Goal: Information Seeking & Learning: Learn about a topic

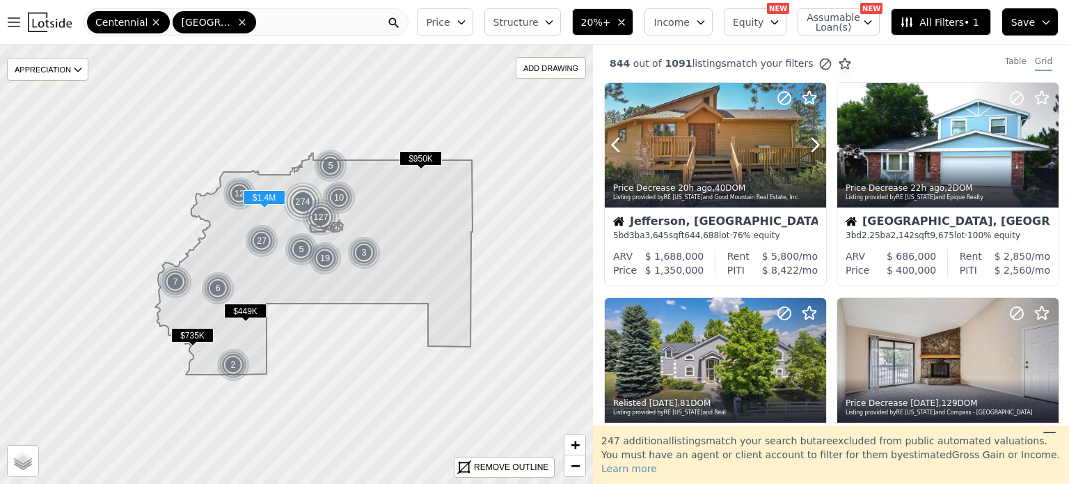
click at [811, 145] on icon at bounding box center [815, 145] width 22 height 22
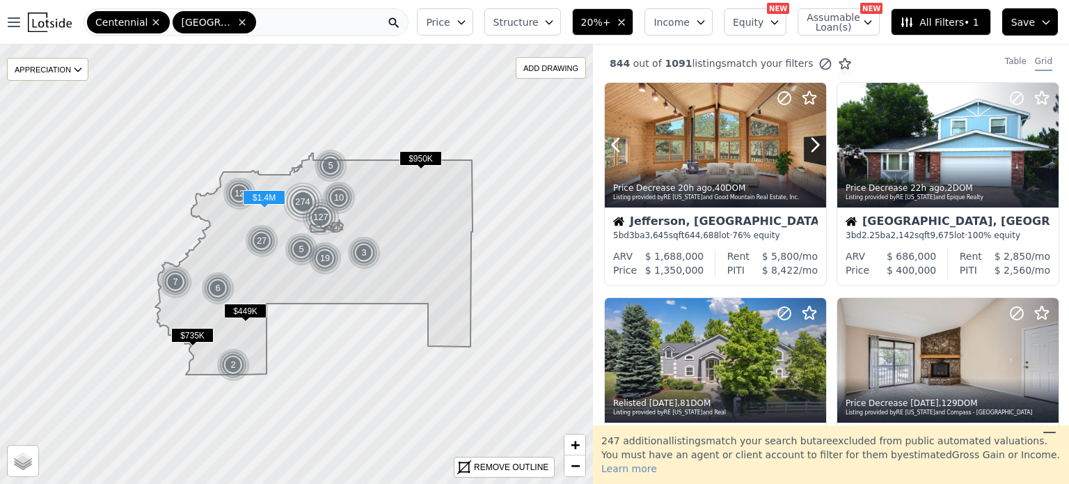
click at [811, 145] on icon at bounding box center [815, 145] width 22 height 22
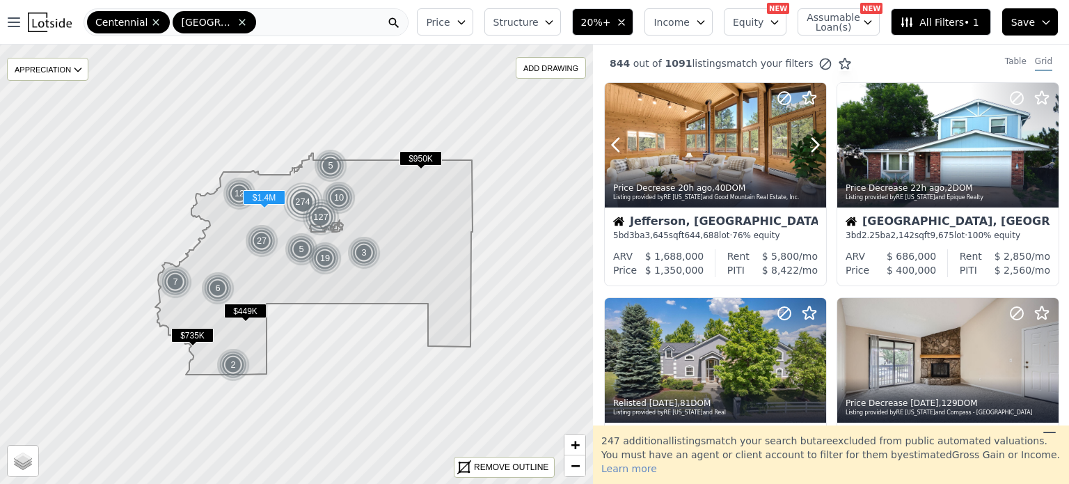
click at [811, 145] on icon at bounding box center [815, 145] width 22 height 22
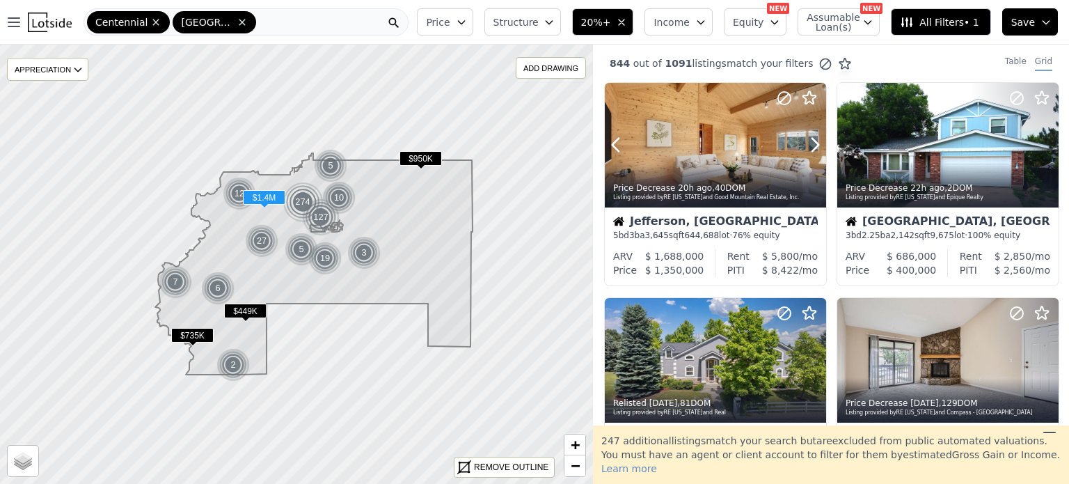
click at [811, 145] on icon at bounding box center [815, 145] width 22 height 22
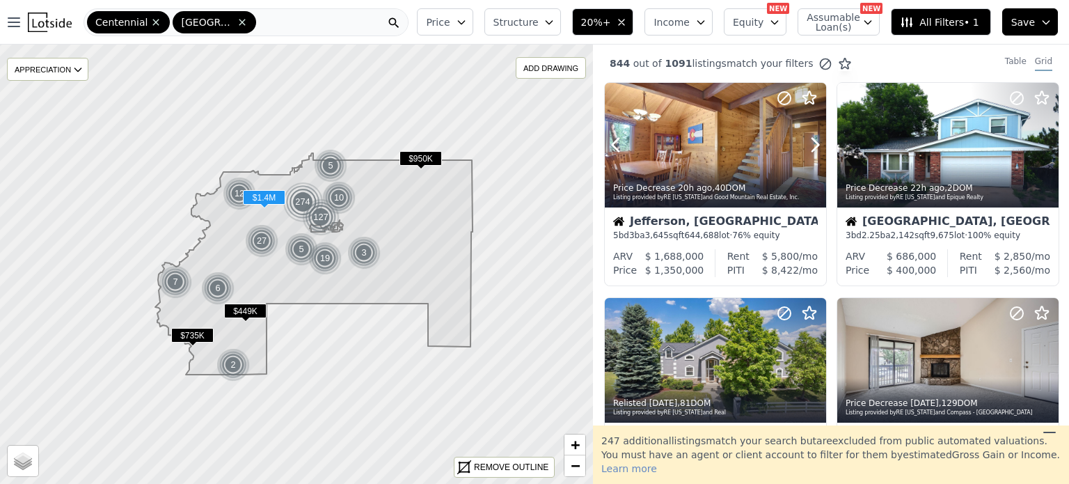
click at [811, 145] on icon at bounding box center [815, 145] width 22 height 22
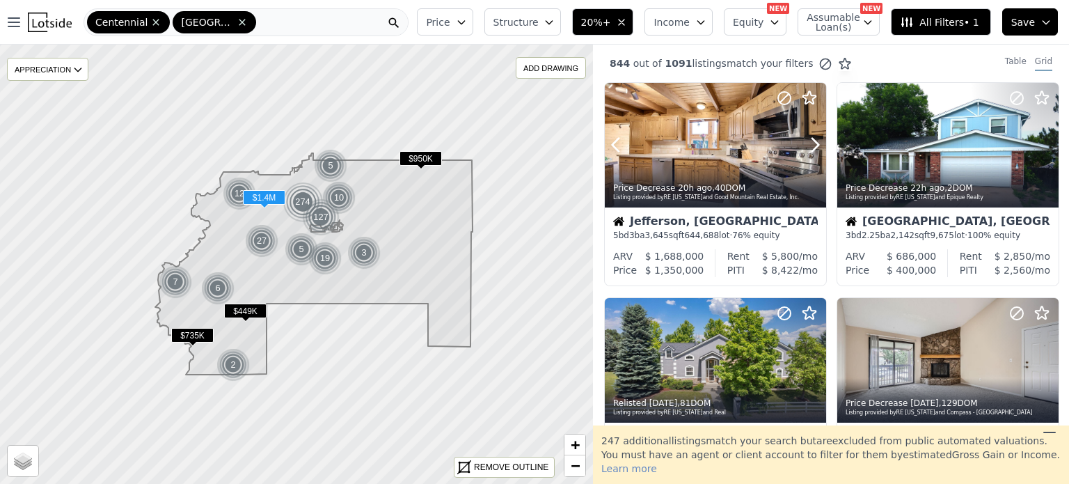
click at [811, 145] on icon at bounding box center [815, 145] width 22 height 22
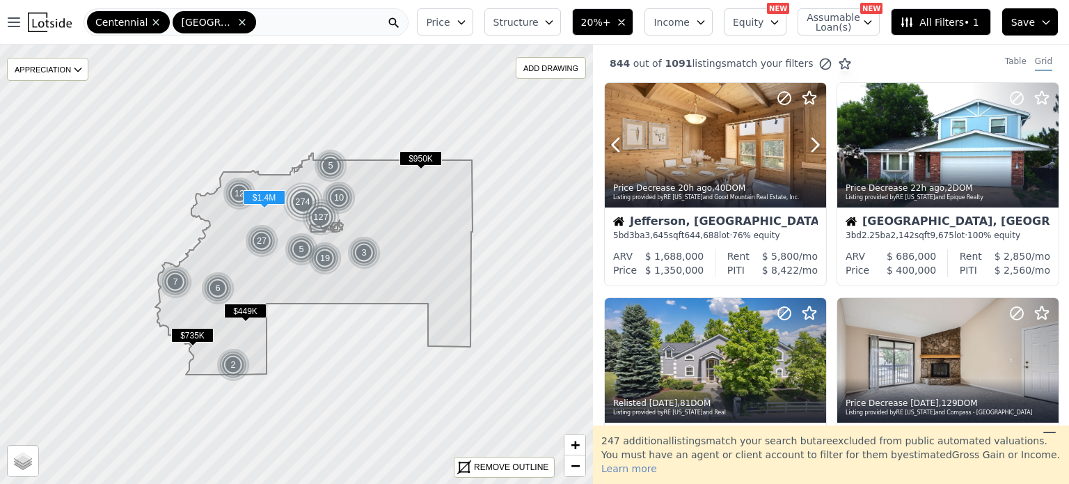
click at [811, 145] on icon at bounding box center [815, 145] width 22 height 22
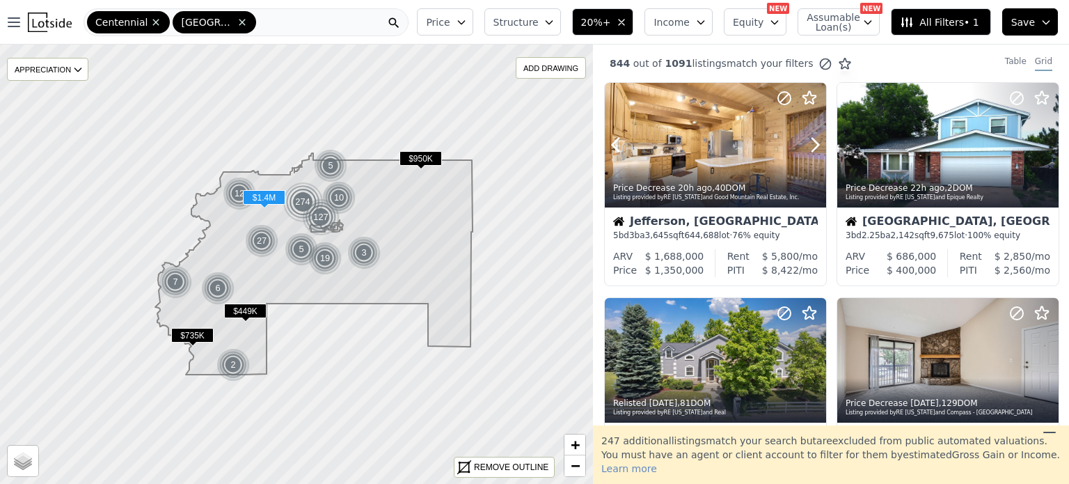
click at [811, 145] on icon at bounding box center [815, 145] width 22 height 22
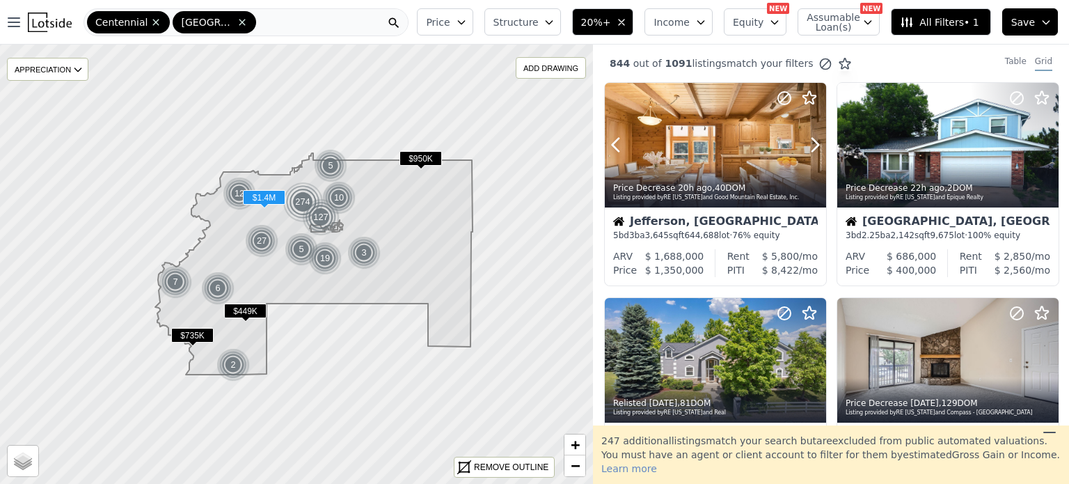
click at [811, 145] on icon at bounding box center [815, 145] width 22 height 22
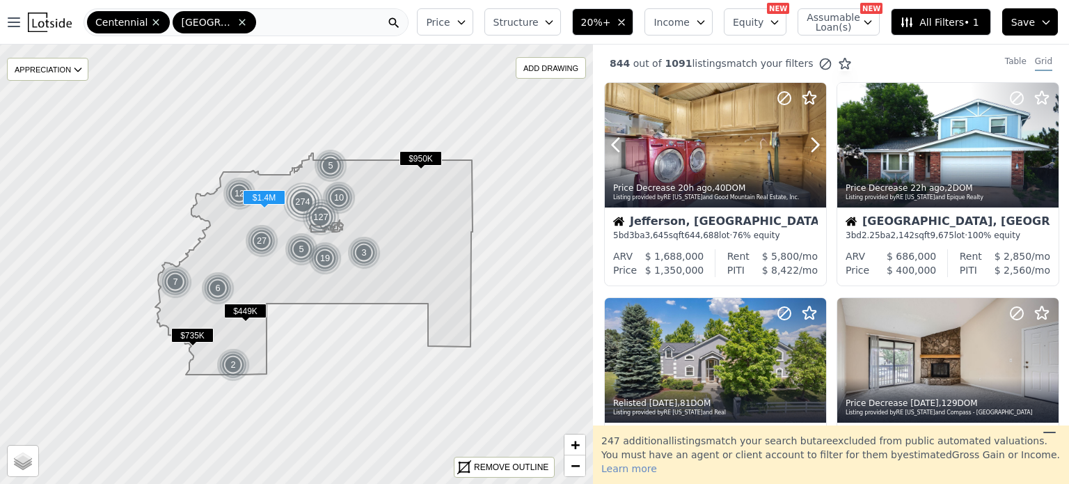
click at [811, 145] on icon at bounding box center [815, 145] width 22 height 22
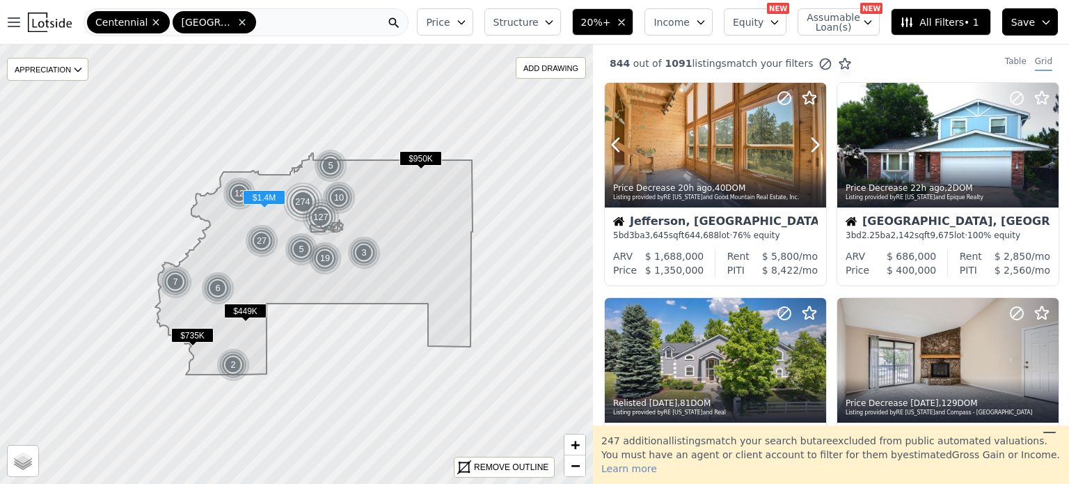
click at [811, 145] on icon at bounding box center [815, 145] width 22 height 22
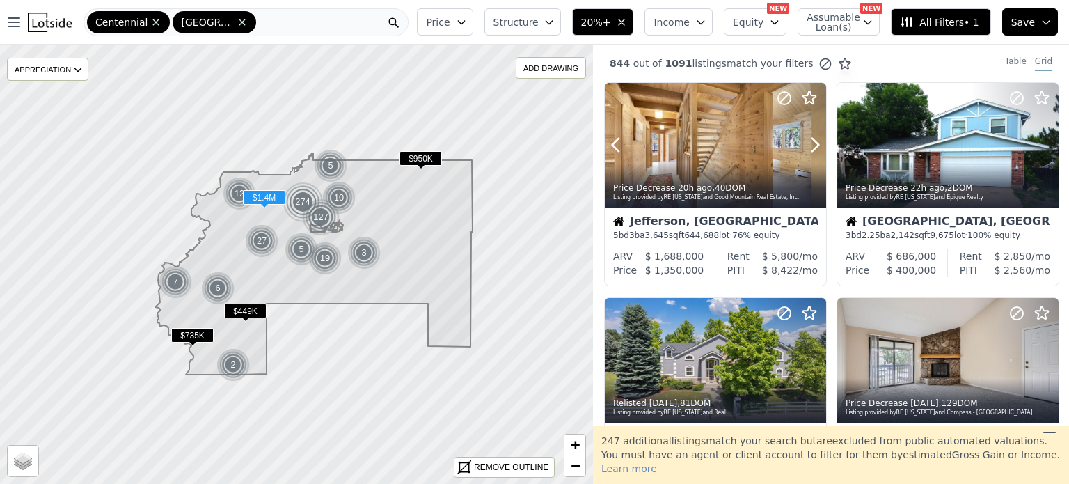
click at [811, 145] on icon at bounding box center [815, 145] width 22 height 22
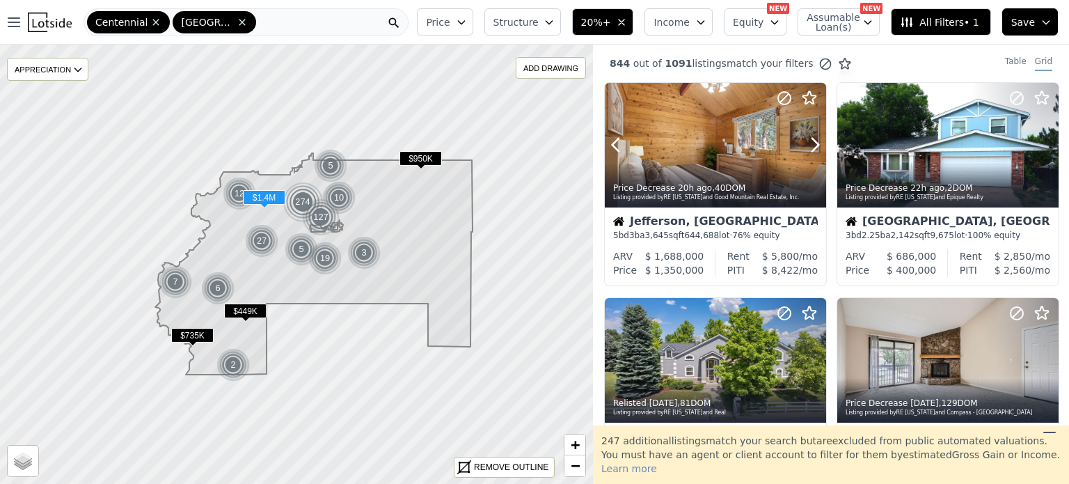
click at [811, 145] on icon at bounding box center [815, 145] width 22 height 22
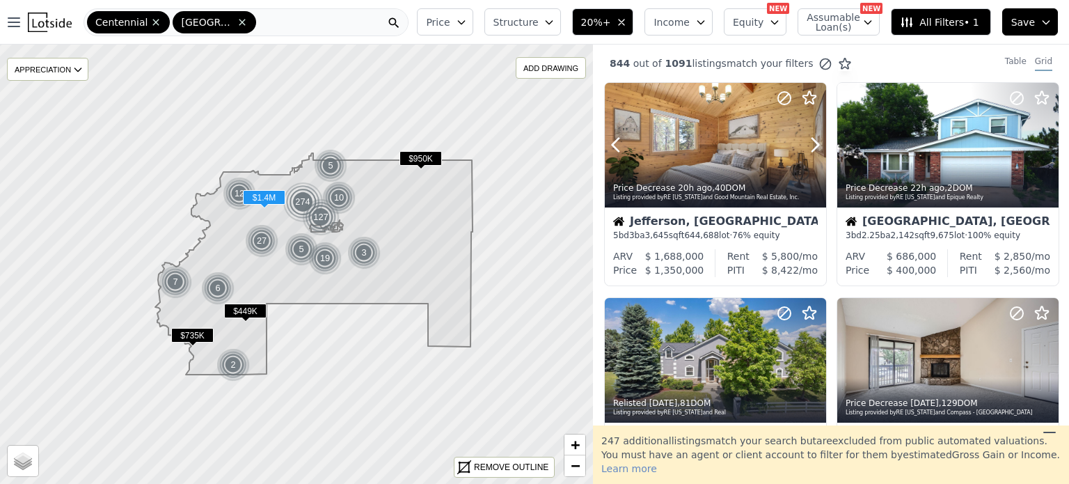
click at [811, 145] on icon at bounding box center [815, 145] width 22 height 22
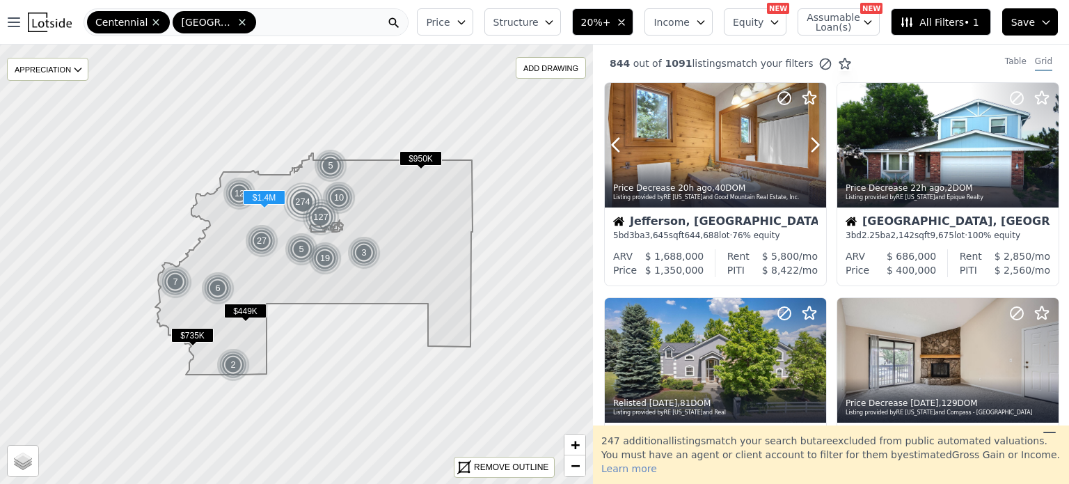
click at [811, 145] on icon at bounding box center [815, 145] width 22 height 22
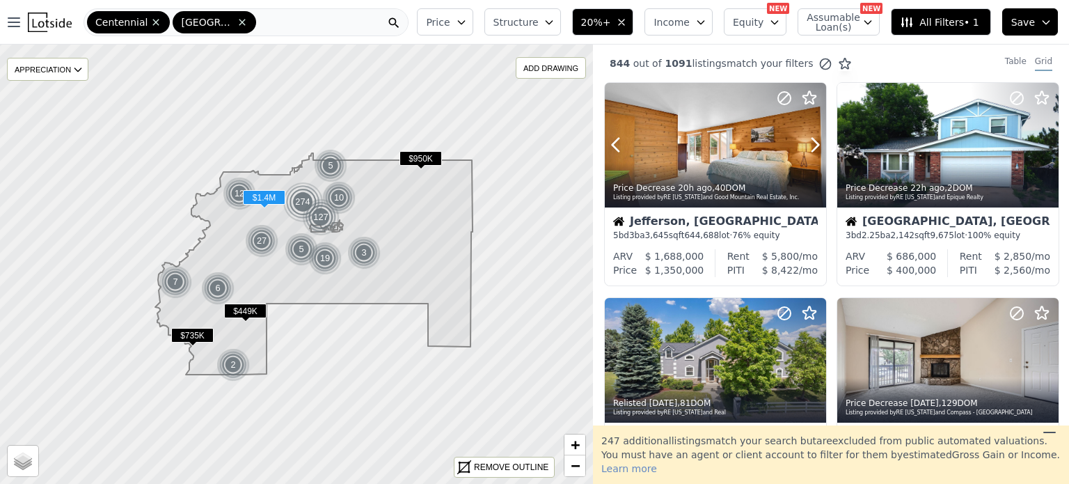
click at [811, 145] on icon at bounding box center [815, 145] width 22 height 22
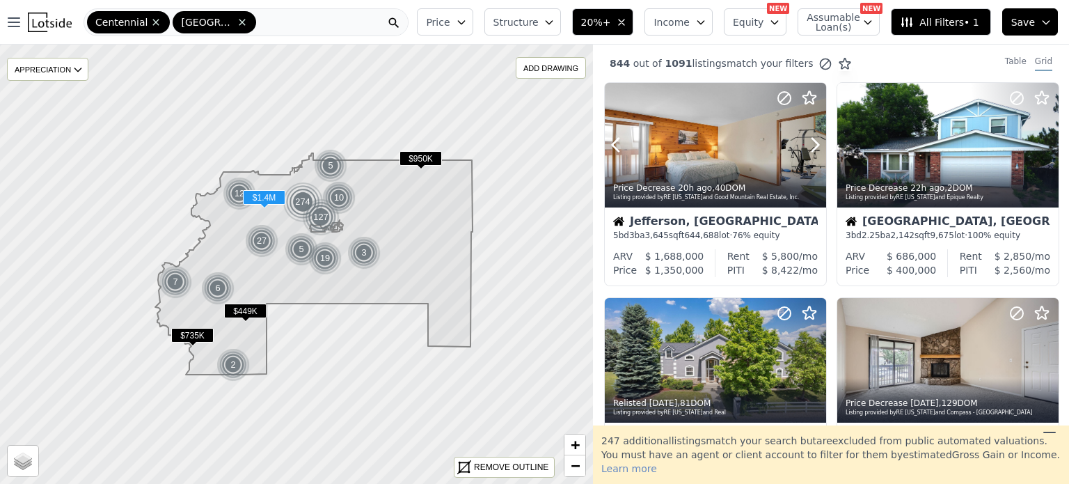
click at [811, 145] on icon at bounding box center [815, 145] width 22 height 22
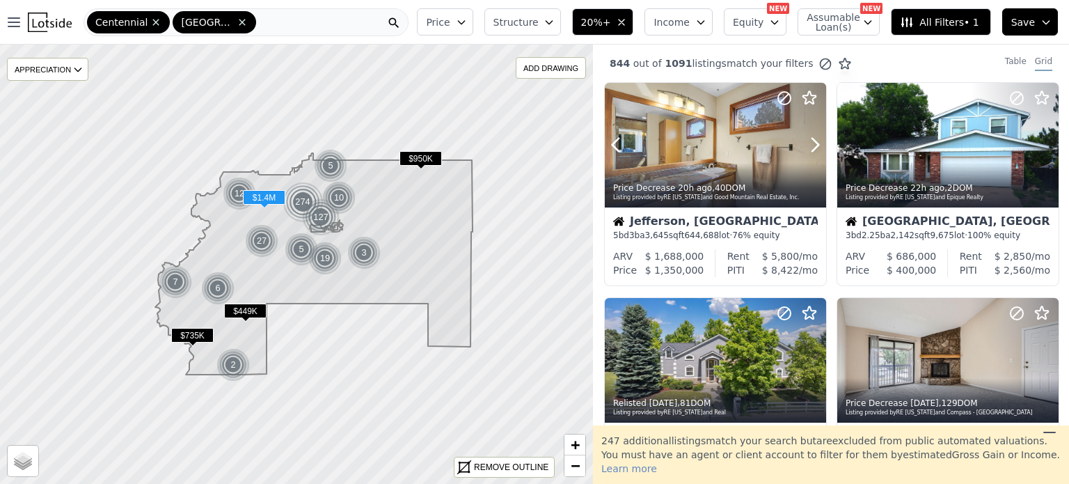
click at [811, 145] on icon at bounding box center [815, 145] width 22 height 22
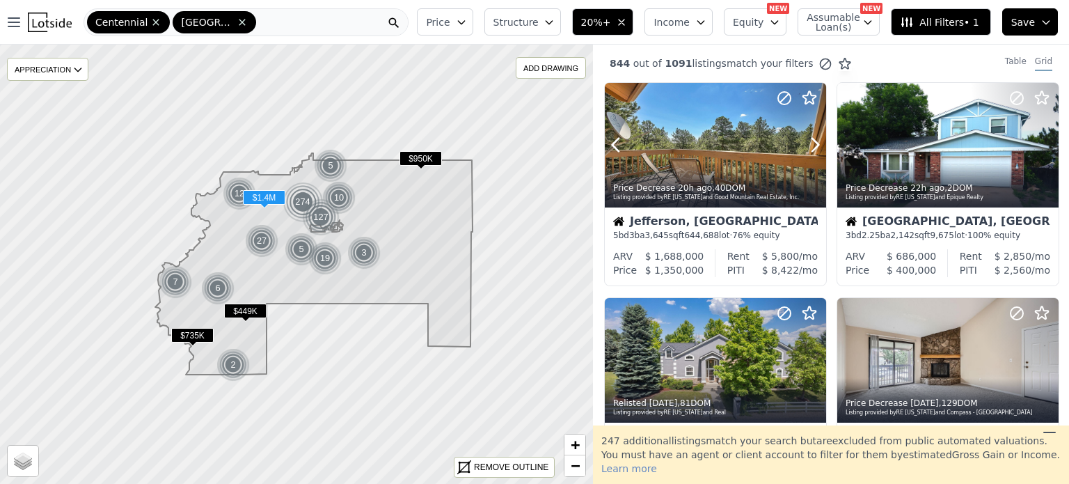
click at [810, 144] on icon at bounding box center [815, 145] width 22 height 22
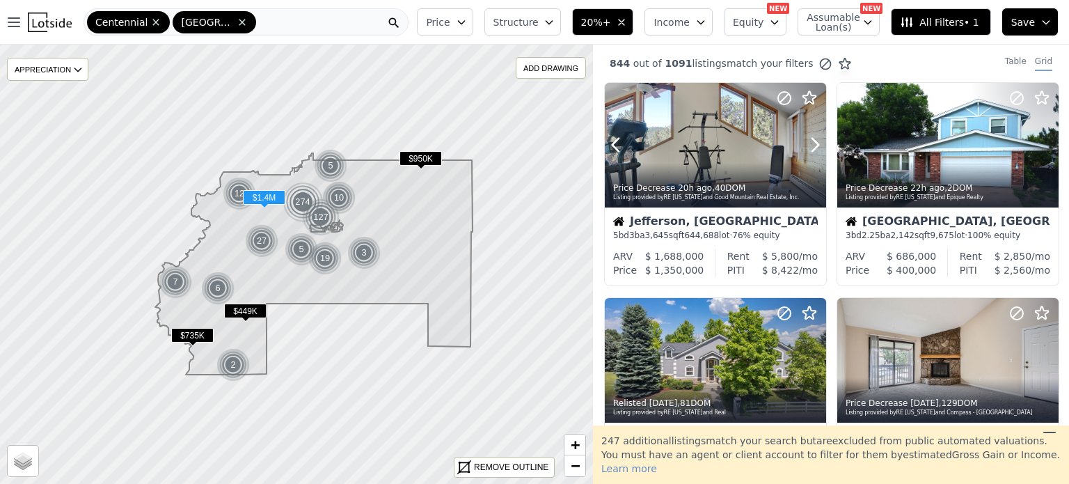
click at [810, 144] on icon at bounding box center [815, 145] width 22 height 22
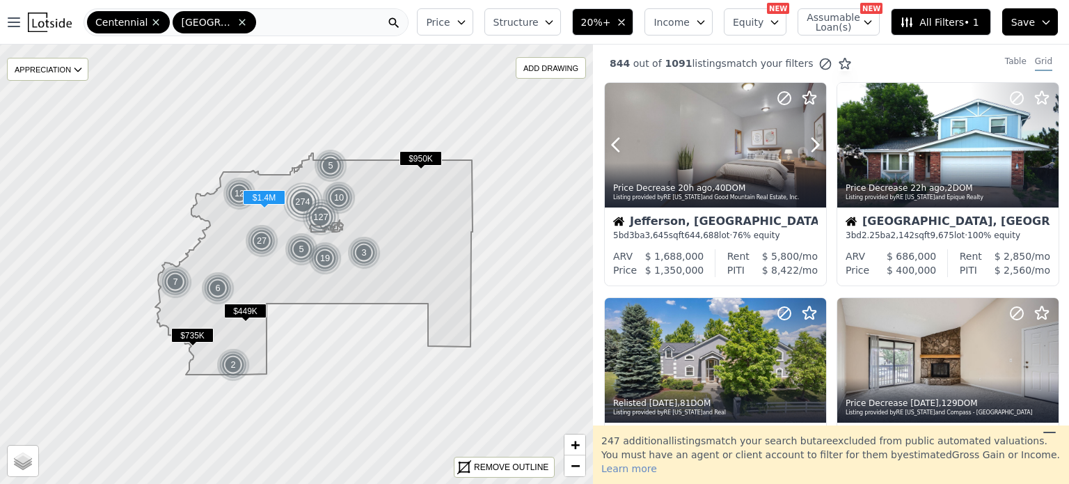
click at [810, 144] on icon at bounding box center [815, 145] width 22 height 22
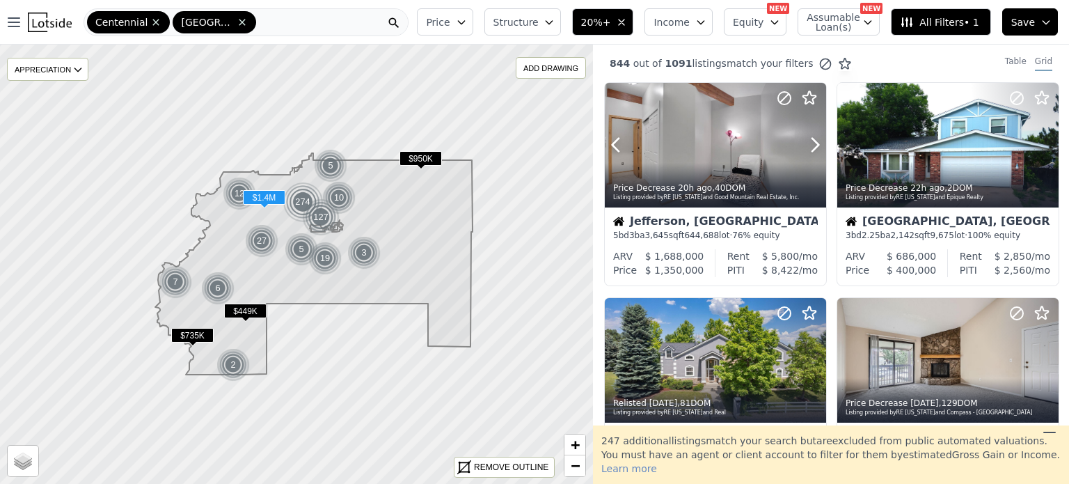
click at [810, 144] on icon at bounding box center [815, 145] width 22 height 22
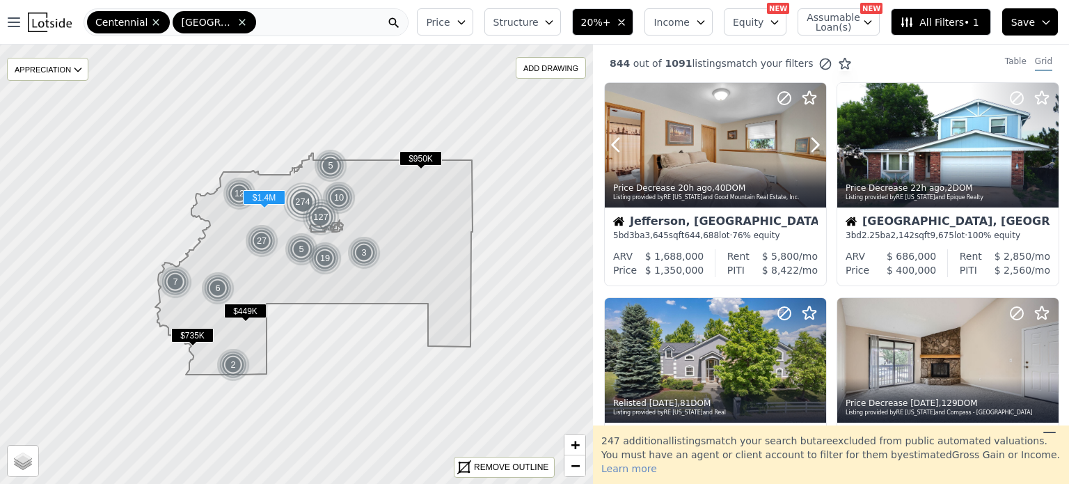
click at [810, 144] on icon at bounding box center [815, 145] width 22 height 22
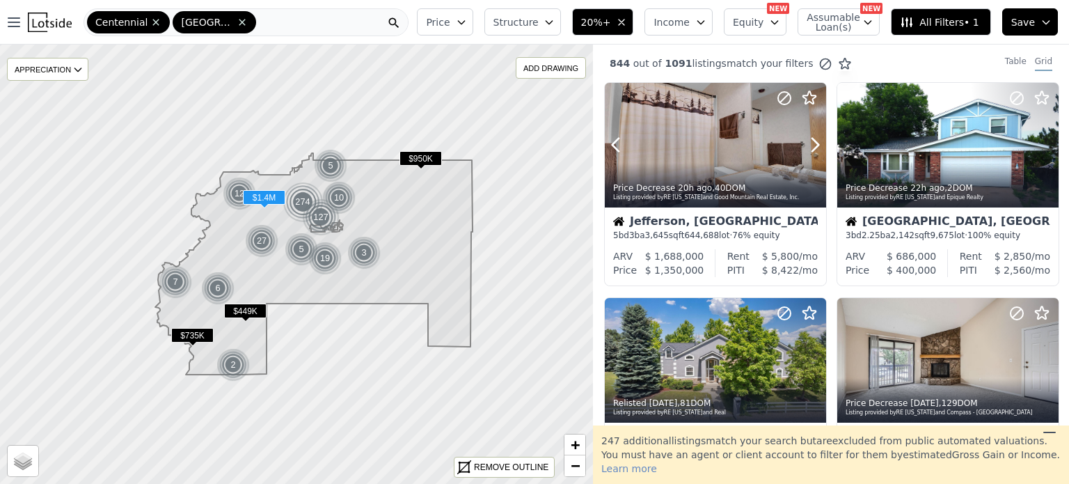
click at [810, 144] on icon at bounding box center [815, 145] width 22 height 22
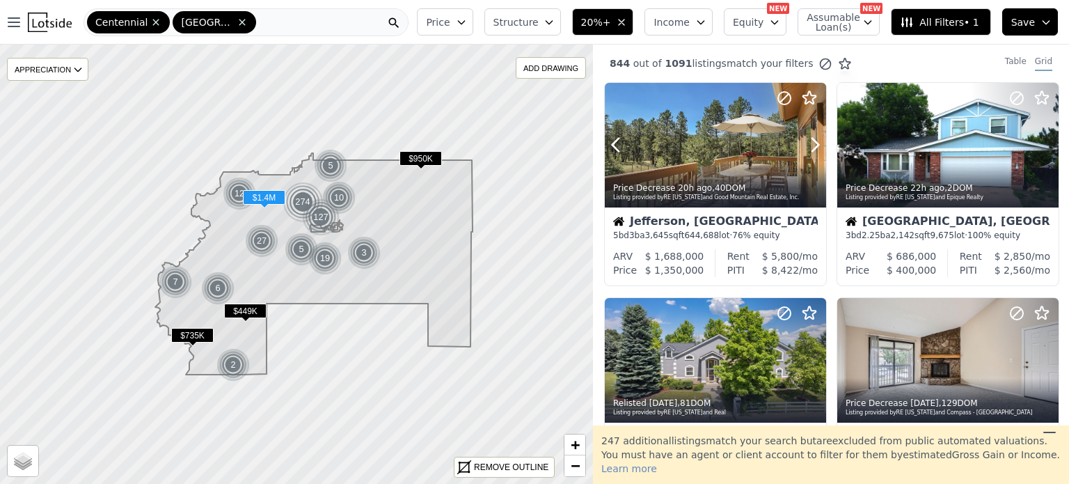
click at [810, 144] on icon at bounding box center [815, 145] width 22 height 22
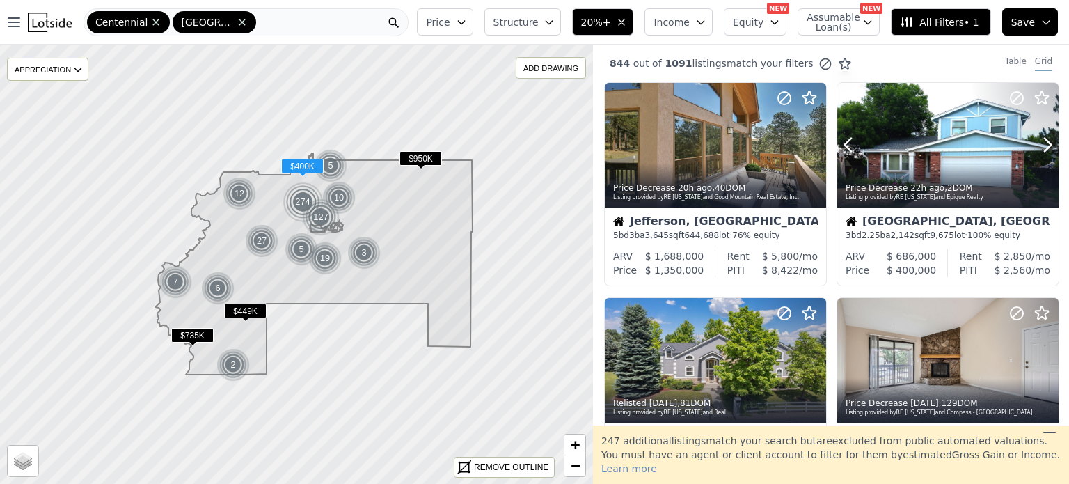
click at [1040, 136] on icon at bounding box center [1047, 145] width 22 height 22
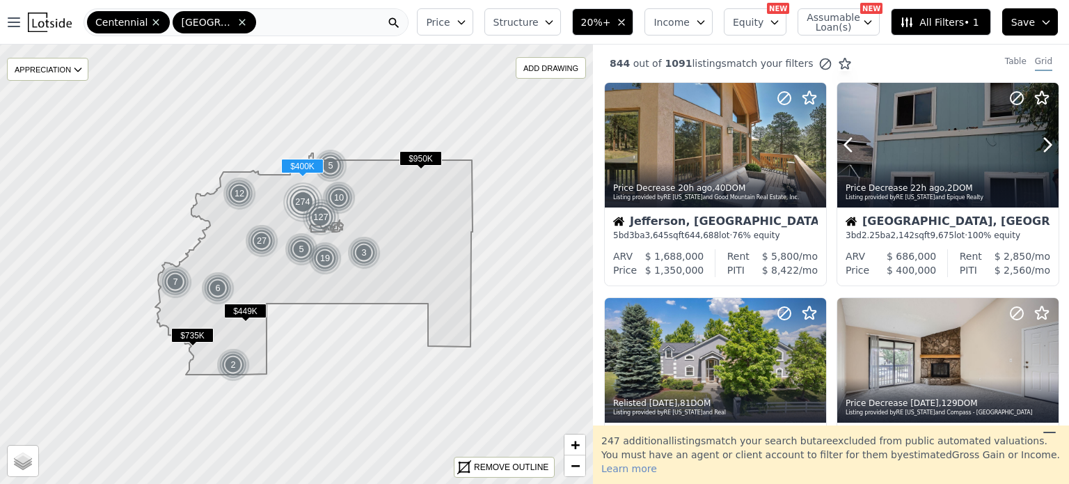
click at [1040, 136] on icon at bounding box center [1047, 145] width 22 height 22
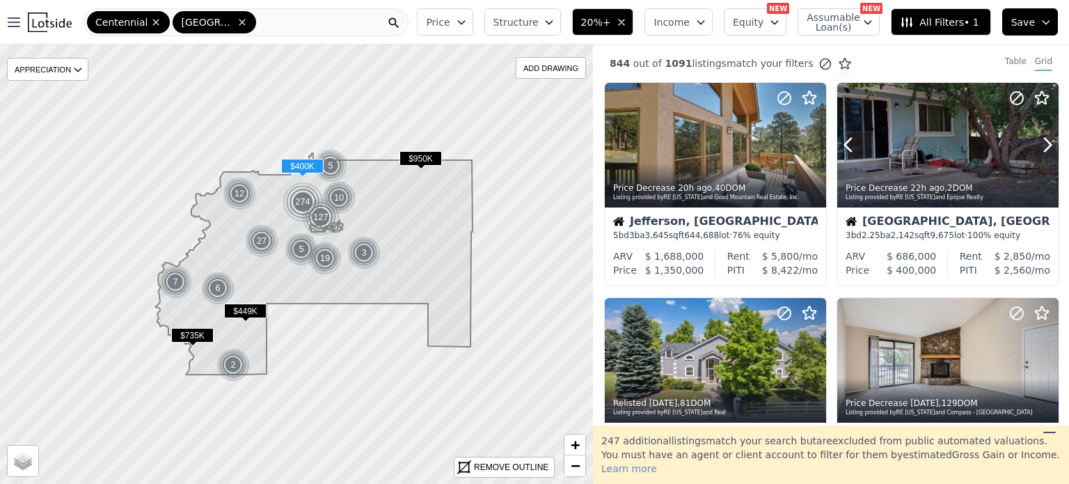
click at [1040, 136] on icon at bounding box center [1047, 145] width 22 height 22
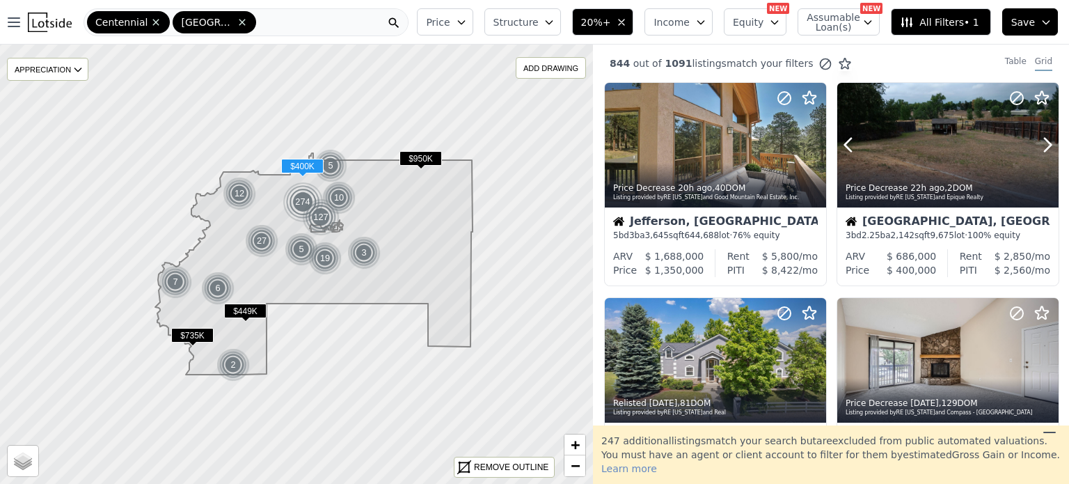
click at [1040, 136] on icon at bounding box center [1047, 145] width 22 height 22
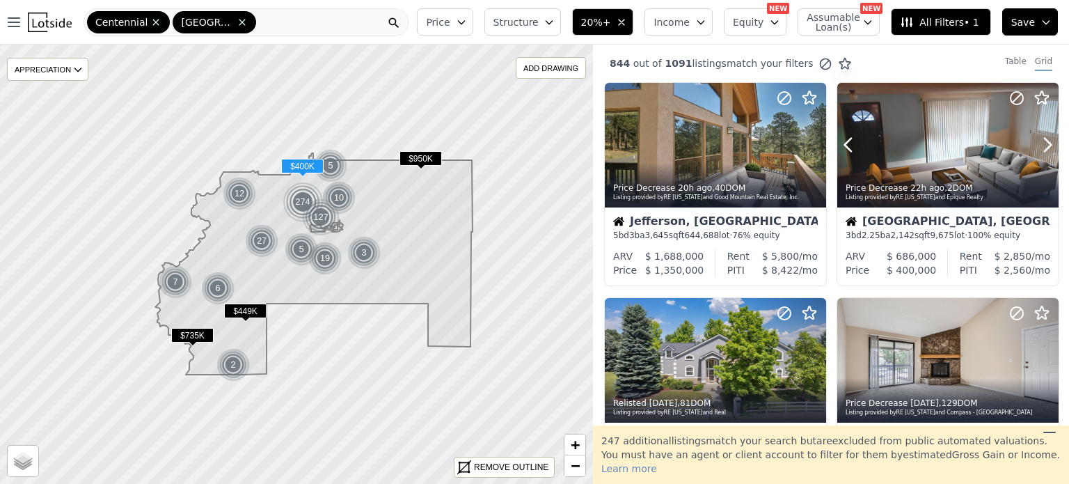
click at [1040, 136] on icon at bounding box center [1047, 145] width 22 height 22
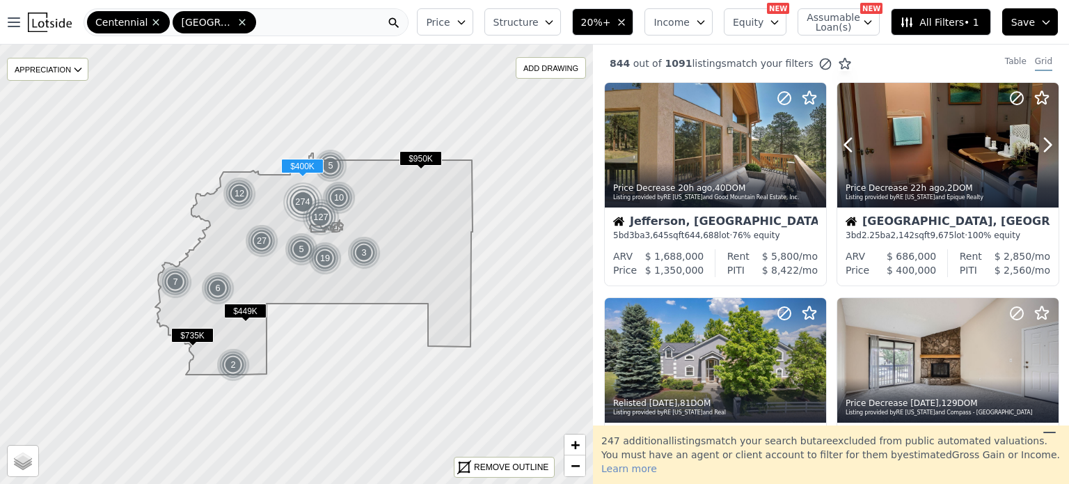
click at [1040, 136] on icon at bounding box center [1047, 145] width 22 height 22
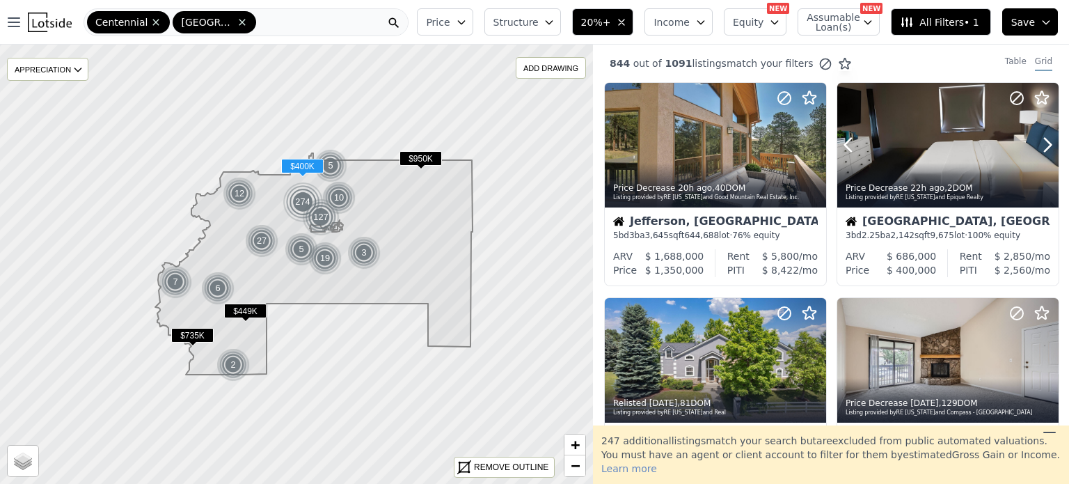
click at [1040, 136] on icon at bounding box center [1047, 145] width 22 height 22
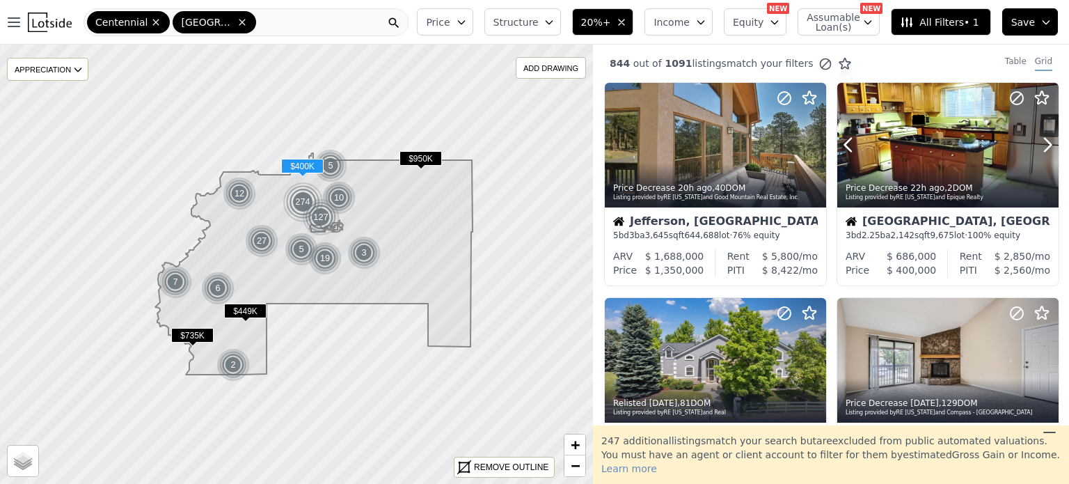
click at [1040, 136] on icon at bounding box center [1047, 145] width 22 height 22
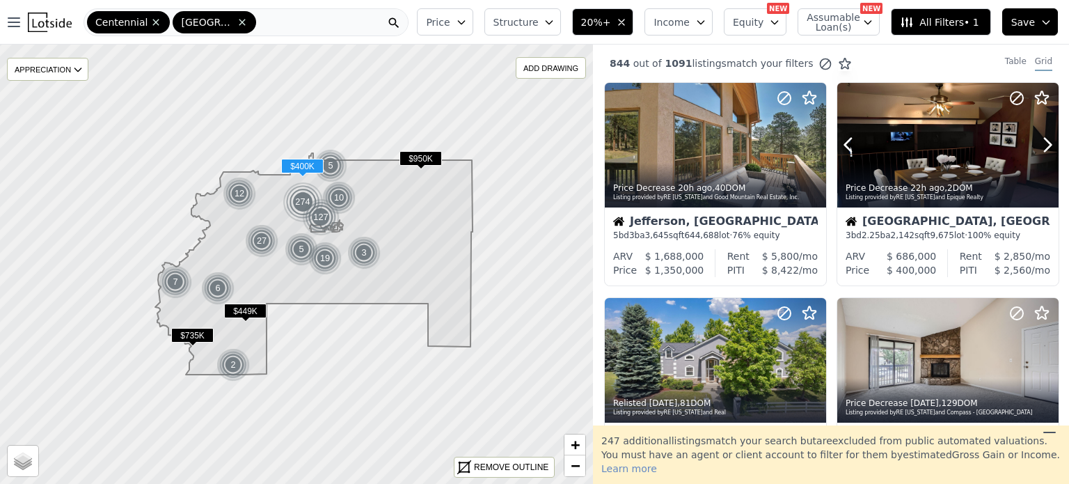
click at [1040, 136] on icon at bounding box center [1047, 145] width 22 height 22
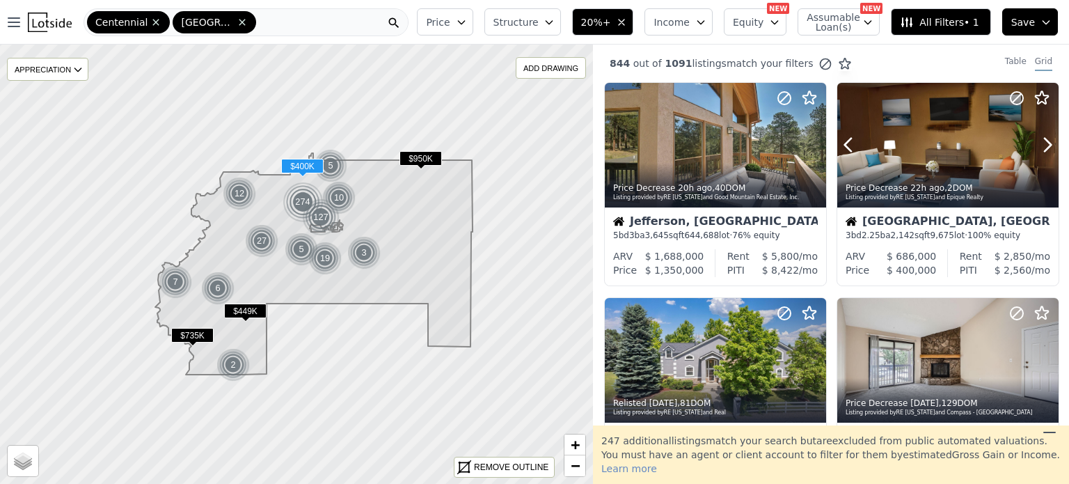
click at [1040, 136] on icon at bounding box center [1047, 145] width 22 height 22
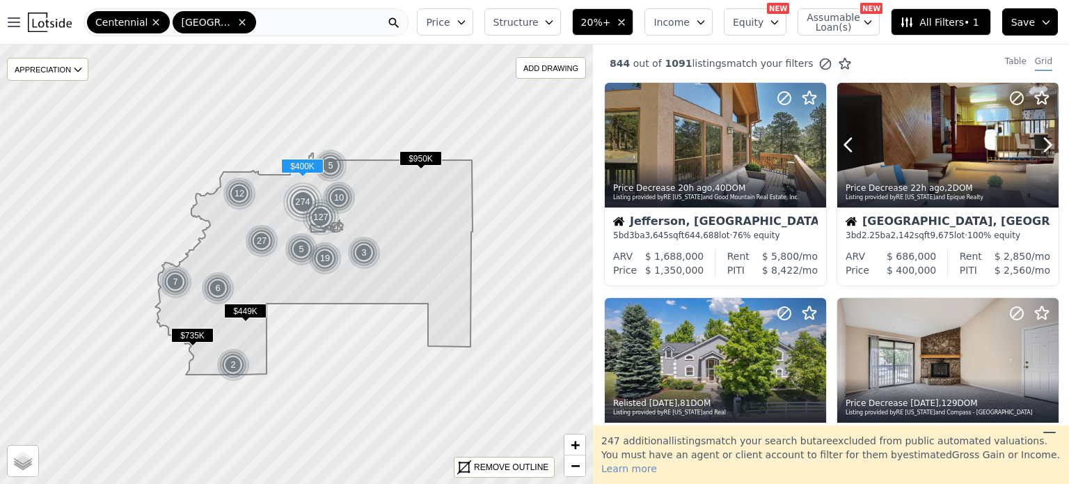
click at [1040, 136] on icon at bounding box center [1047, 145] width 22 height 22
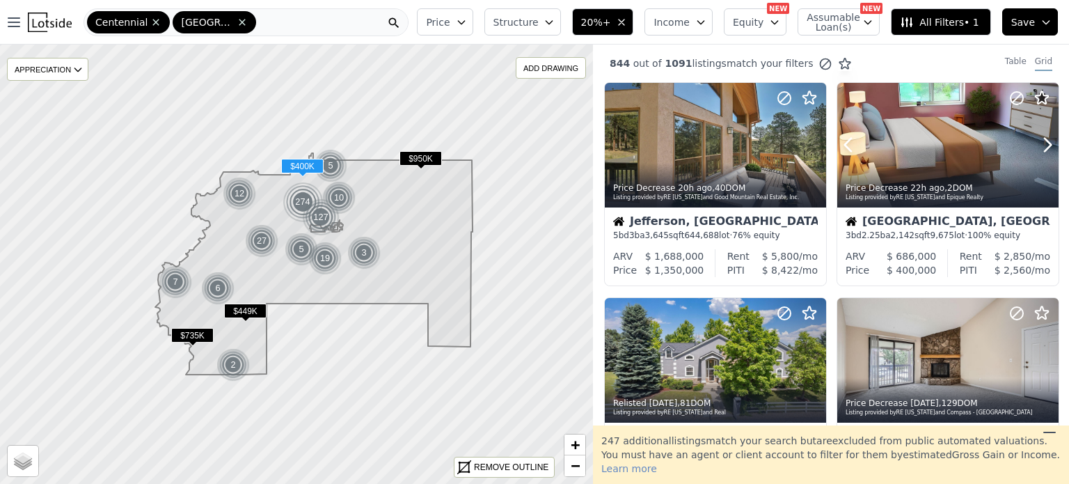
click at [1040, 136] on icon at bounding box center [1047, 145] width 22 height 22
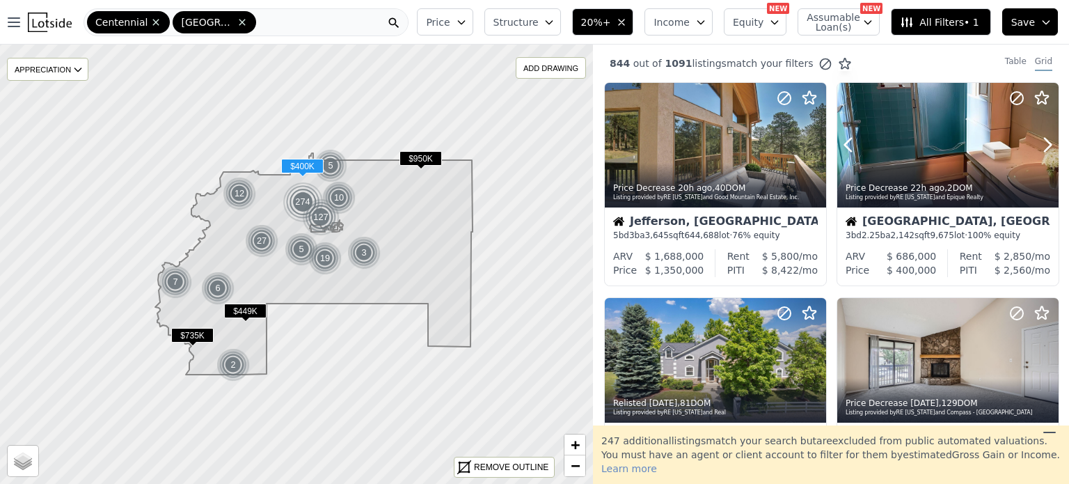
click at [1040, 136] on icon at bounding box center [1047, 145] width 22 height 22
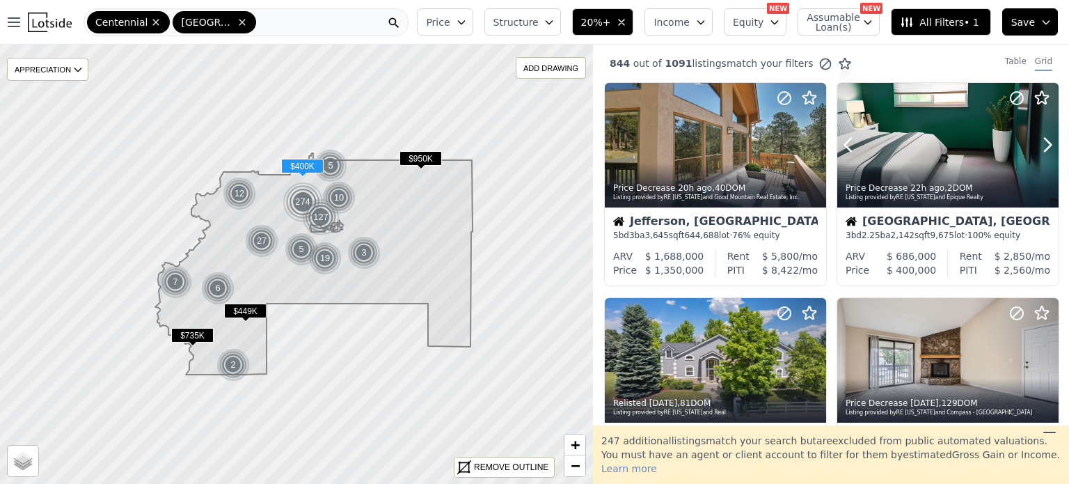
click at [1040, 136] on icon at bounding box center [1047, 145] width 22 height 22
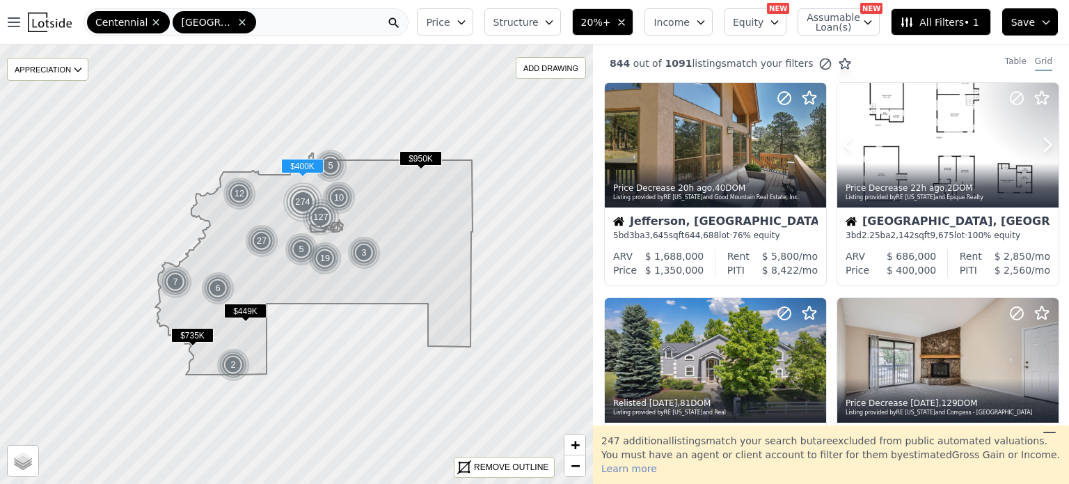
click at [1040, 136] on icon at bounding box center [1047, 145] width 22 height 22
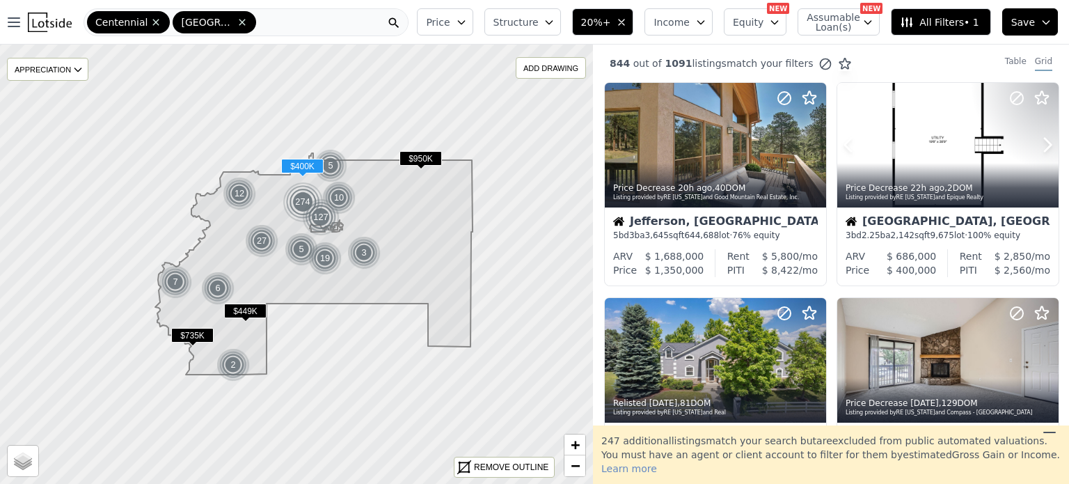
click at [1040, 136] on icon at bounding box center [1047, 145] width 22 height 22
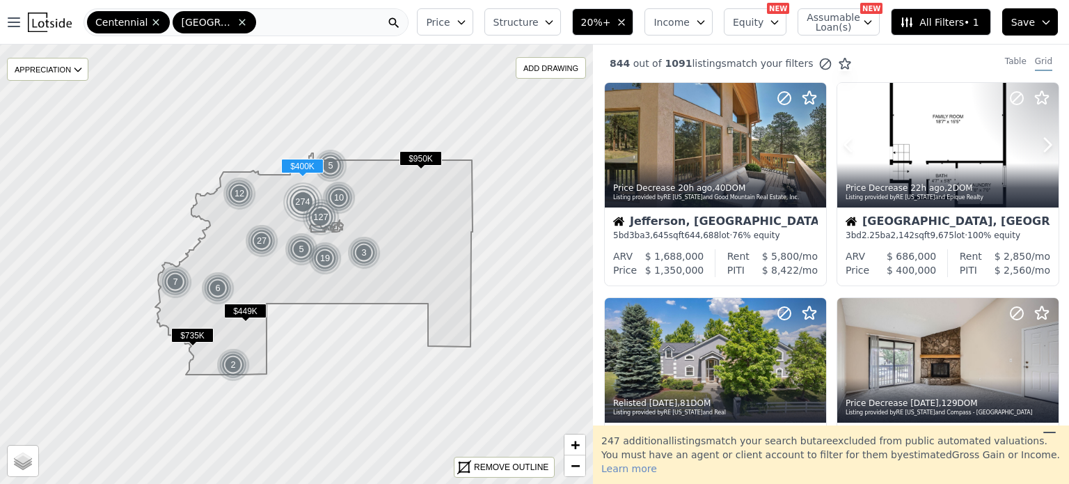
click at [1040, 136] on icon at bounding box center [1047, 145] width 22 height 22
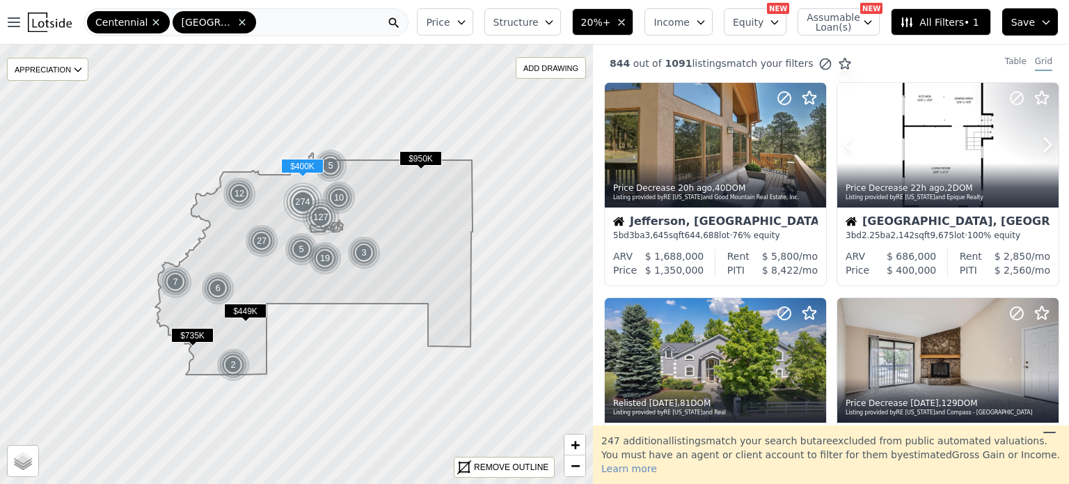
click at [1040, 136] on icon at bounding box center [1047, 145] width 22 height 22
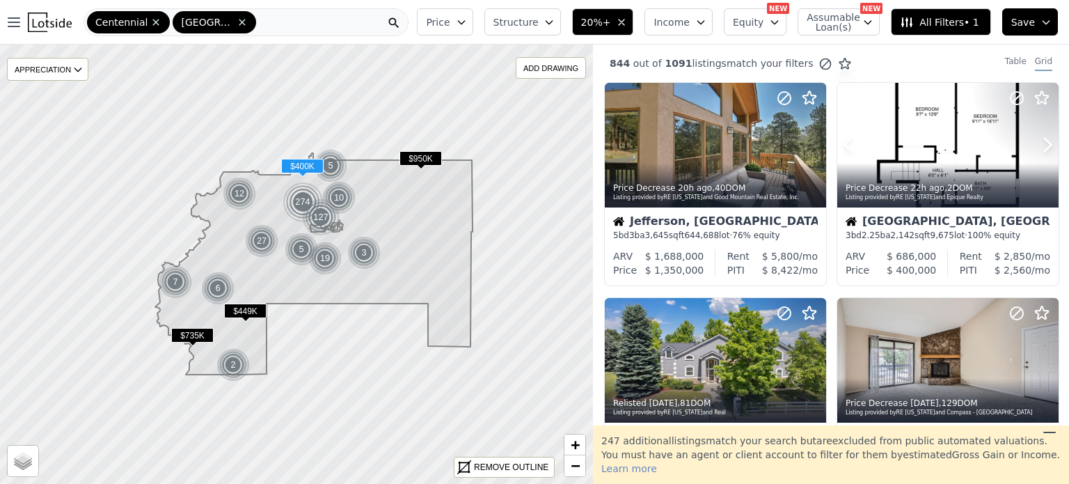
click at [1040, 136] on icon at bounding box center [1047, 145] width 22 height 22
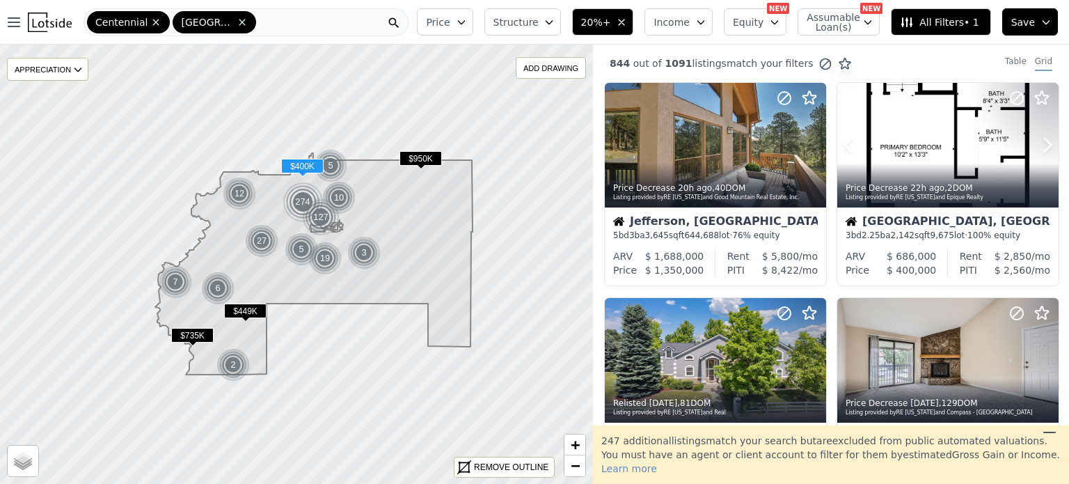
click at [1040, 136] on icon at bounding box center [1047, 145] width 22 height 22
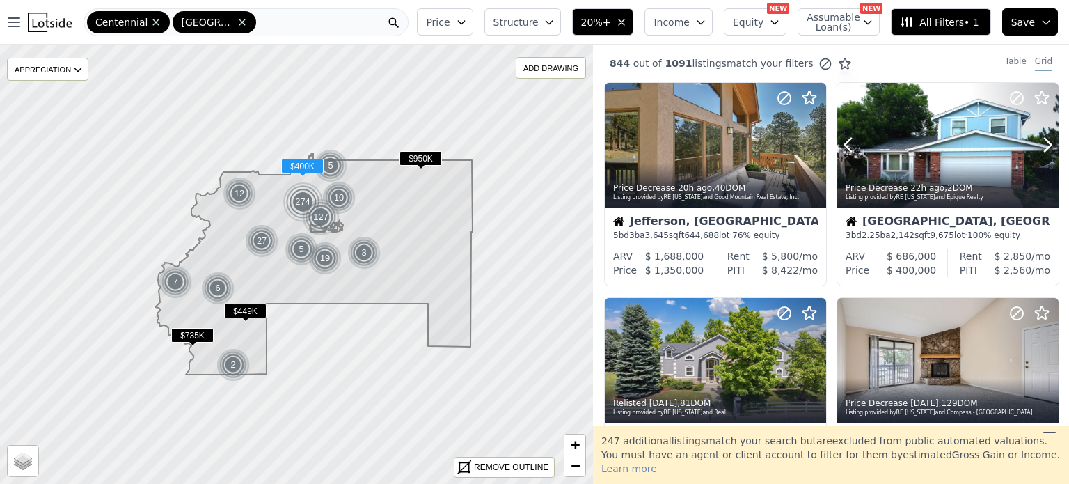
click at [1040, 136] on icon at bounding box center [1047, 145] width 22 height 22
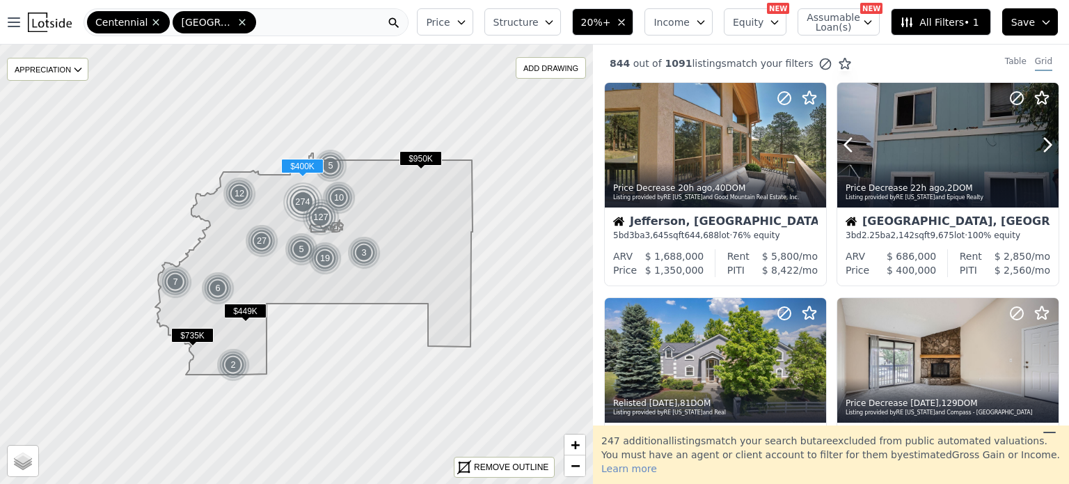
click at [1040, 136] on icon at bounding box center [1047, 145] width 22 height 22
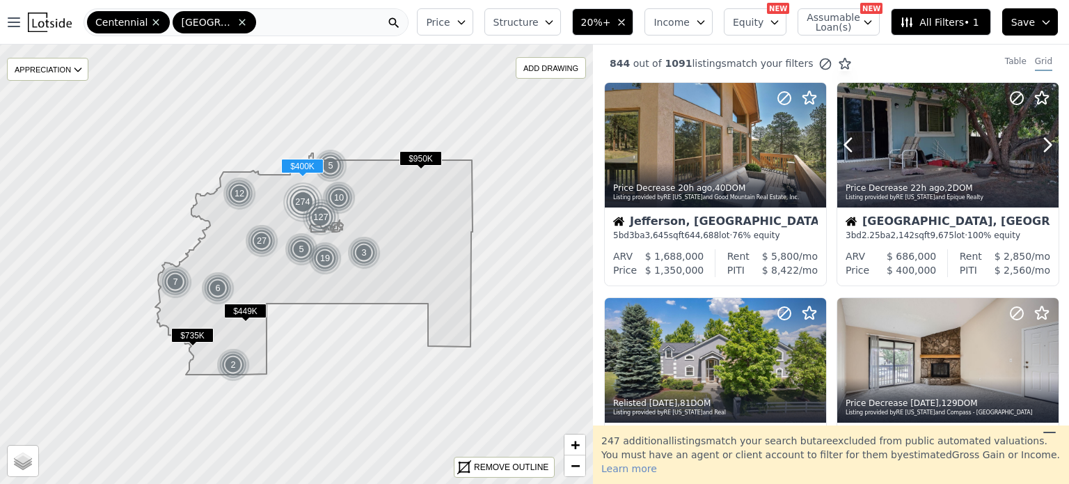
click at [1040, 136] on icon at bounding box center [1047, 145] width 22 height 22
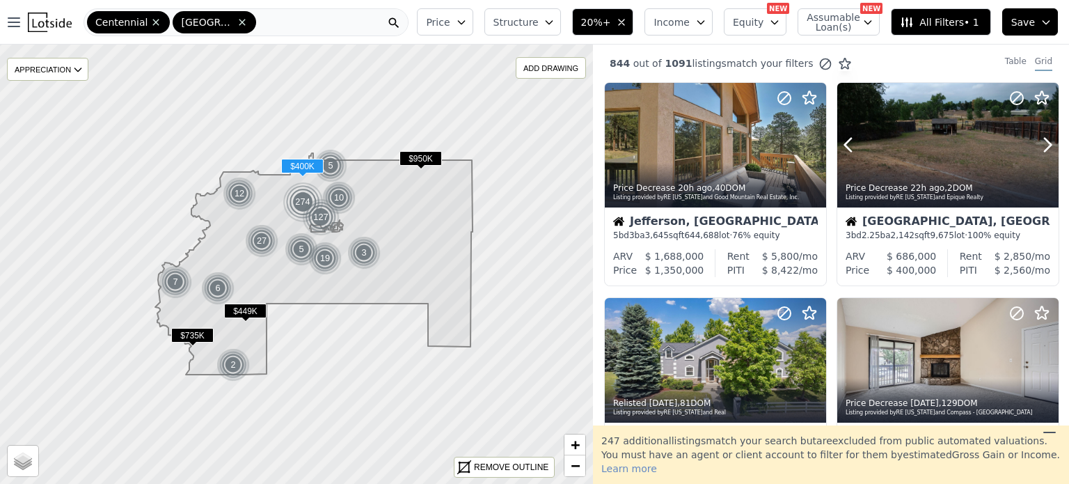
click at [1040, 136] on icon at bounding box center [1047, 145] width 22 height 22
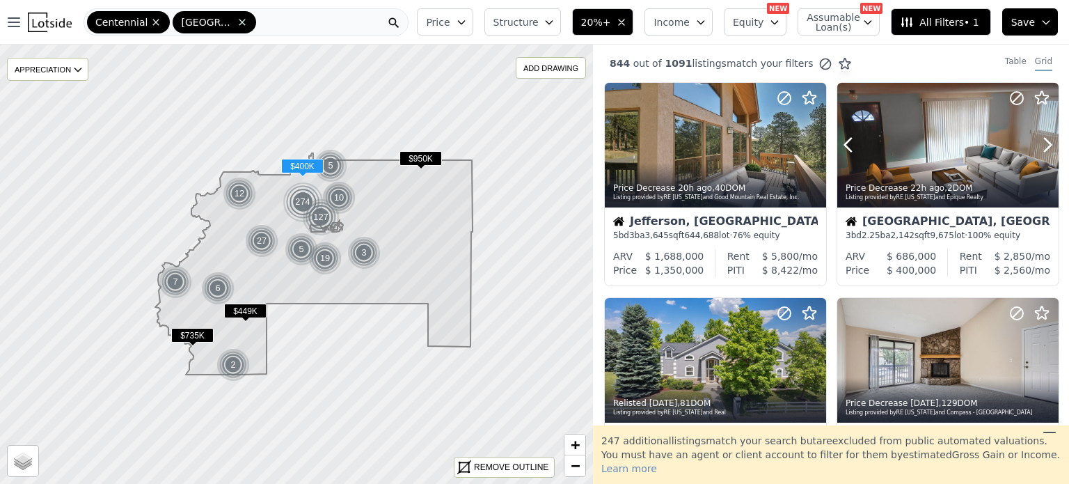
click at [981, 155] on div at bounding box center [1013, 127] width 89 height 89
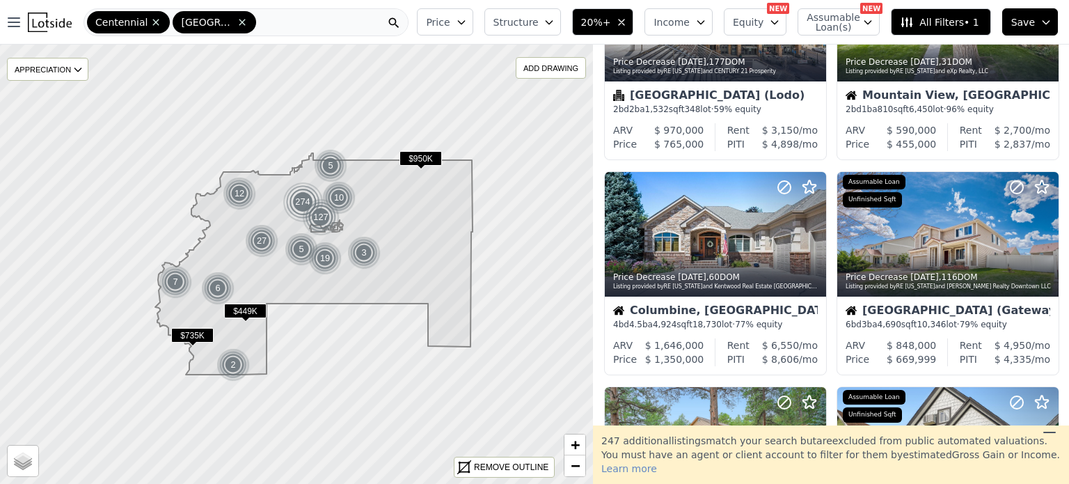
scroll to position [564, 0]
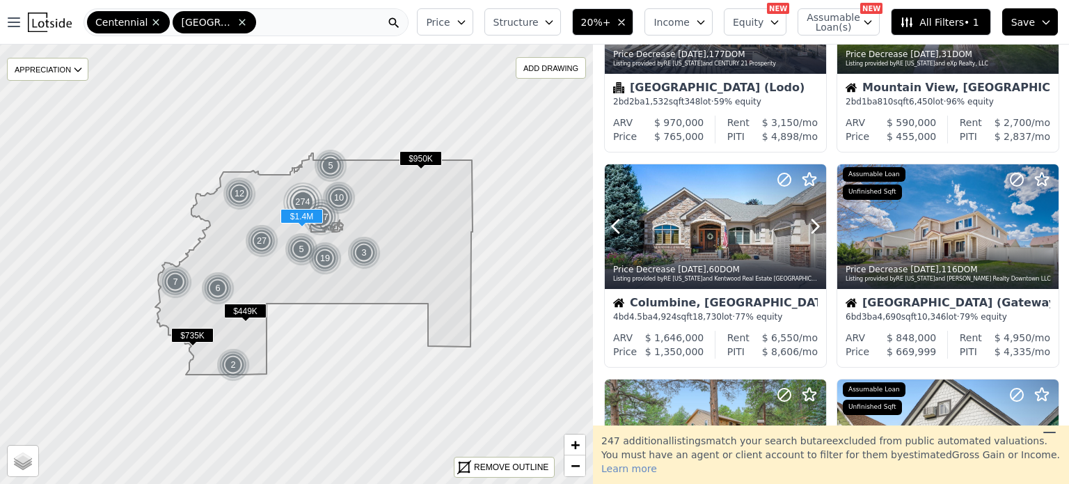
click at [813, 228] on icon at bounding box center [815, 226] width 22 height 22
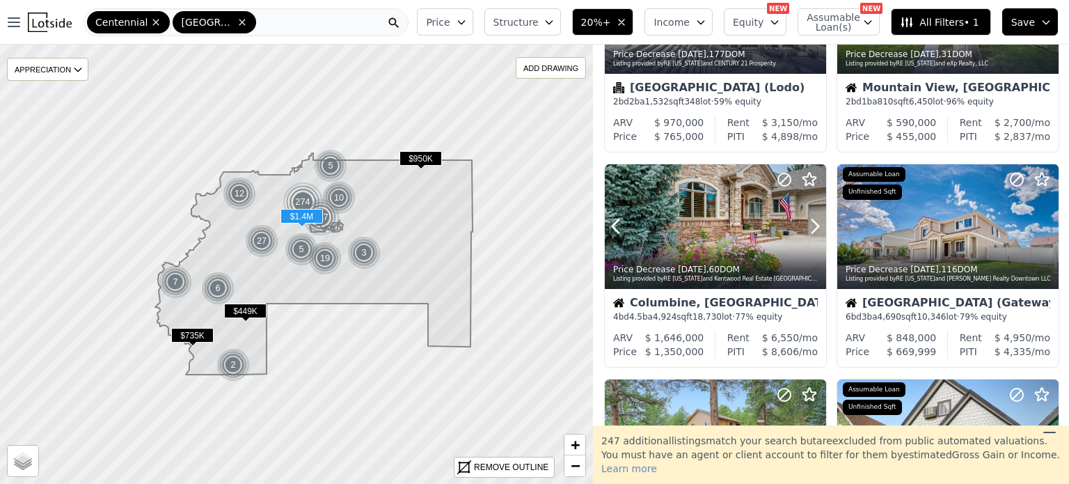
click at [813, 228] on icon at bounding box center [815, 226] width 22 height 22
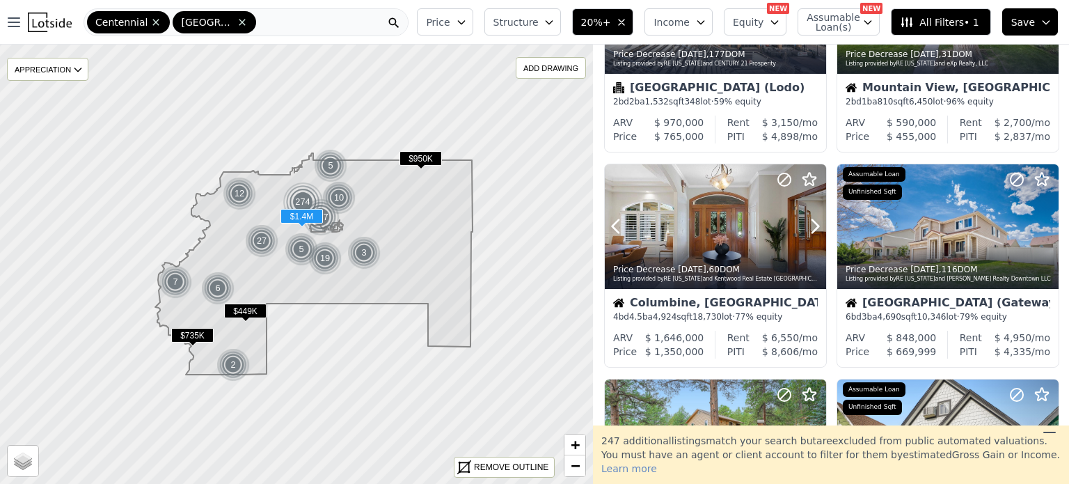
click at [813, 228] on icon at bounding box center [815, 226] width 22 height 22
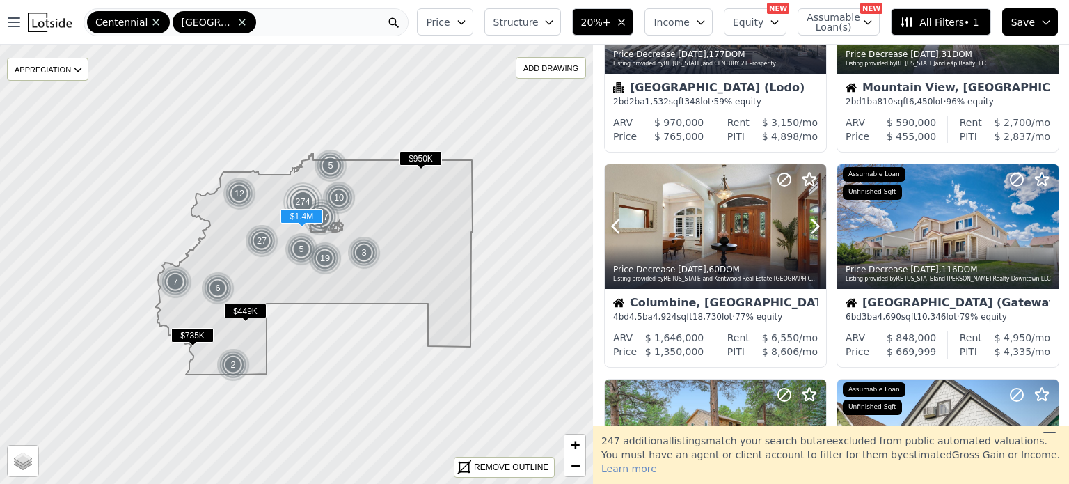
click at [813, 228] on icon at bounding box center [815, 226] width 22 height 22
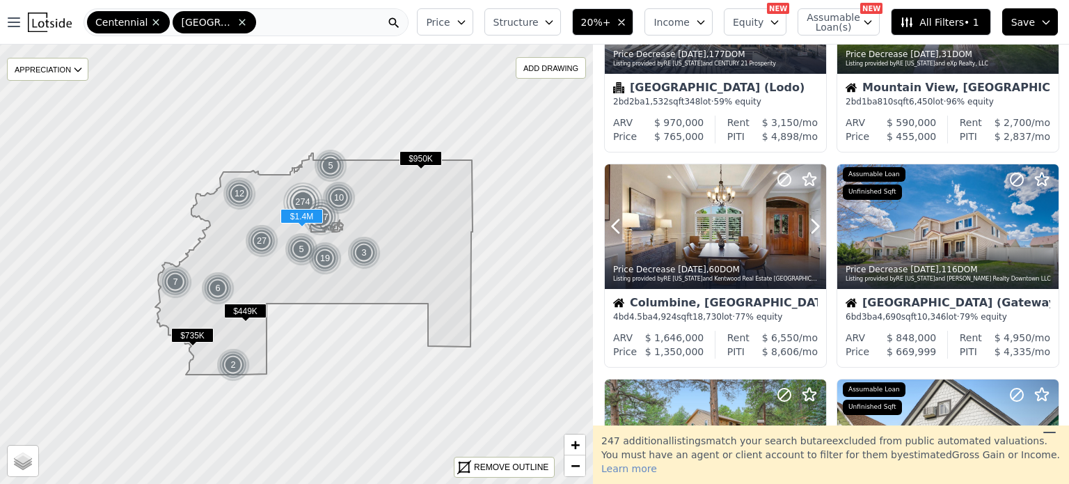
click at [813, 228] on icon at bounding box center [815, 226] width 22 height 22
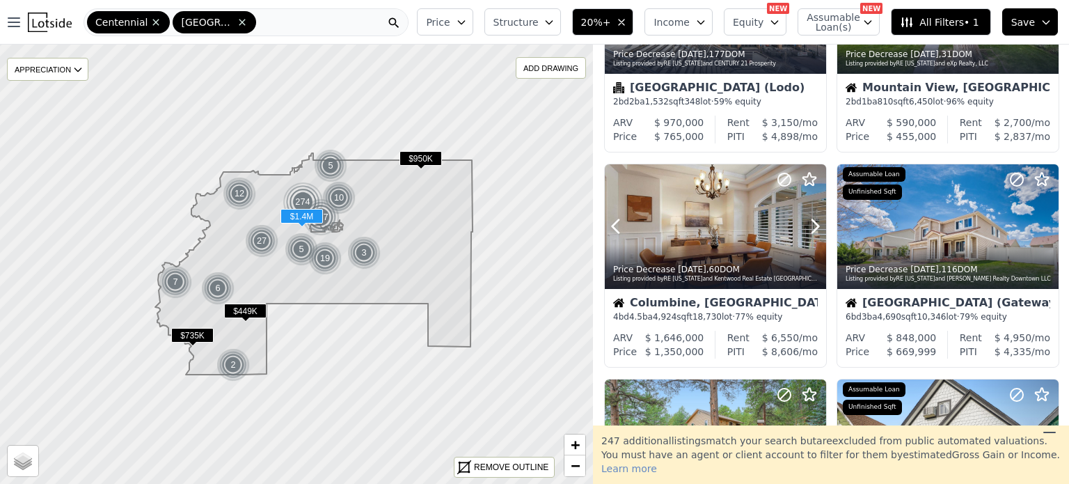
click at [813, 228] on icon at bounding box center [815, 226] width 22 height 22
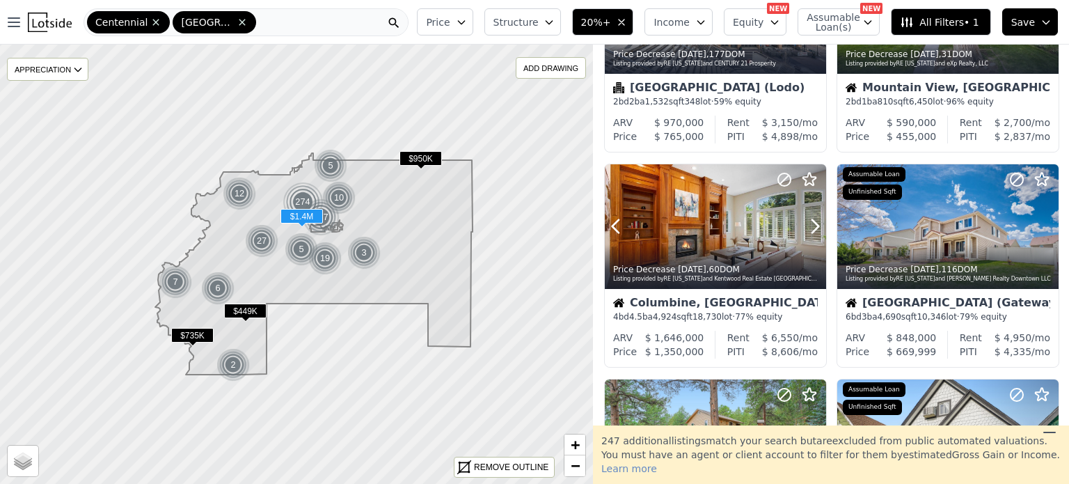
click at [813, 228] on icon at bounding box center [815, 226] width 22 height 22
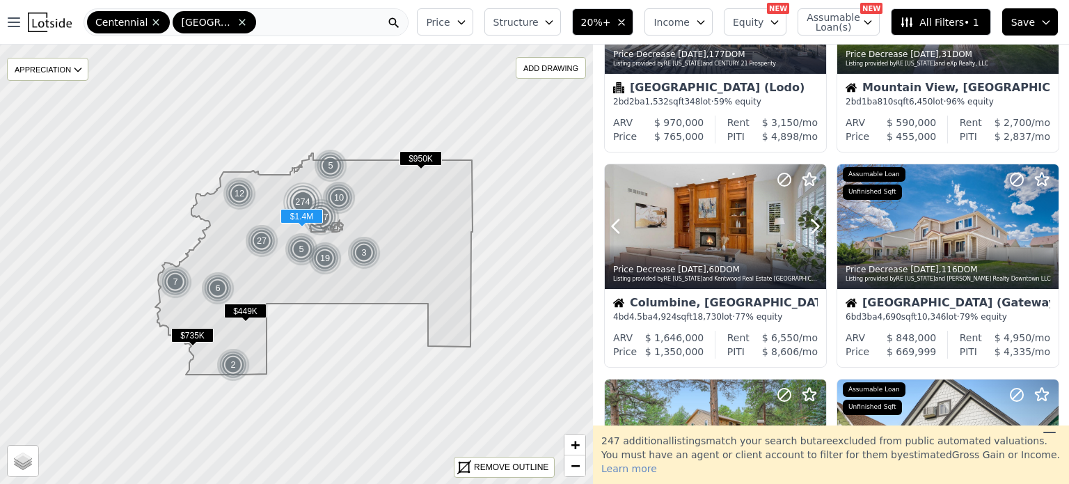
click at [813, 228] on icon at bounding box center [815, 226] width 22 height 22
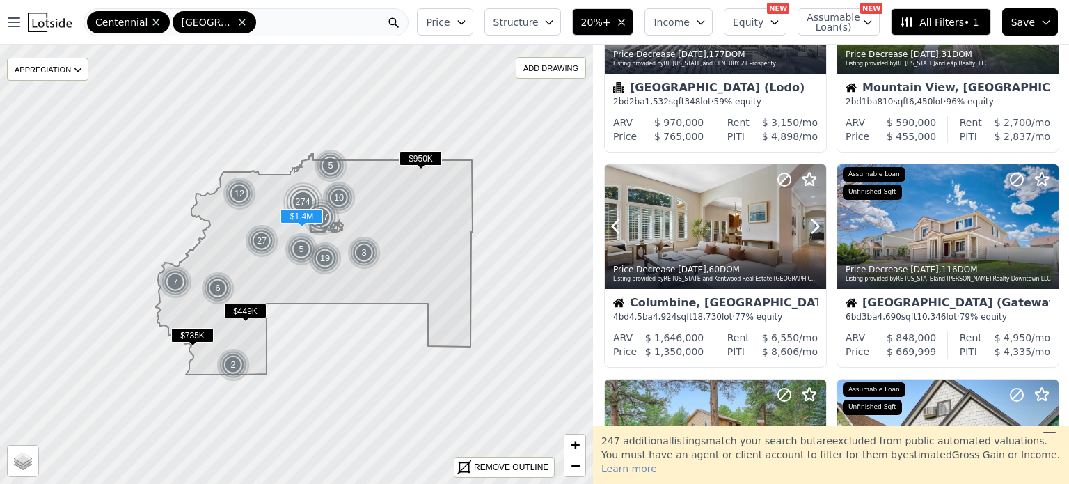
click at [813, 228] on icon at bounding box center [815, 226] width 22 height 22
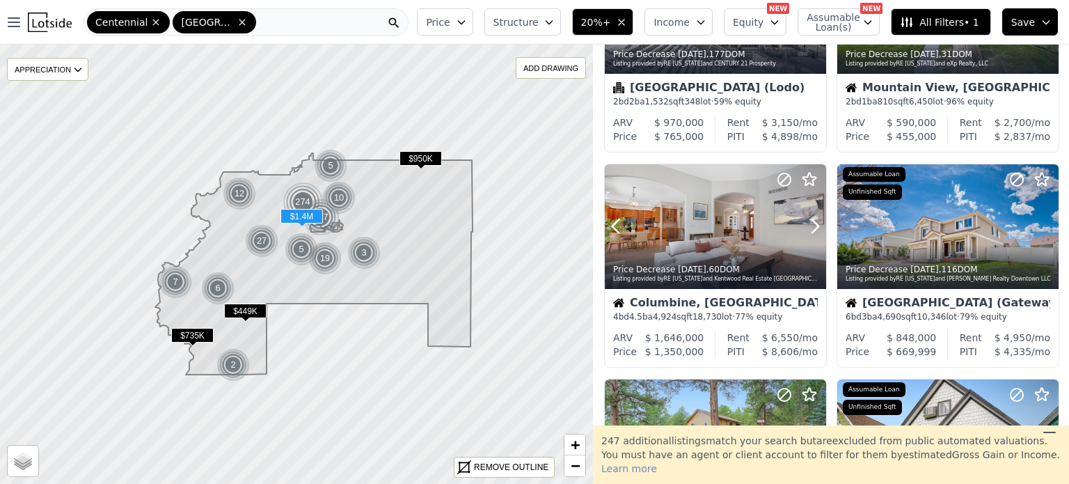
click at [813, 228] on icon at bounding box center [815, 226] width 22 height 22
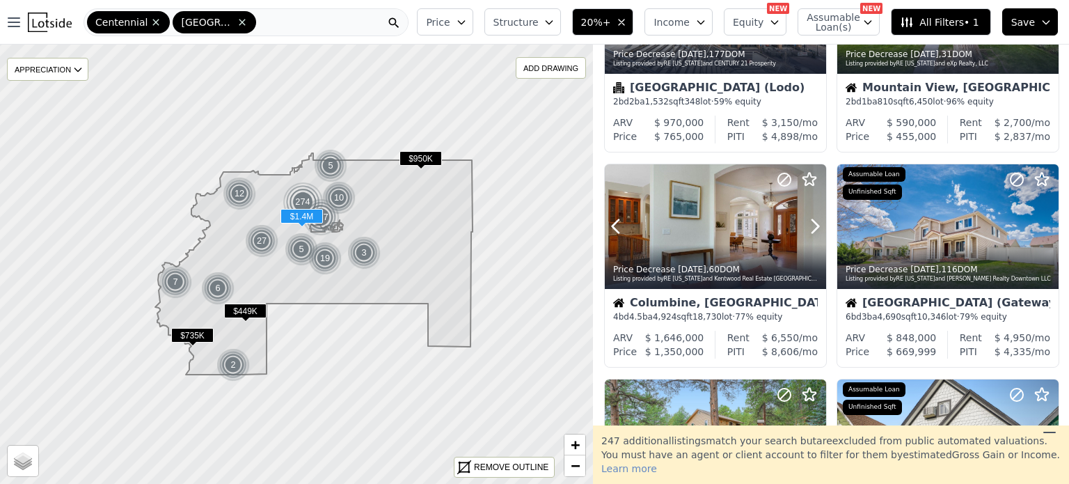
click at [813, 228] on icon at bounding box center [815, 226] width 22 height 22
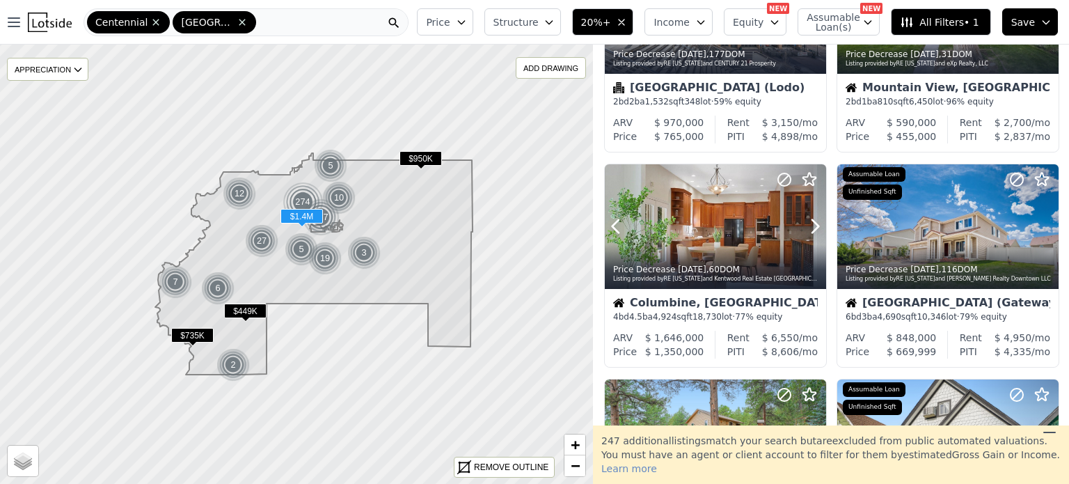
click at [813, 228] on icon at bounding box center [815, 226] width 22 height 22
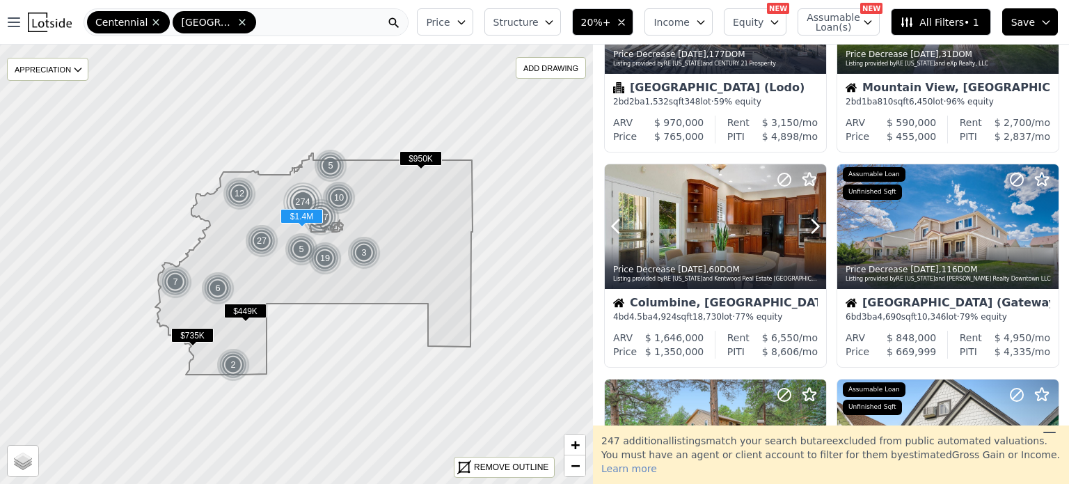
click at [813, 228] on icon at bounding box center [815, 226] width 22 height 22
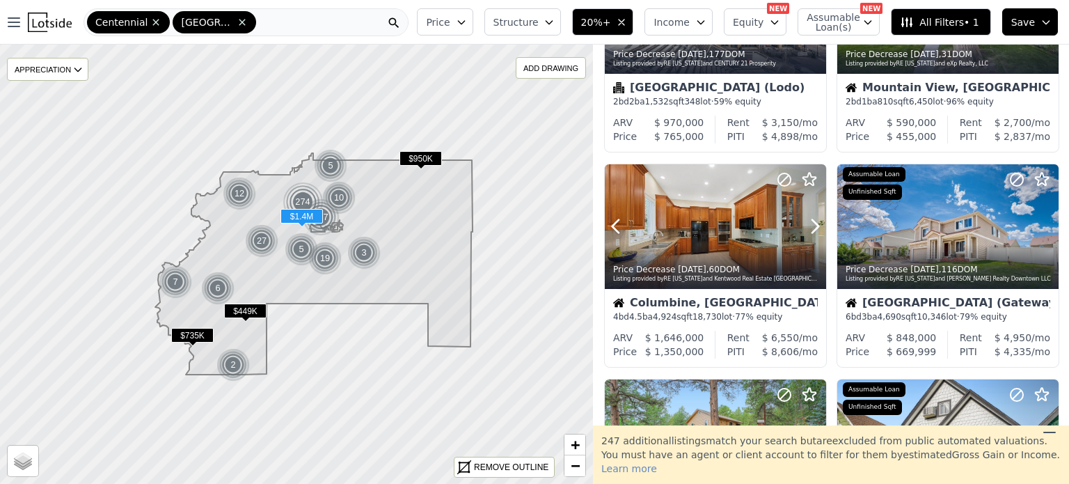
click at [813, 228] on icon at bounding box center [815, 226] width 22 height 22
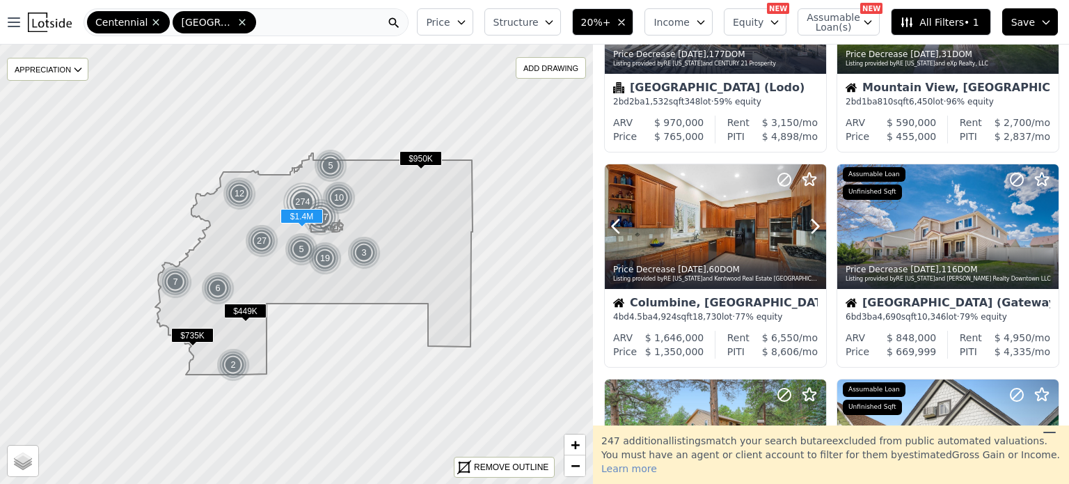
click at [813, 228] on icon at bounding box center [815, 226] width 22 height 22
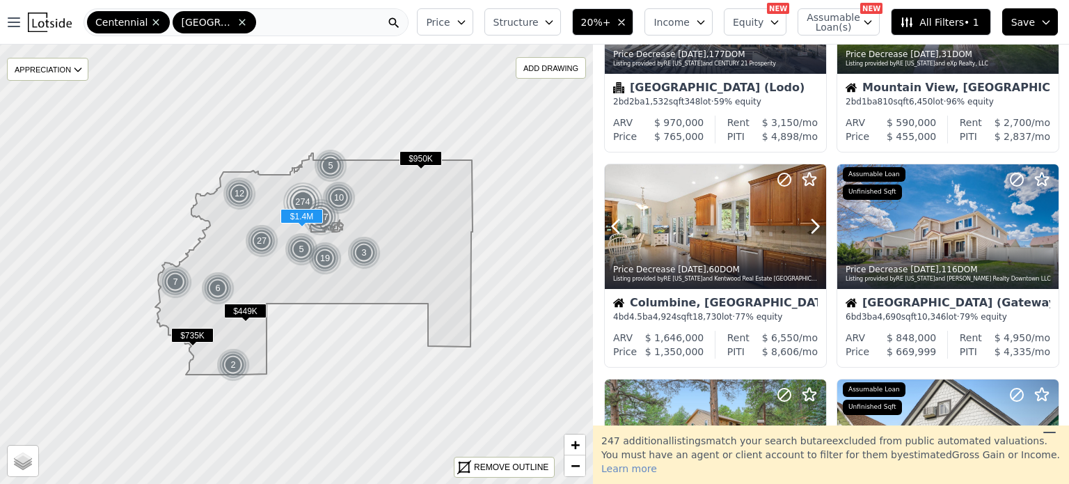
click at [813, 228] on icon at bounding box center [815, 226] width 22 height 22
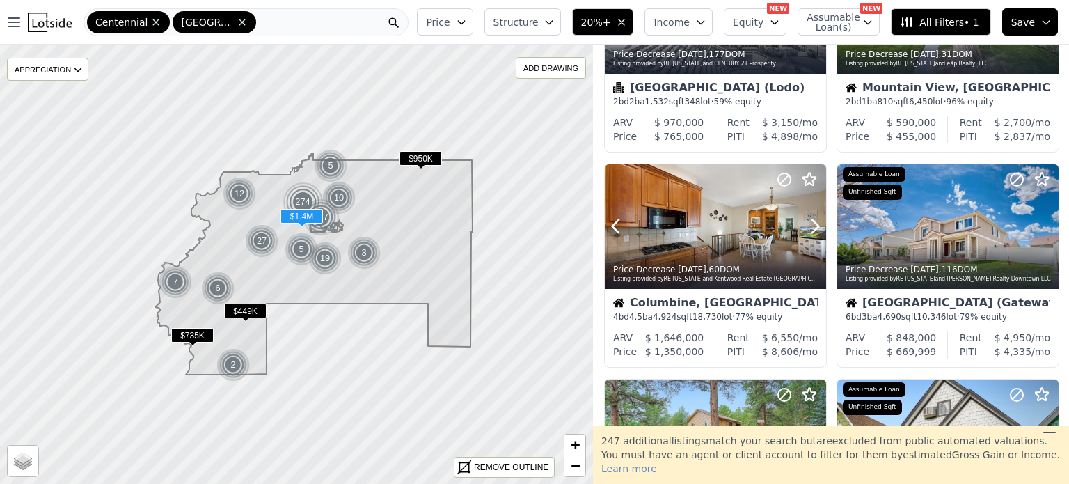
click at [813, 228] on icon at bounding box center [815, 226] width 22 height 22
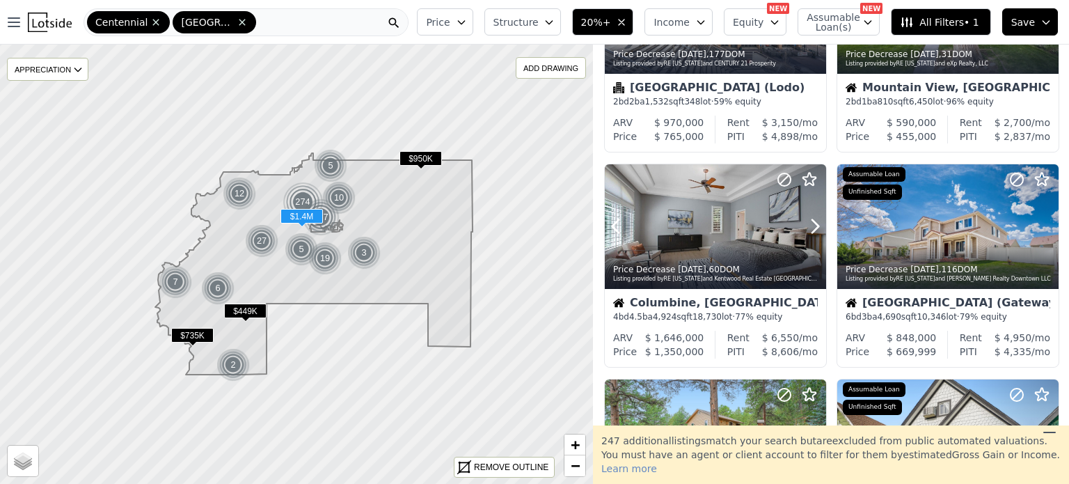
click at [813, 228] on icon at bounding box center [815, 226] width 22 height 22
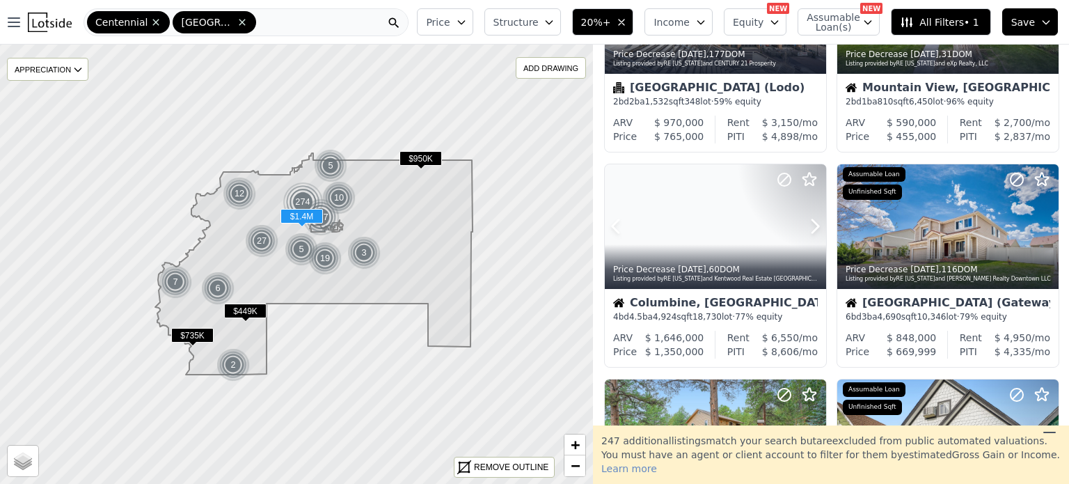
click at [813, 228] on icon at bounding box center [815, 226] width 22 height 22
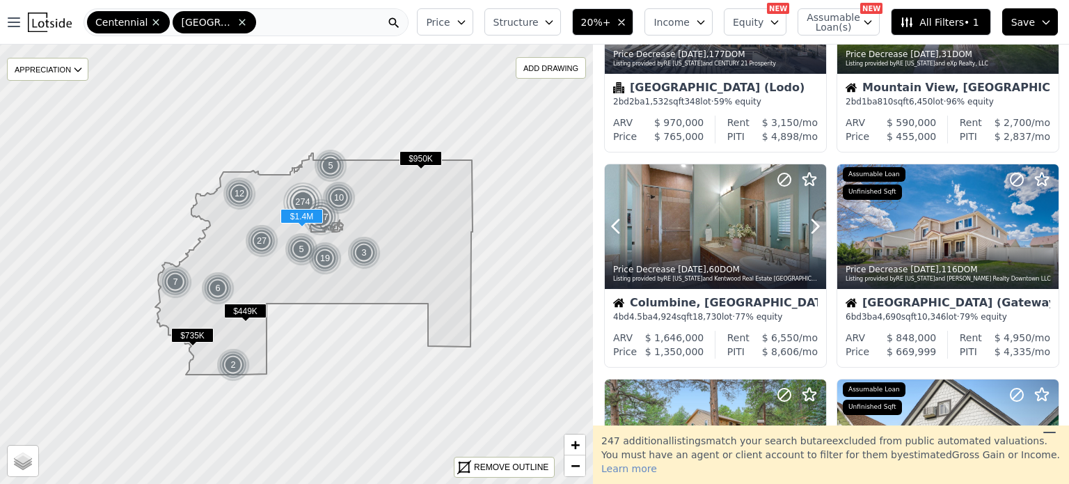
click at [813, 228] on icon at bounding box center [815, 226] width 22 height 22
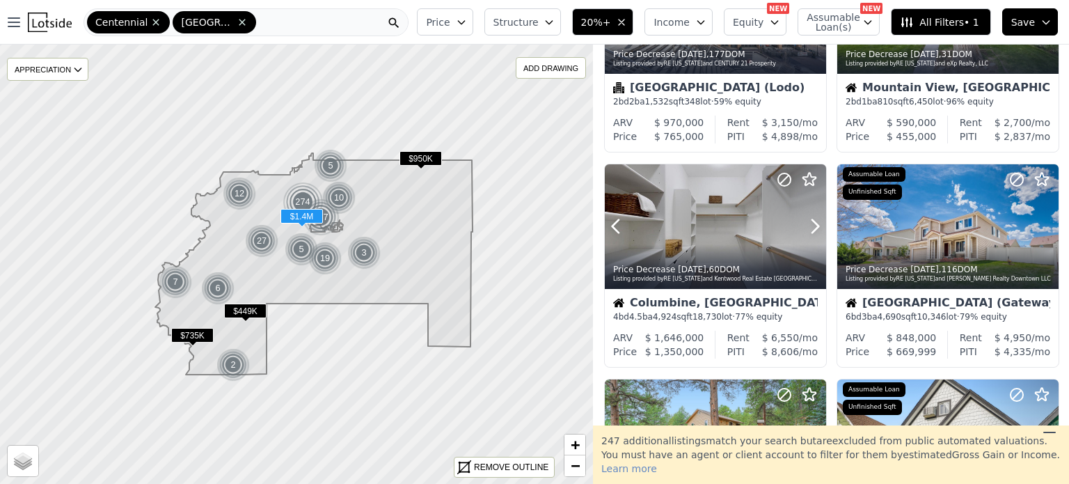
click at [813, 228] on icon at bounding box center [815, 226] width 22 height 22
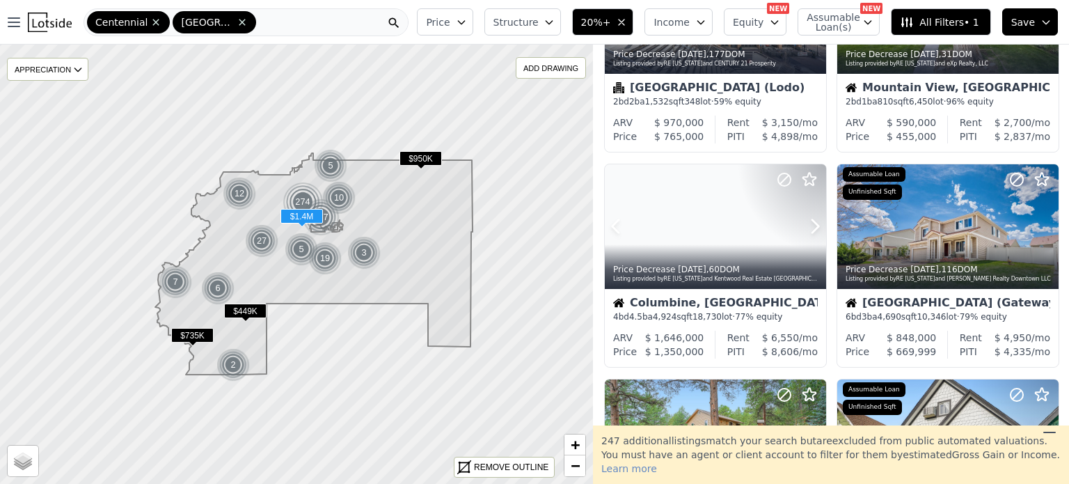
click at [813, 228] on icon at bounding box center [815, 226] width 22 height 22
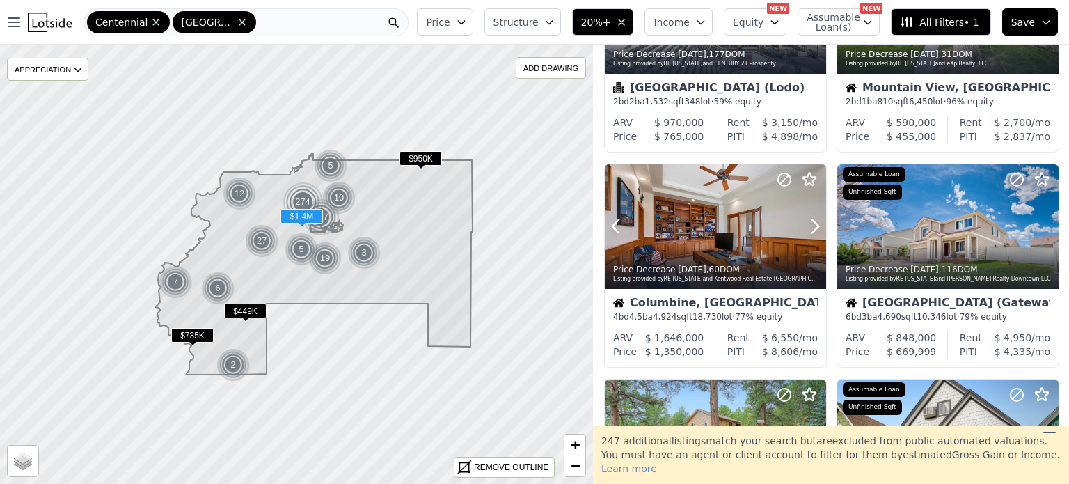
click at [813, 228] on icon at bounding box center [815, 226] width 22 height 22
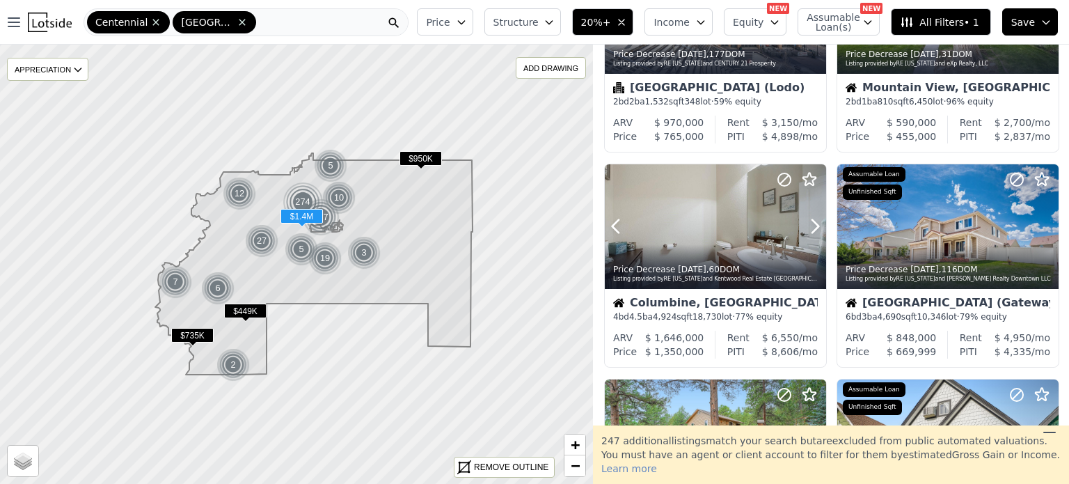
click at [813, 228] on icon at bounding box center [815, 226] width 22 height 22
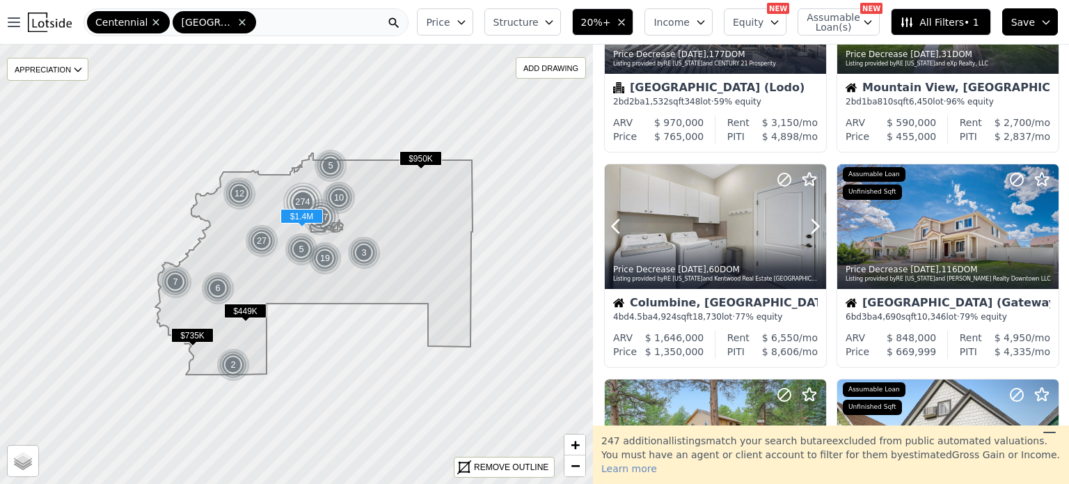
click at [813, 228] on icon at bounding box center [815, 226] width 22 height 22
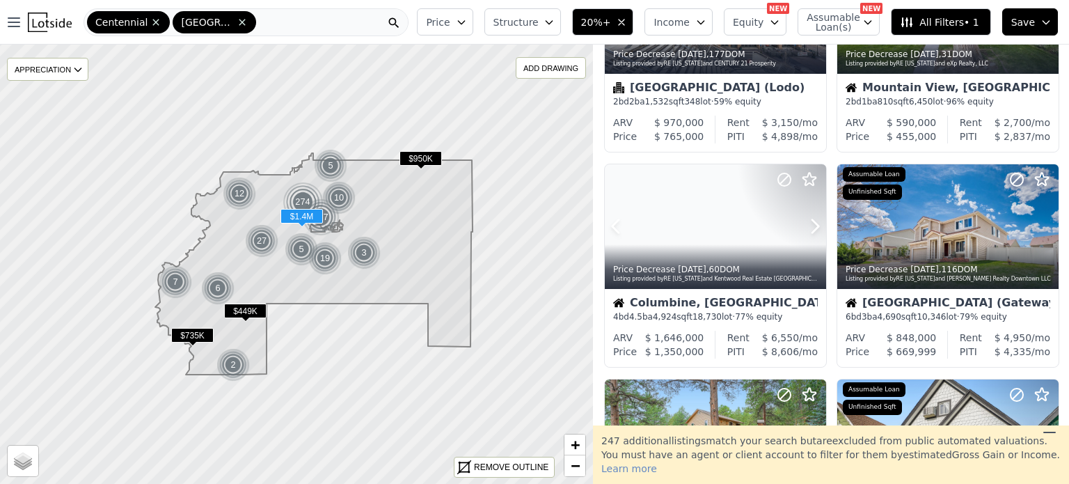
click at [813, 228] on icon at bounding box center [815, 226] width 22 height 22
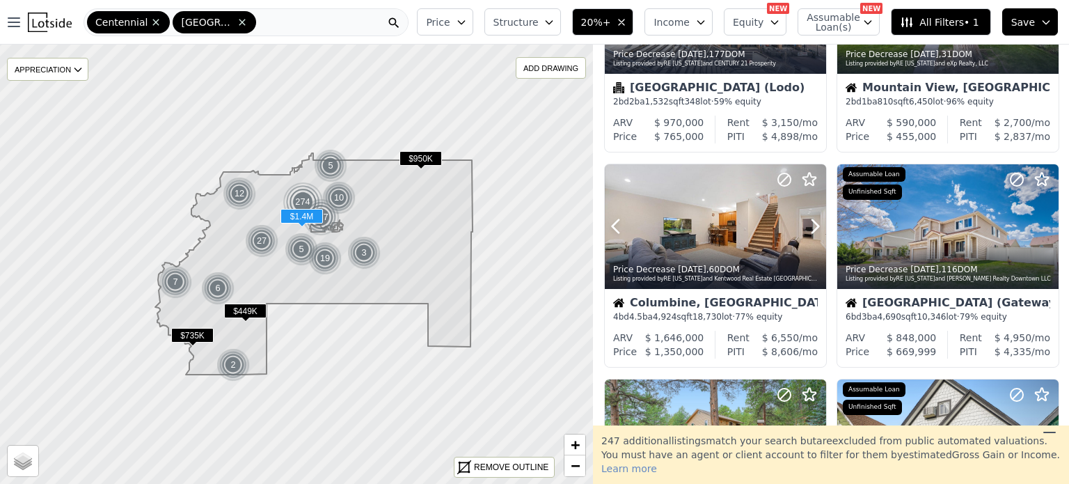
click at [813, 228] on icon at bounding box center [815, 226] width 22 height 22
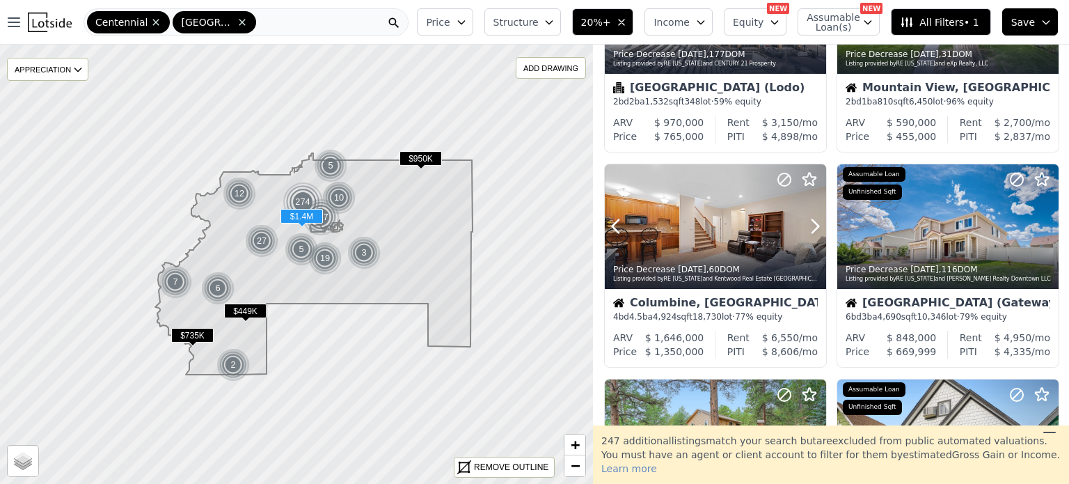
click at [813, 228] on icon at bounding box center [815, 226] width 22 height 22
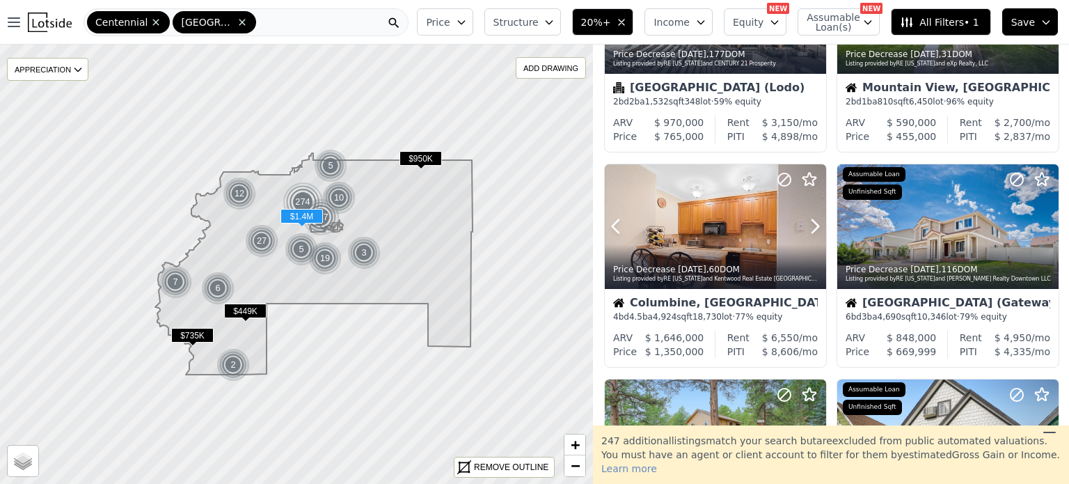
click at [813, 228] on icon at bounding box center [815, 226] width 22 height 22
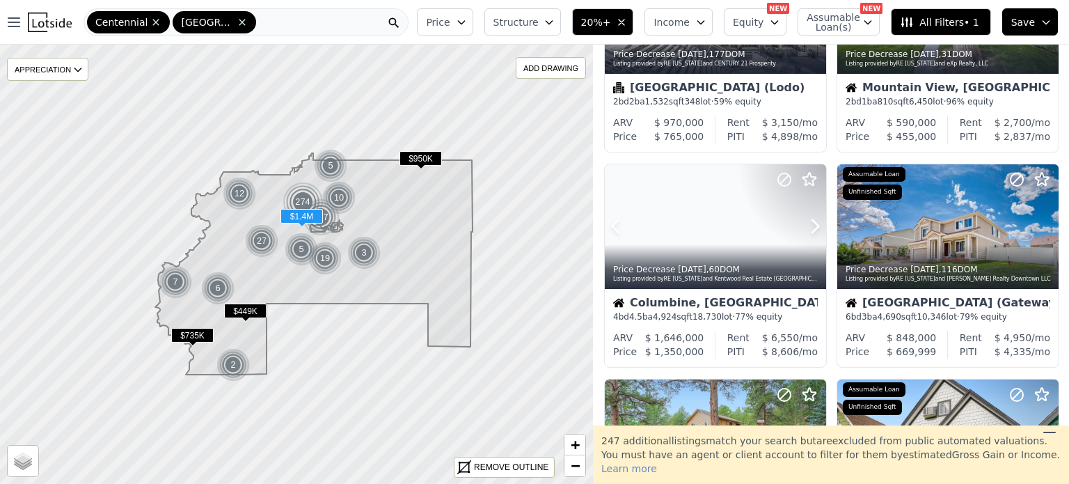
click at [813, 228] on icon at bounding box center [815, 226] width 22 height 22
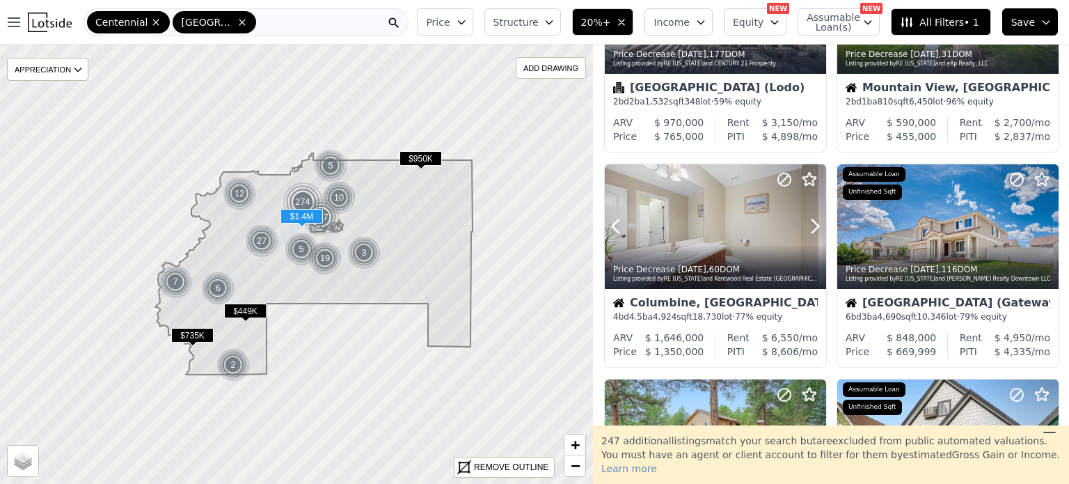
click at [813, 228] on icon at bounding box center [815, 226] width 22 height 22
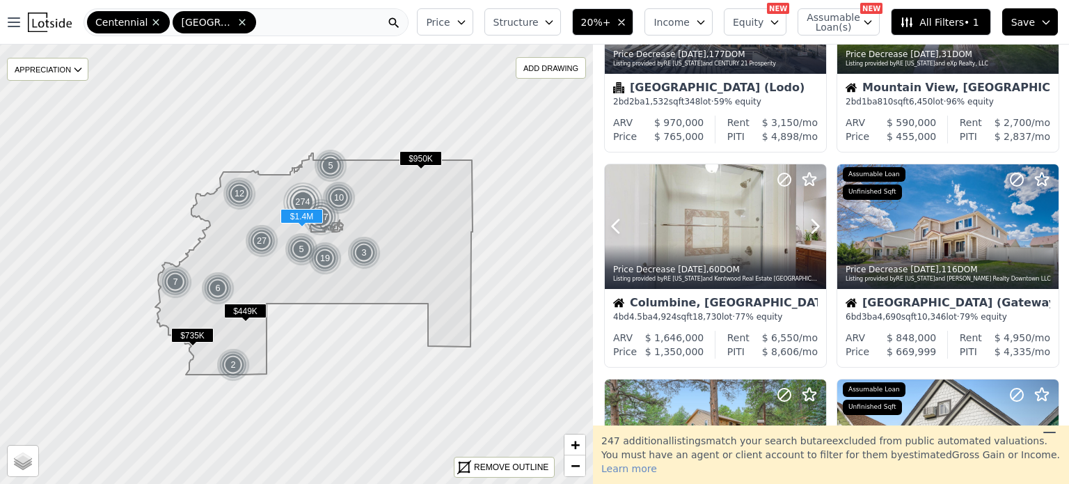
click at [813, 228] on icon at bounding box center [815, 226] width 22 height 22
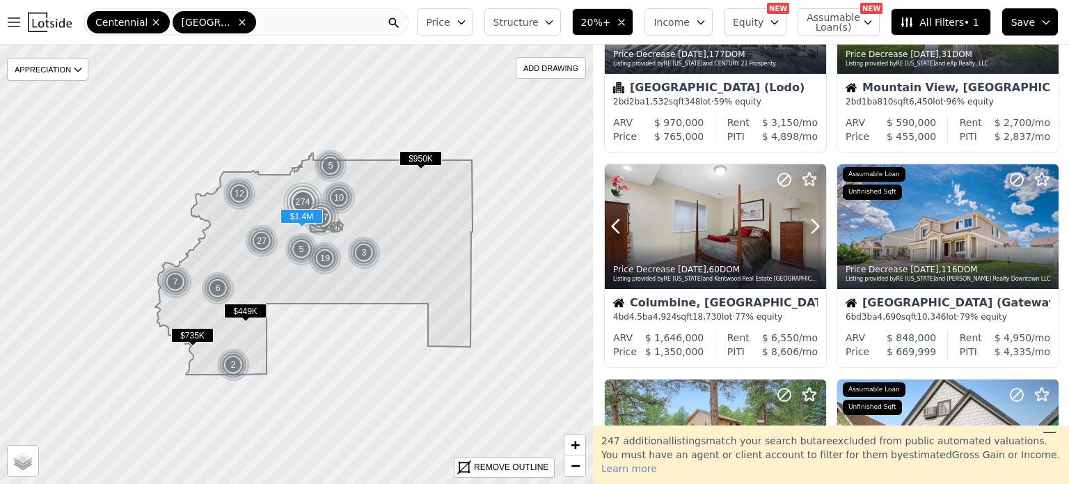
click at [813, 228] on icon at bounding box center [815, 226] width 22 height 22
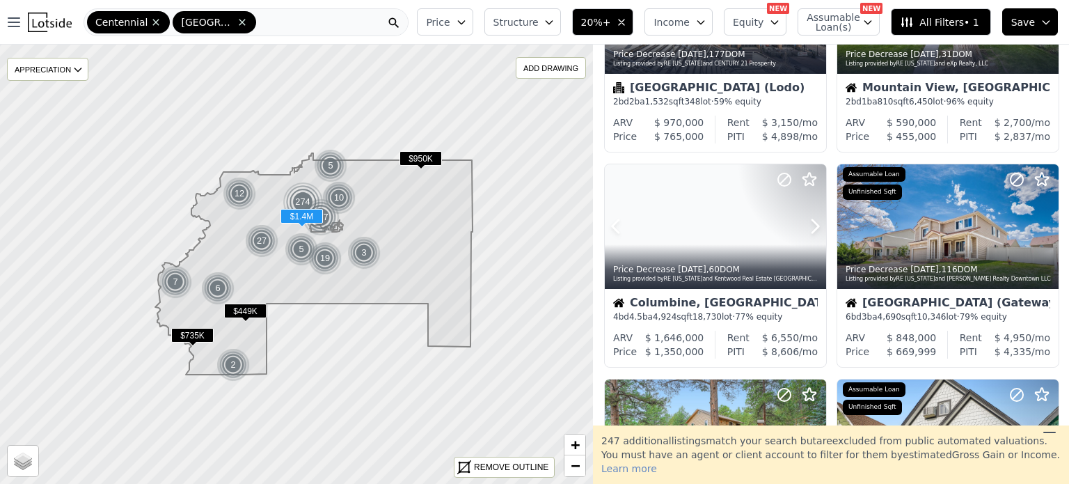
click at [813, 228] on icon at bounding box center [815, 226] width 22 height 22
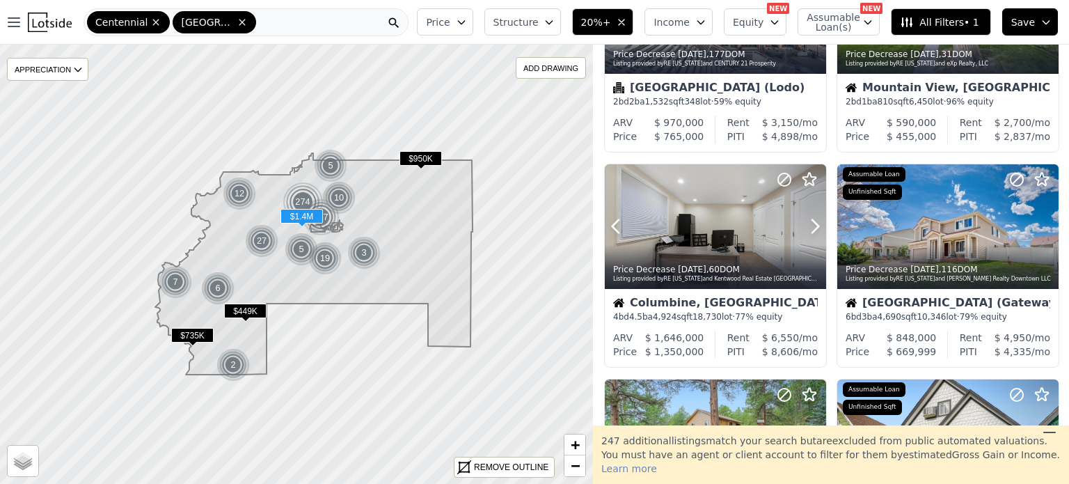
click at [813, 228] on icon at bounding box center [815, 226] width 22 height 22
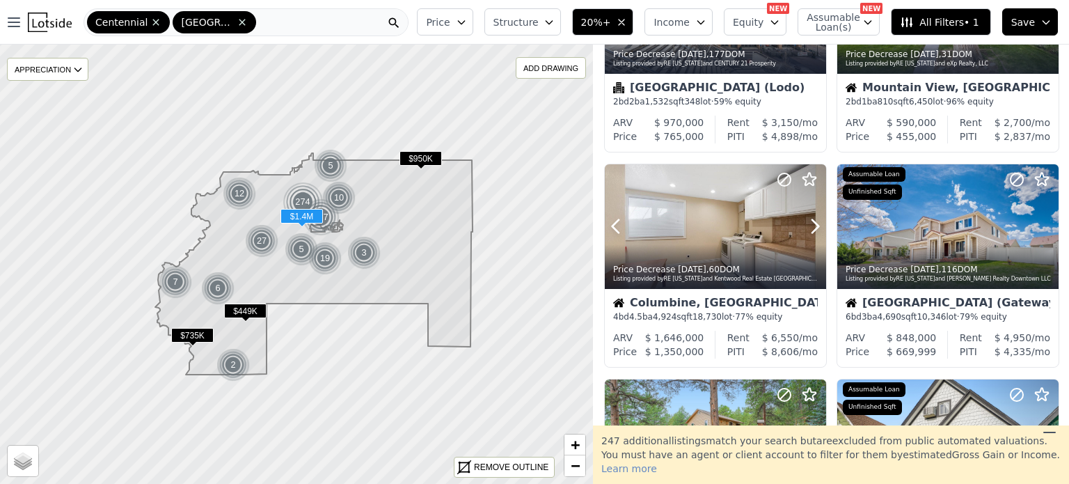
click at [813, 228] on icon at bounding box center [815, 226] width 22 height 22
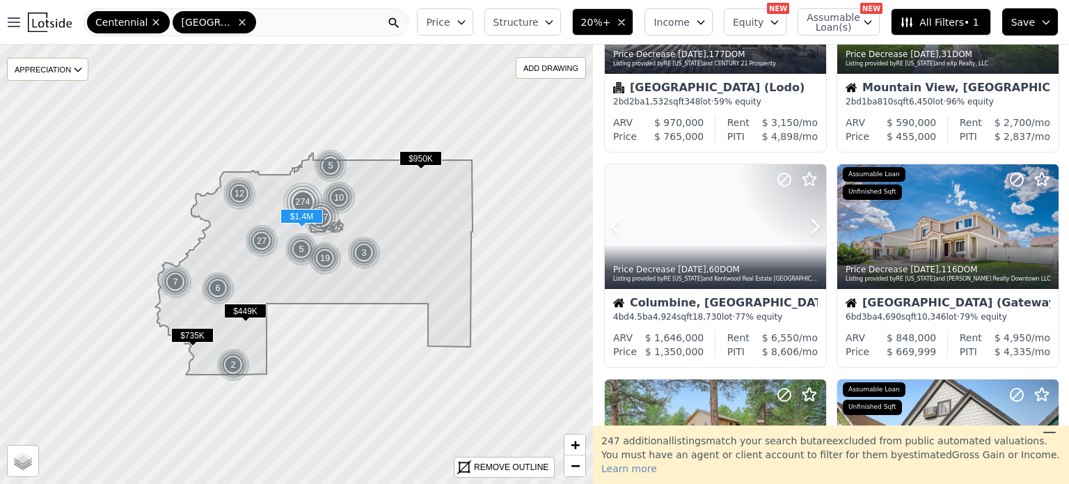
click at [813, 228] on icon at bounding box center [815, 226] width 22 height 22
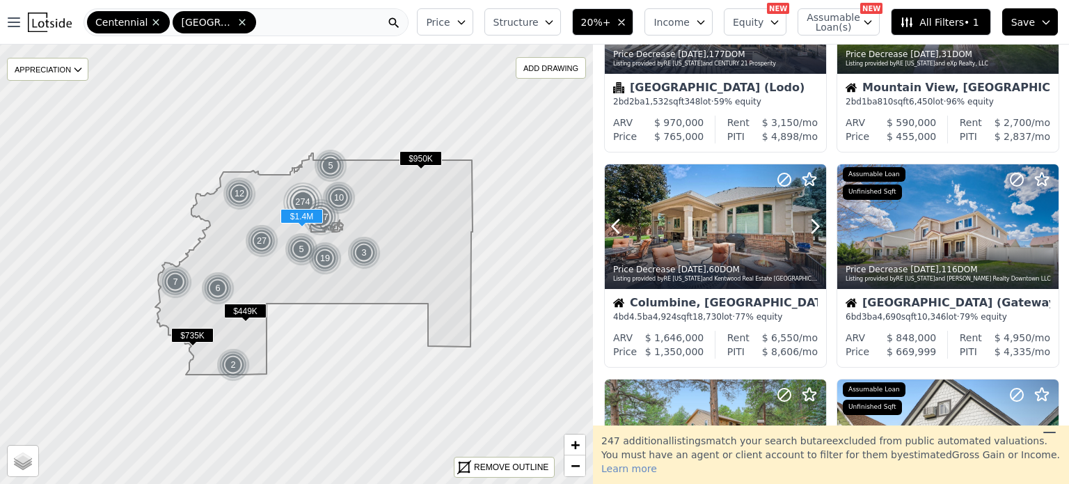
click at [813, 228] on icon at bounding box center [815, 226] width 22 height 22
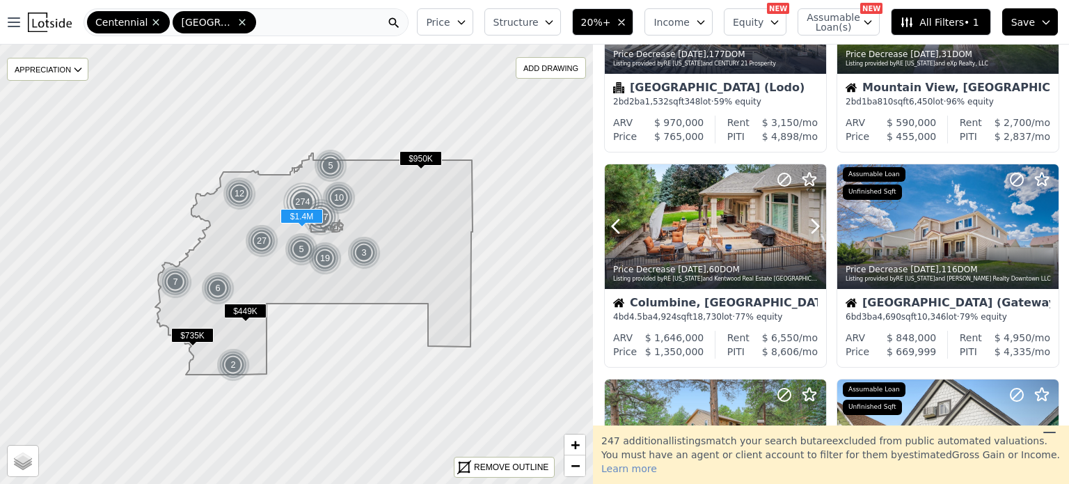
click at [813, 228] on icon at bounding box center [815, 226] width 22 height 22
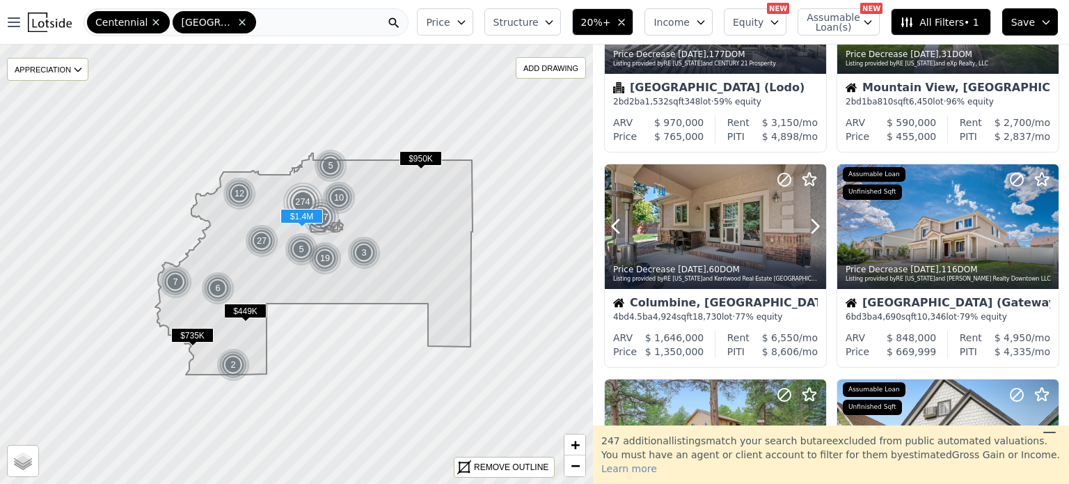
click at [813, 228] on icon at bounding box center [815, 226] width 22 height 22
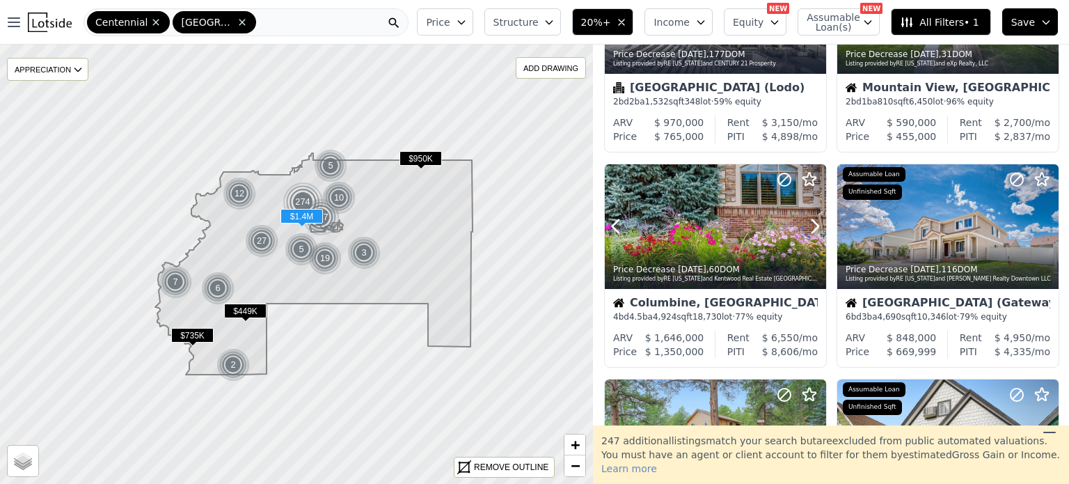
click at [813, 228] on icon at bounding box center [815, 226] width 22 height 22
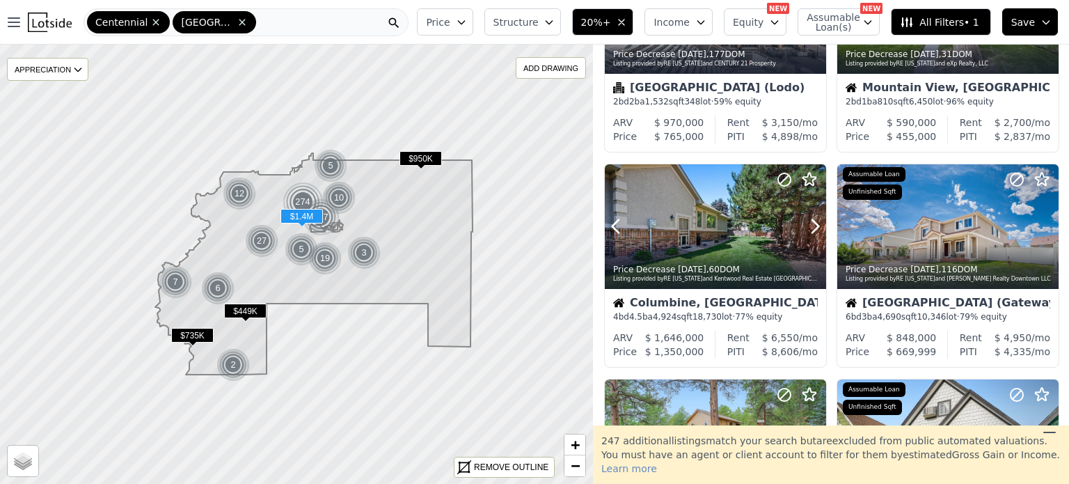
click at [813, 228] on icon at bounding box center [815, 226] width 22 height 22
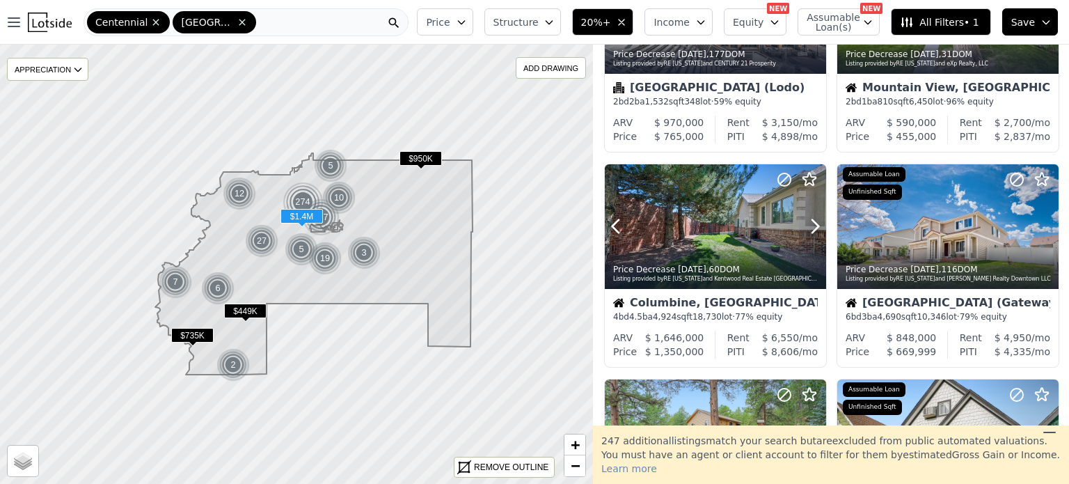
click at [813, 228] on icon at bounding box center [815, 226] width 22 height 22
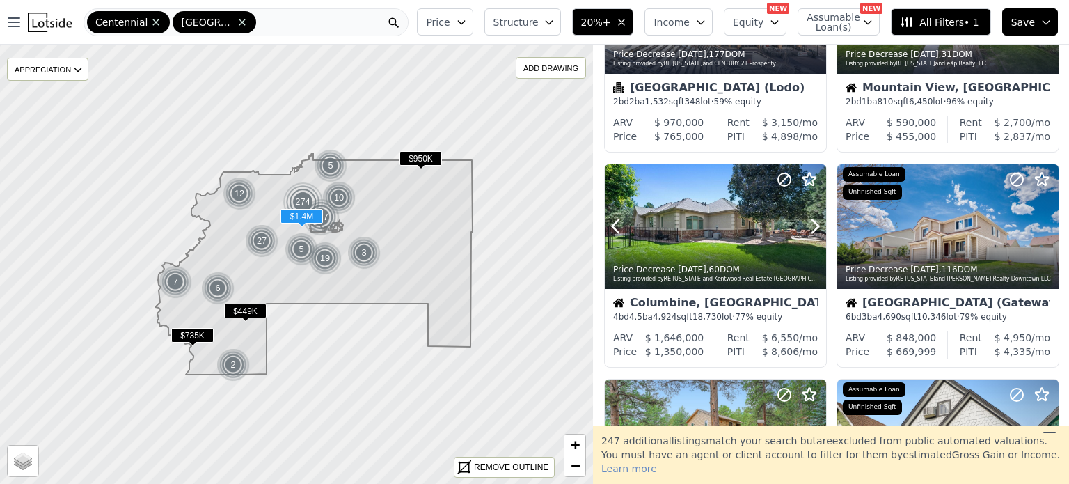
click at [813, 228] on icon at bounding box center [815, 226] width 22 height 22
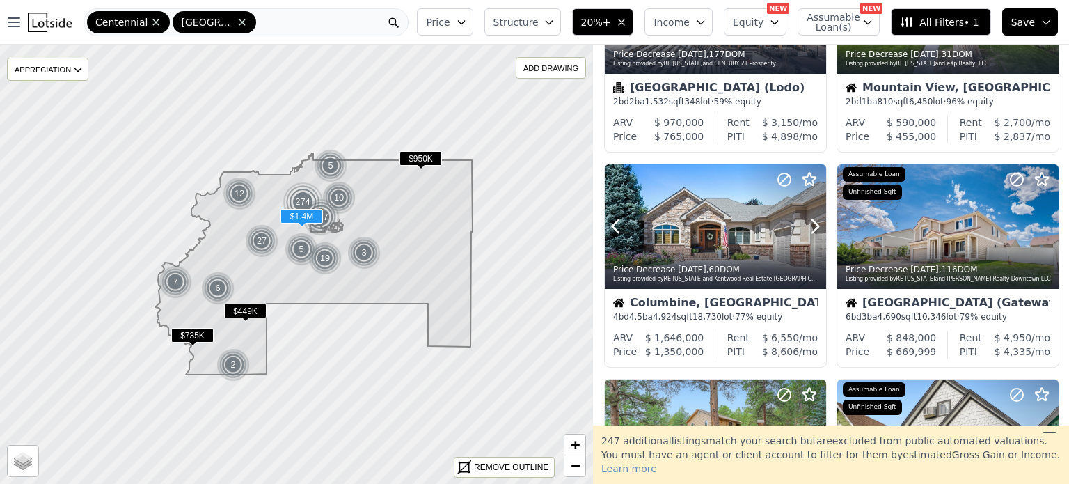
click at [813, 228] on icon at bounding box center [815, 226] width 22 height 22
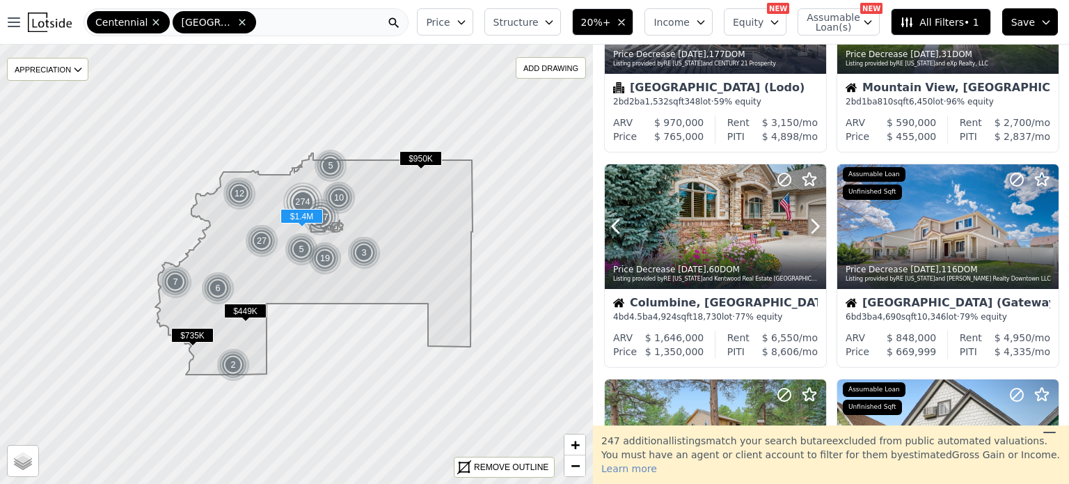
click at [813, 228] on icon at bounding box center [815, 226] width 22 height 22
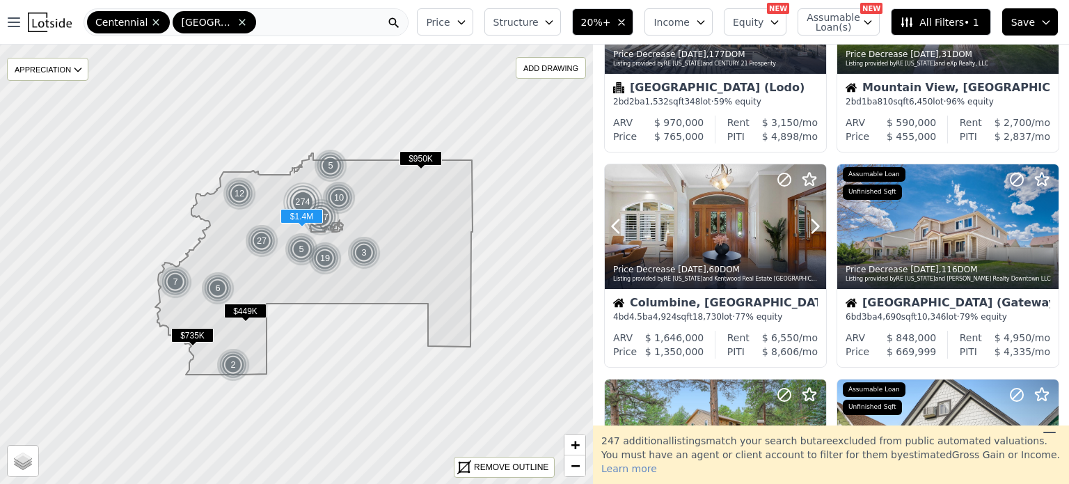
click at [813, 228] on icon at bounding box center [815, 226] width 22 height 22
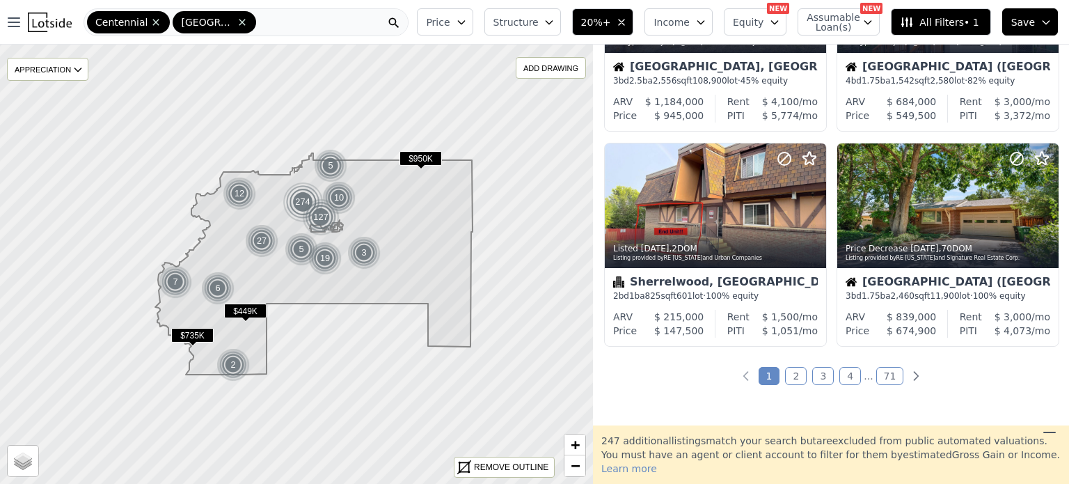
scroll to position [1006, 0]
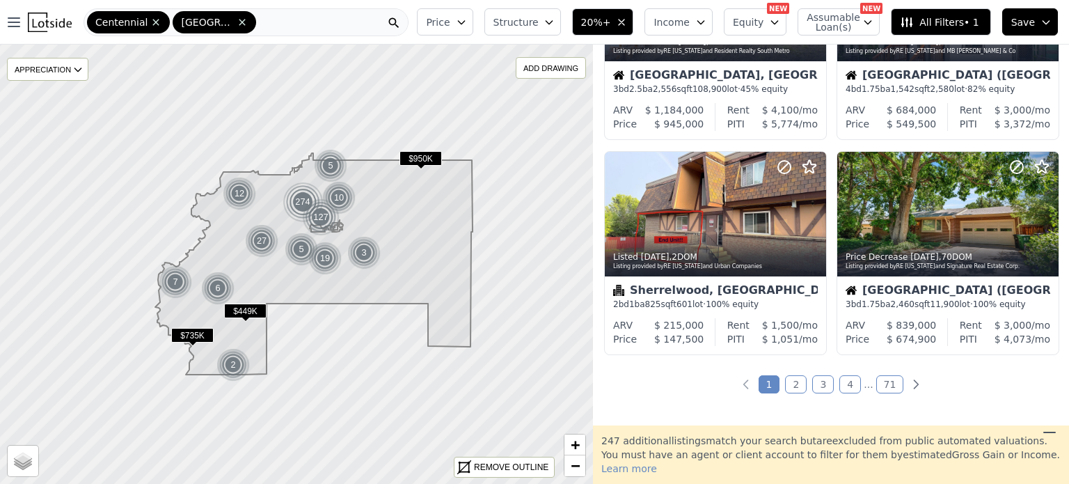
click at [796, 382] on link "2" at bounding box center [796, 384] width 22 height 18
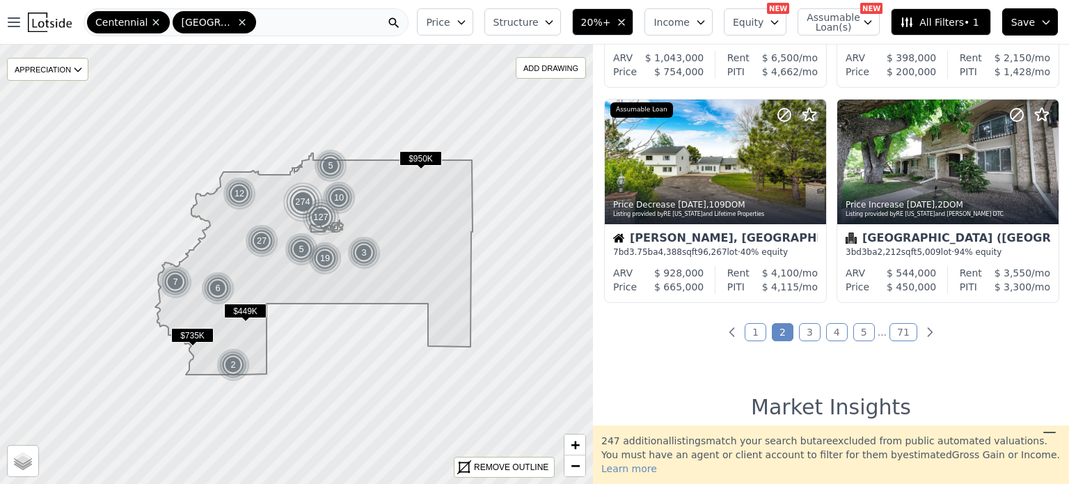
scroll to position [1050, 0]
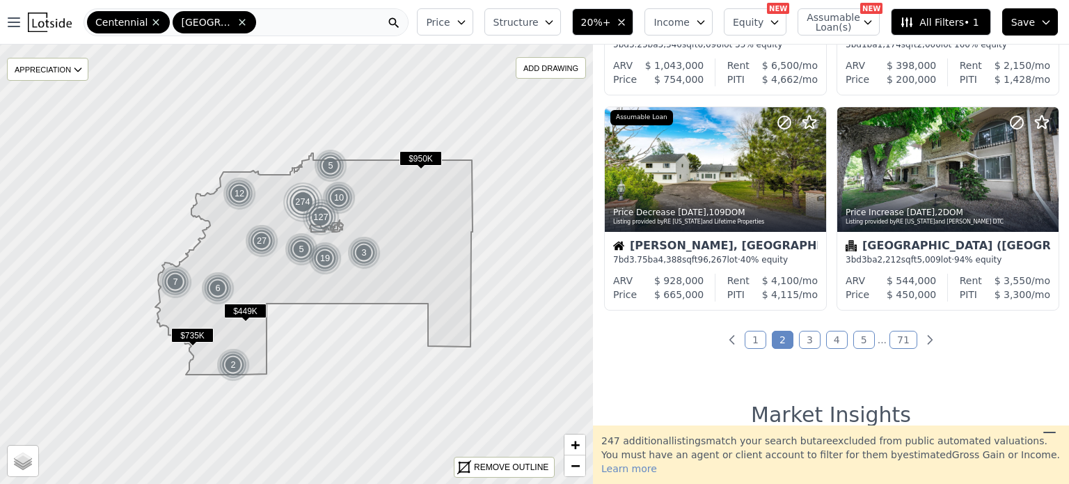
click at [804, 345] on link "3" at bounding box center [810, 340] width 22 height 18
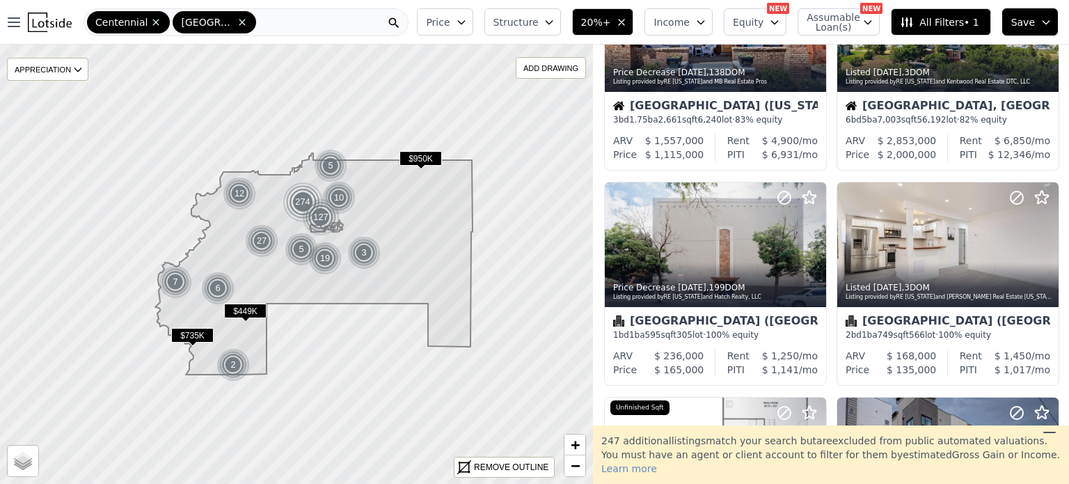
scroll to position [537, 0]
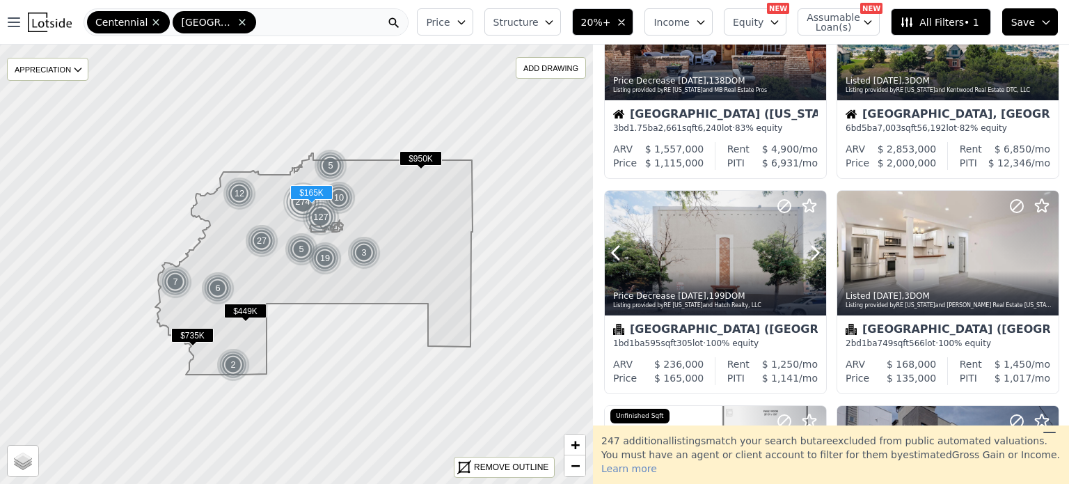
click at [809, 258] on icon at bounding box center [815, 253] width 22 height 22
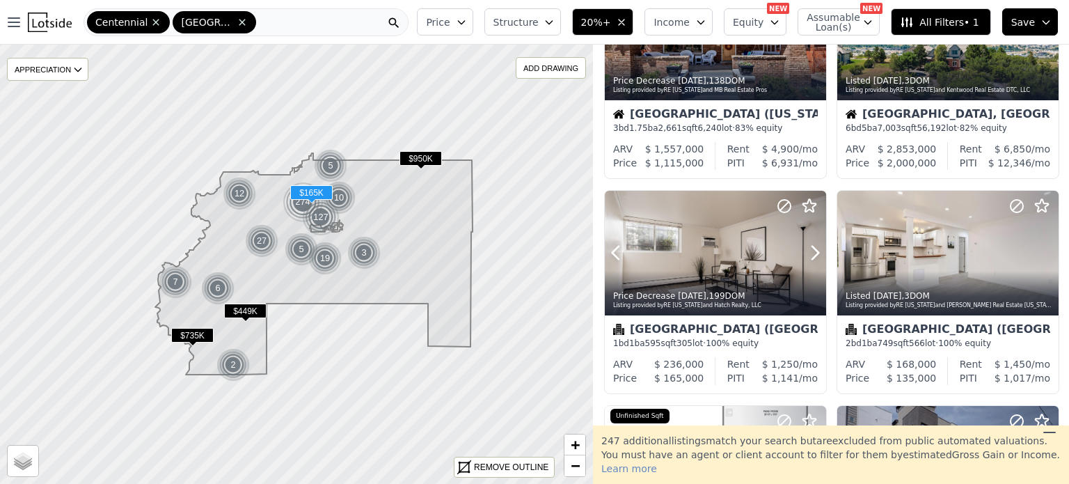
click at [809, 258] on icon at bounding box center [815, 253] width 22 height 22
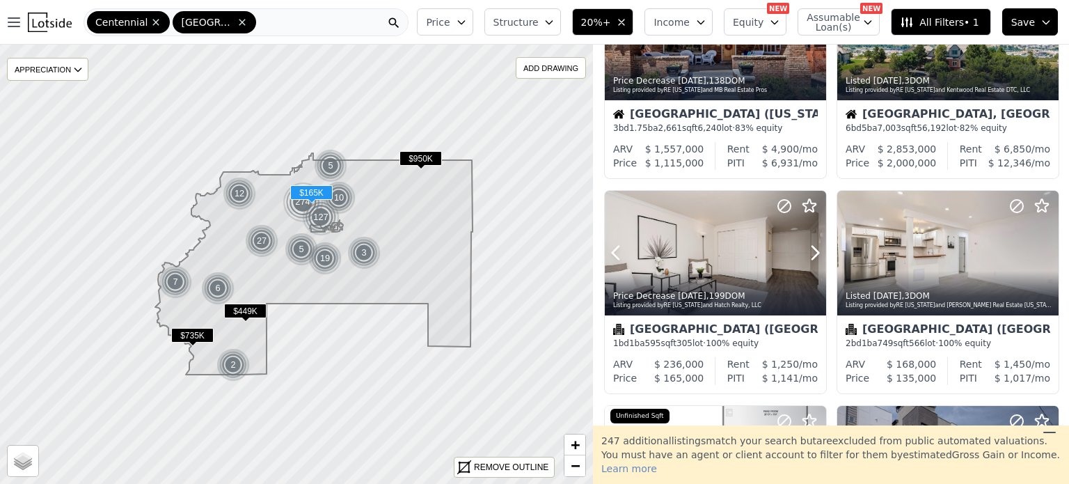
click at [809, 258] on icon at bounding box center [815, 253] width 22 height 22
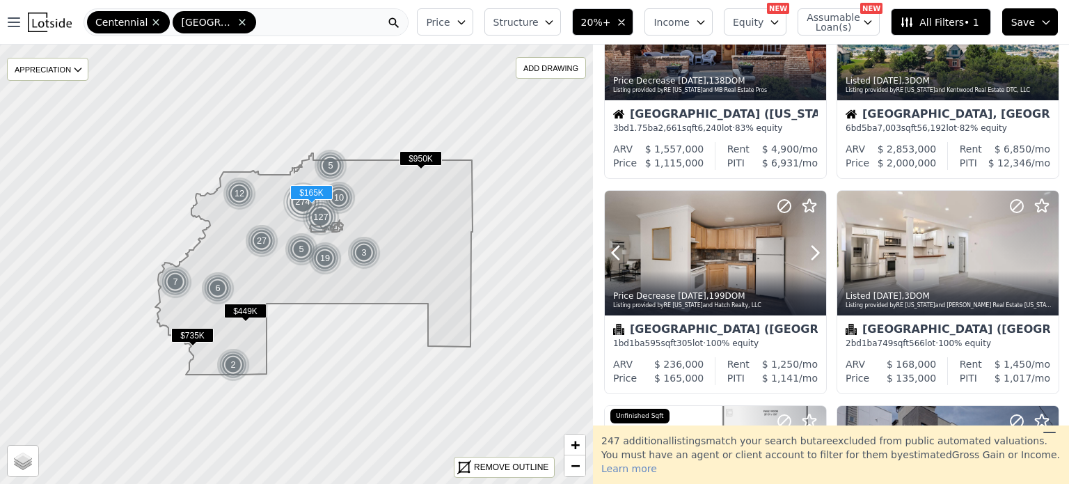
click at [809, 258] on icon at bounding box center [815, 253] width 22 height 22
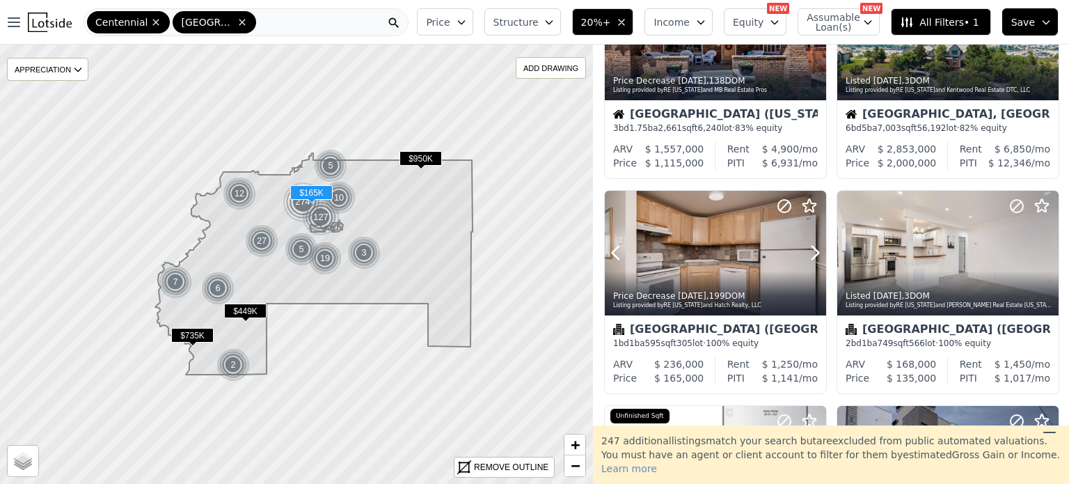
click at [809, 258] on icon at bounding box center [815, 253] width 22 height 22
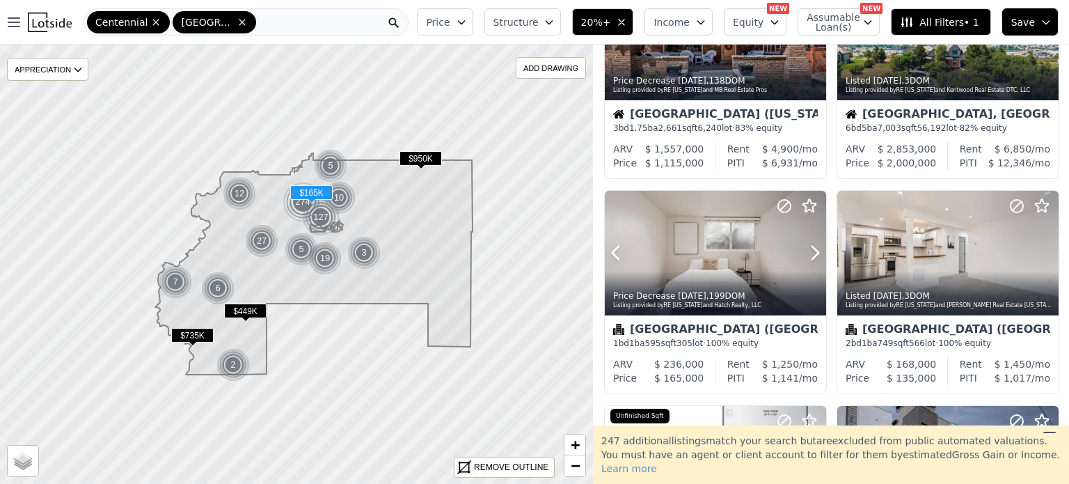
click at [809, 258] on icon at bounding box center [815, 253] width 22 height 22
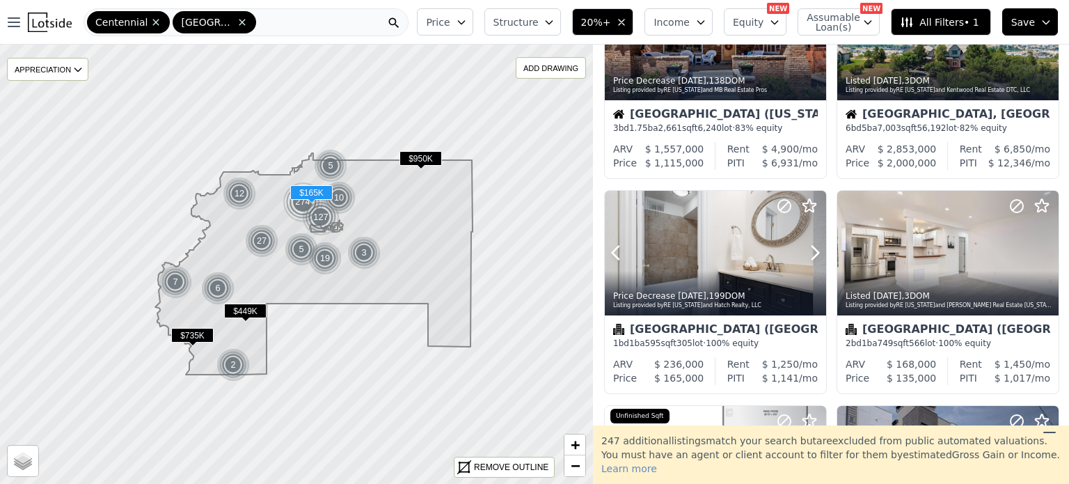
click at [809, 258] on icon at bounding box center [815, 253] width 22 height 22
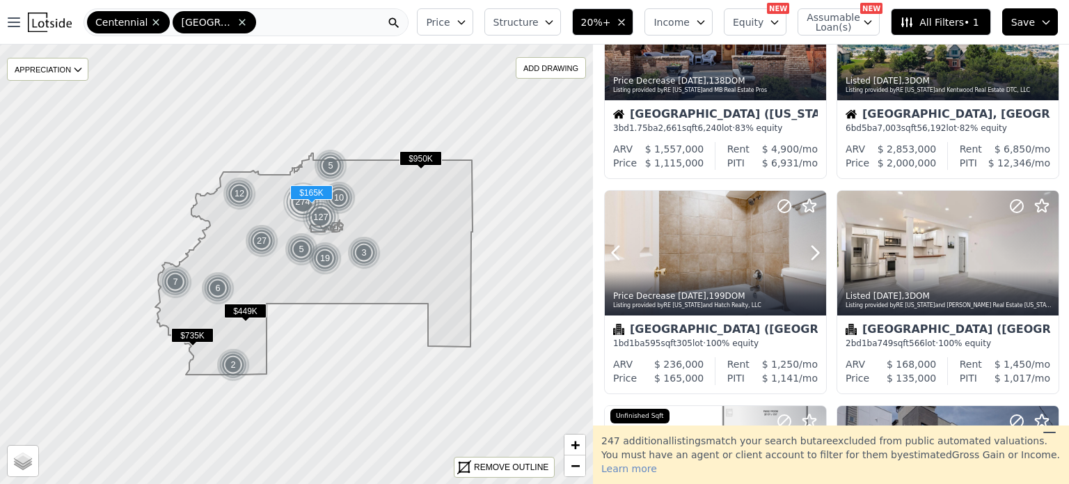
click at [809, 258] on icon at bounding box center [815, 253] width 22 height 22
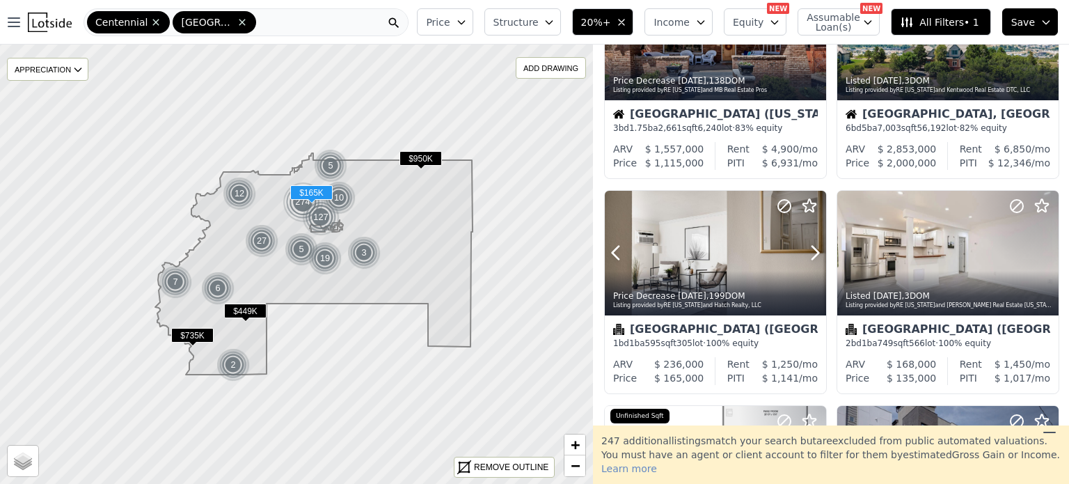
click at [809, 258] on icon at bounding box center [815, 253] width 22 height 22
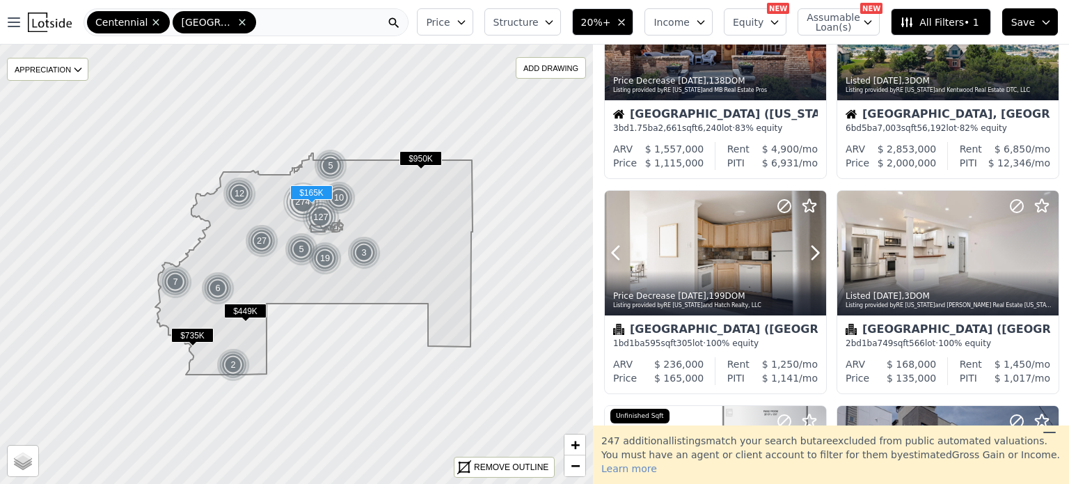
click at [809, 258] on icon at bounding box center [815, 253] width 22 height 22
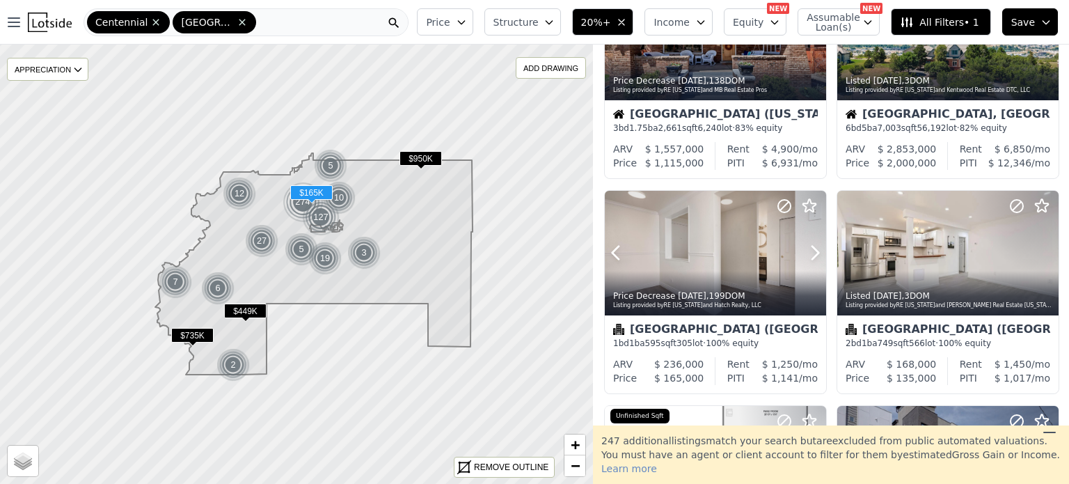
click at [809, 258] on icon at bounding box center [815, 253] width 22 height 22
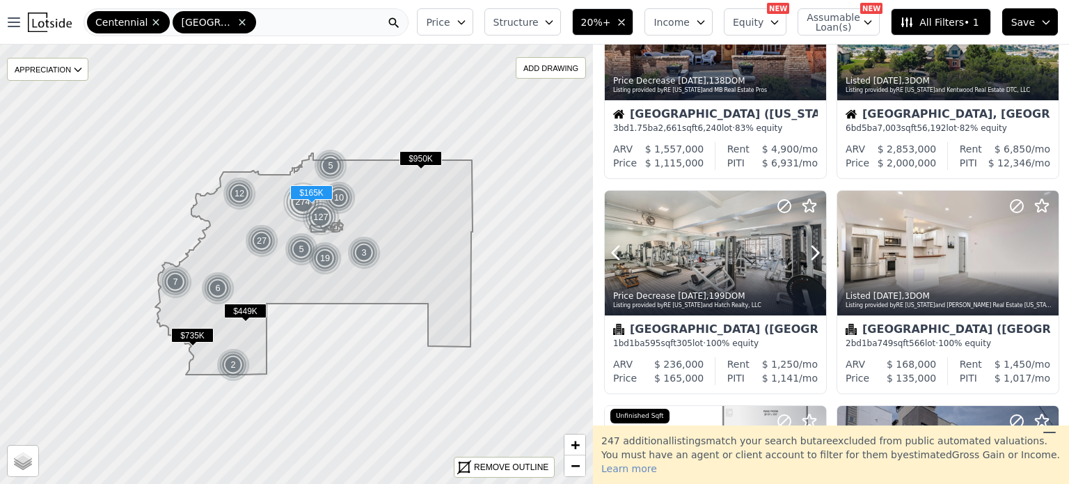
click at [809, 258] on icon at bounding box center [815, 253] width 22 height 22
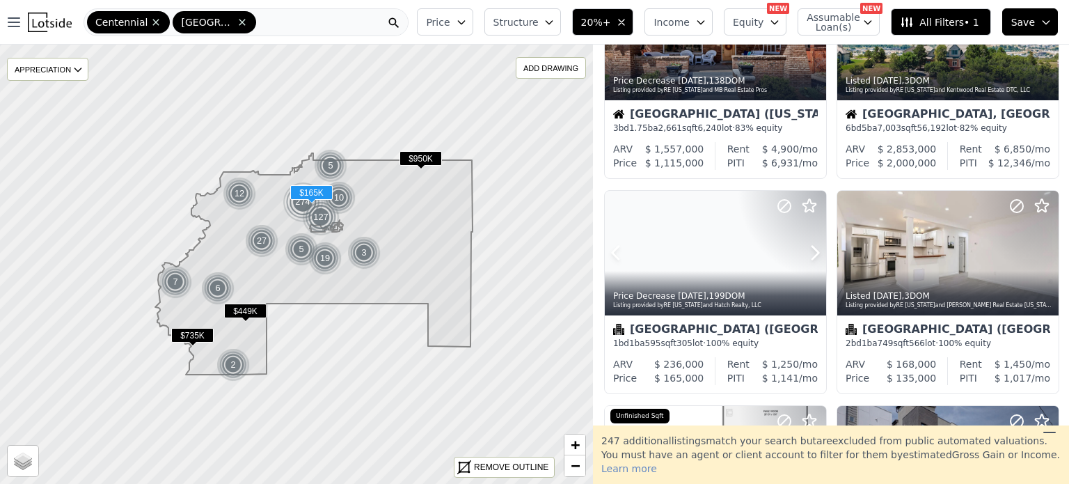
click at [809, 258] on icon at bounding box center [815, 253] width 22 height 22
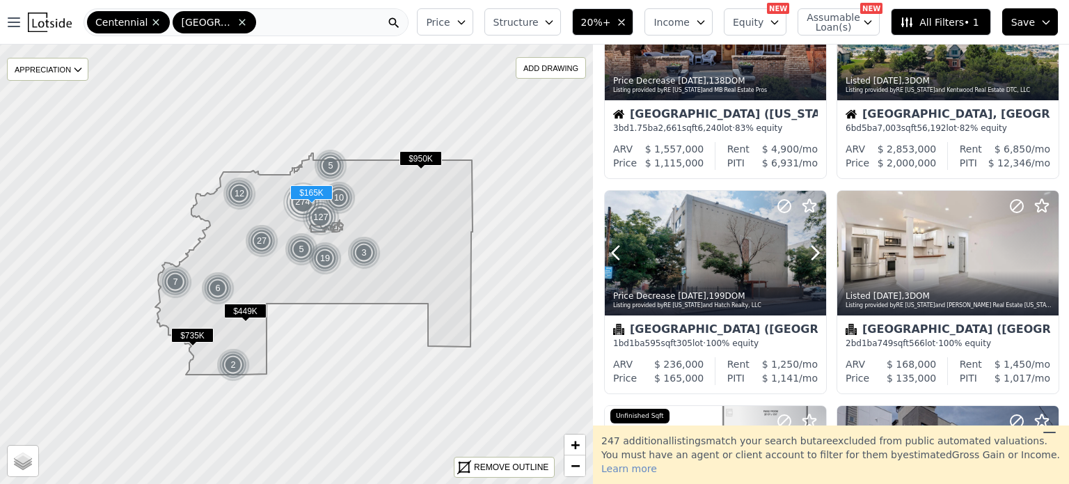
click at [809, 258] on icon at bounding box center [815, 253] width 22 height 22
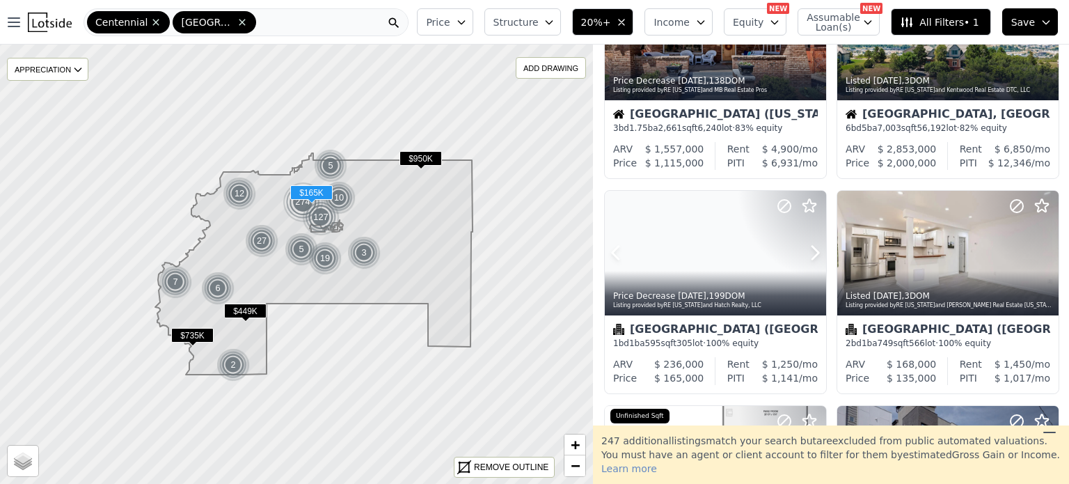
click at [809, 258] on icon at bounding box center [815, 253] width 22 height 22
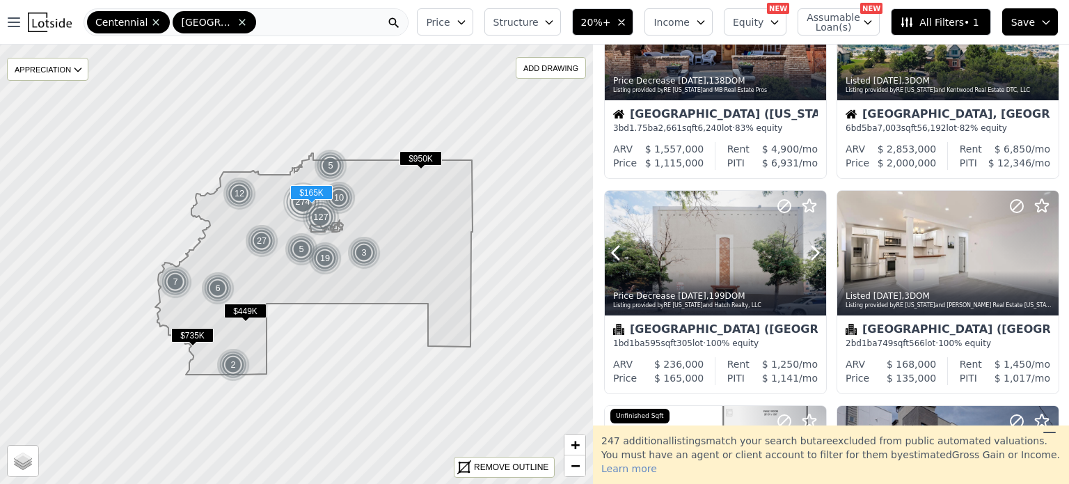
click at [809, 258] on icon at bounding box center [815, 253] width 22 height 22
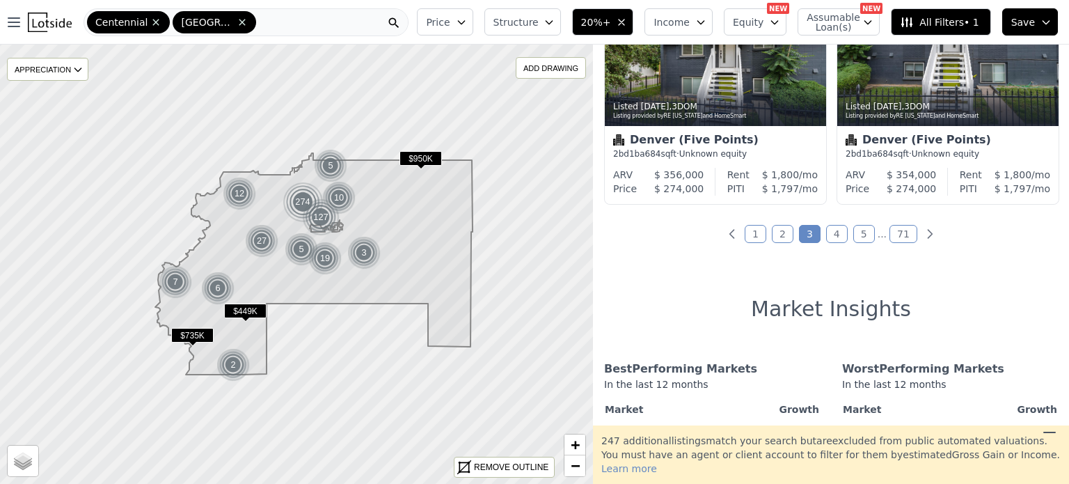
scroll to position [1084, 0]
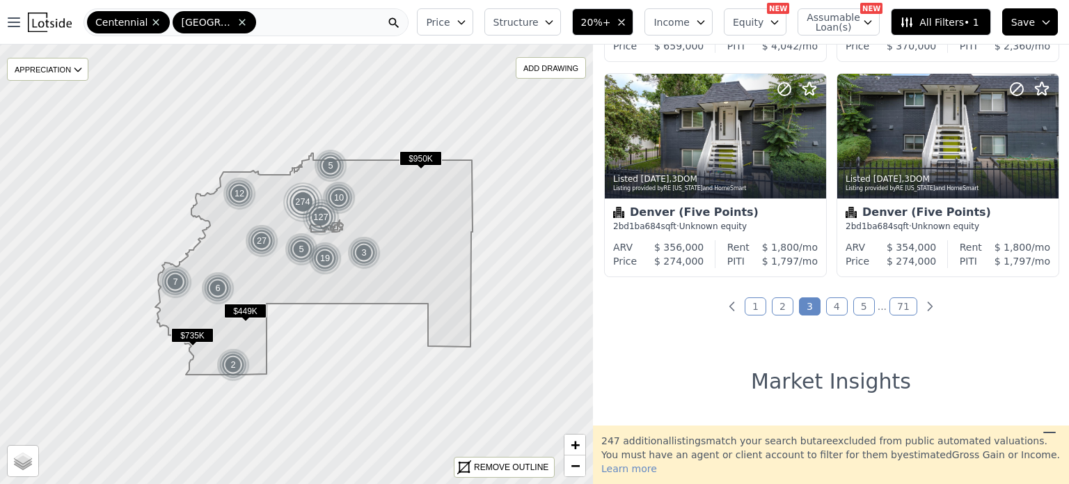
click at [830, 303] on link "4" at bounding box center [837, 306] width 22 height 18
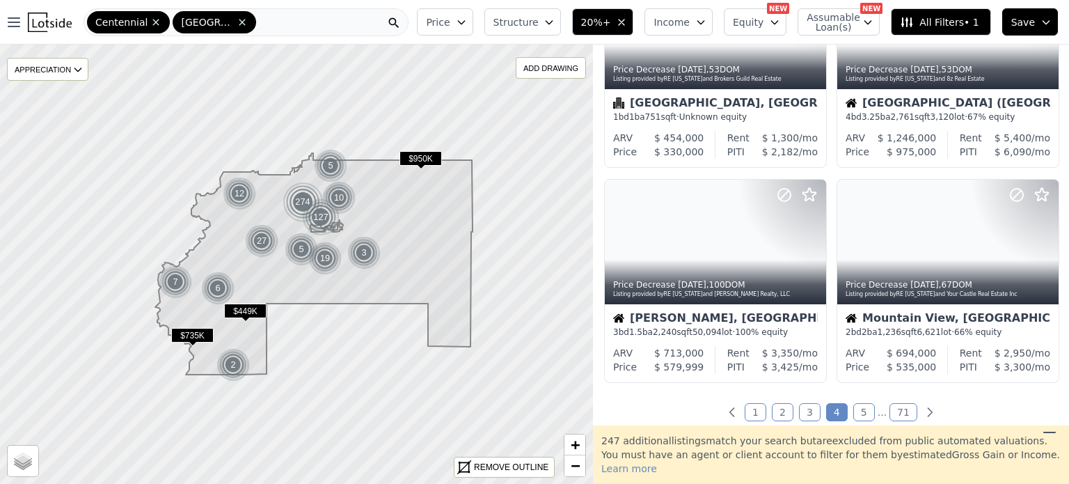
scroll to position [1002, 0]
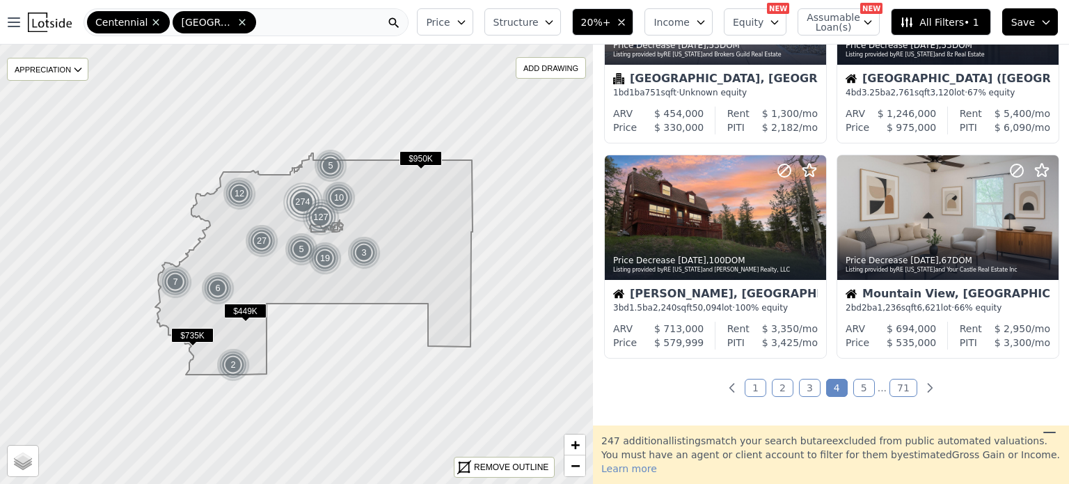
click at [860, 388] on link "5" at bounding box center [864, 388] width 22 height 18
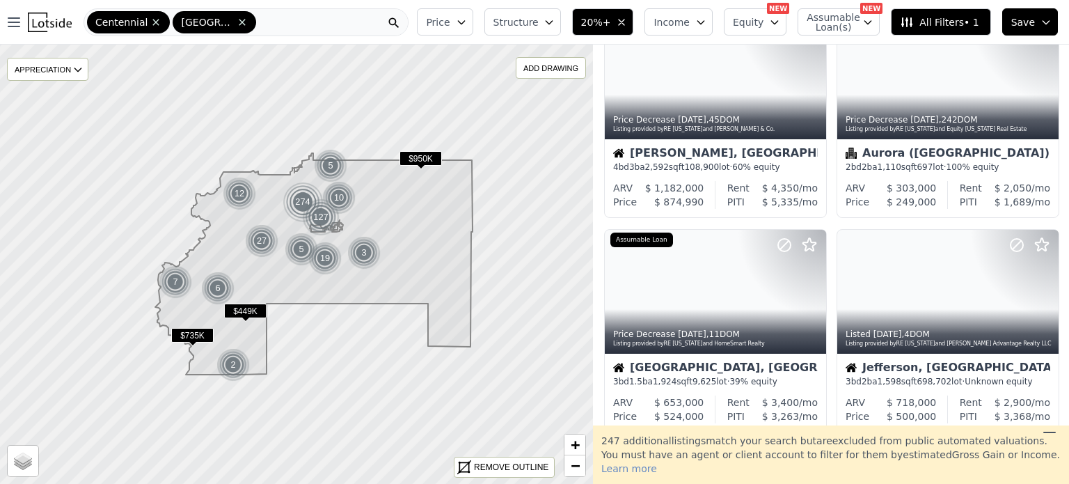
scroll to position [994, 0]
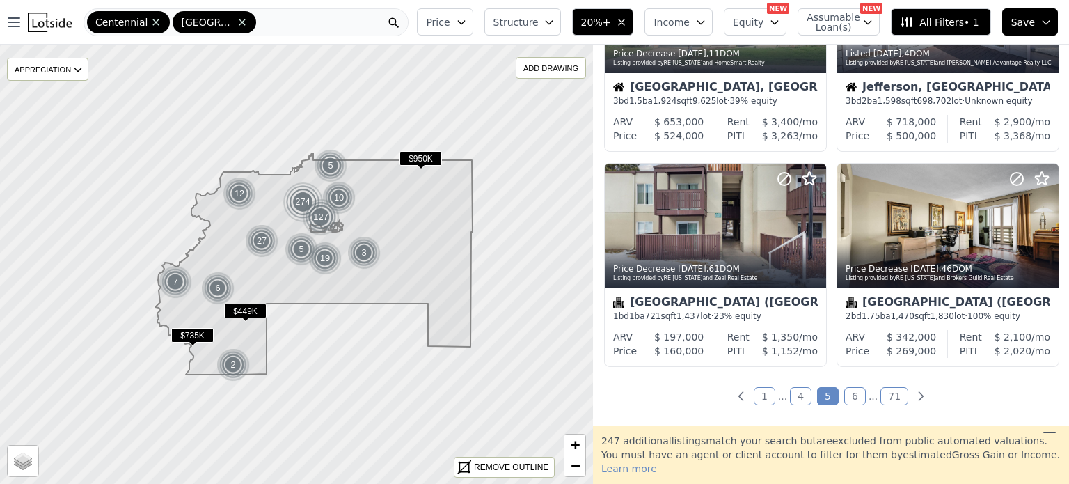
click at [844, 393] on link "6" at bounding box center [855, 396] width 22 height 18
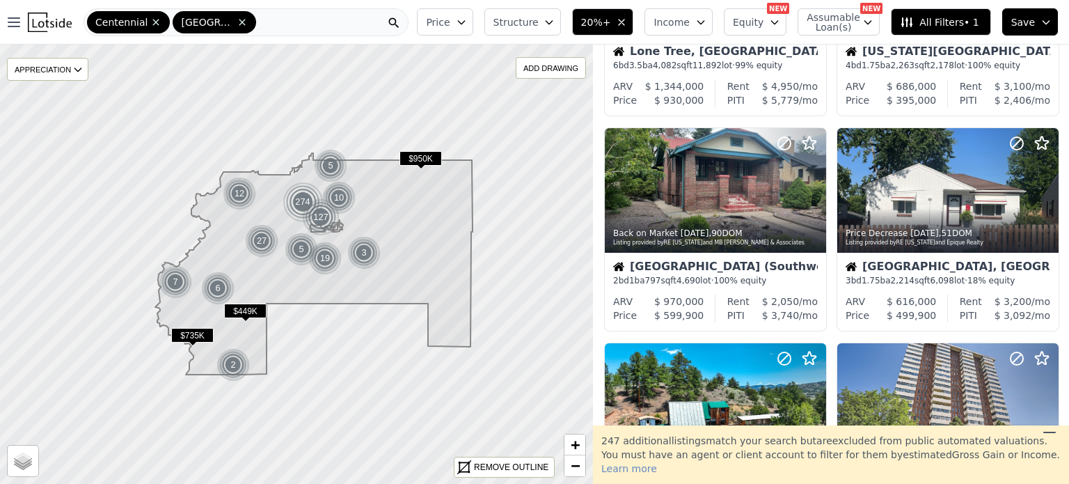
scroll to position [154, 0]
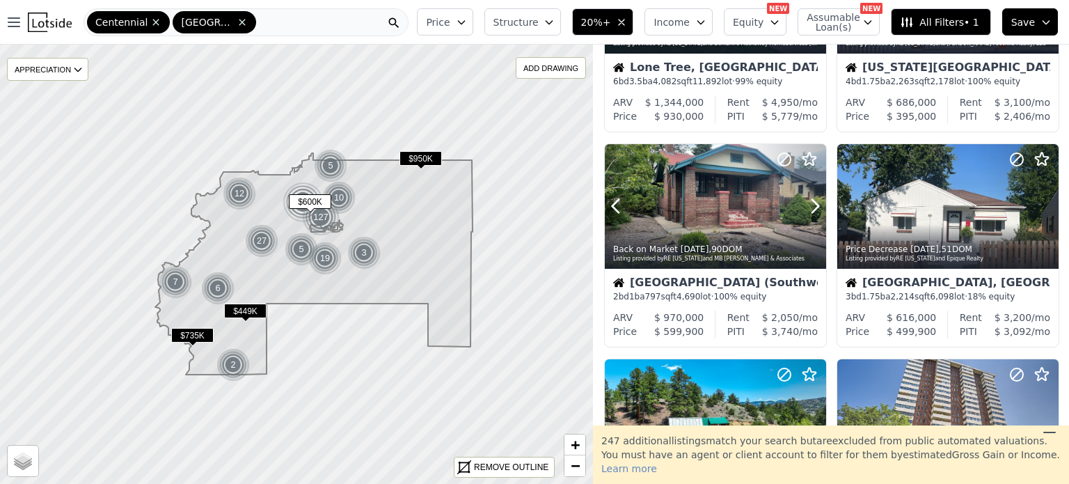
click at [777, 223] on div at bounding box center [781, 188] width 89 height 89
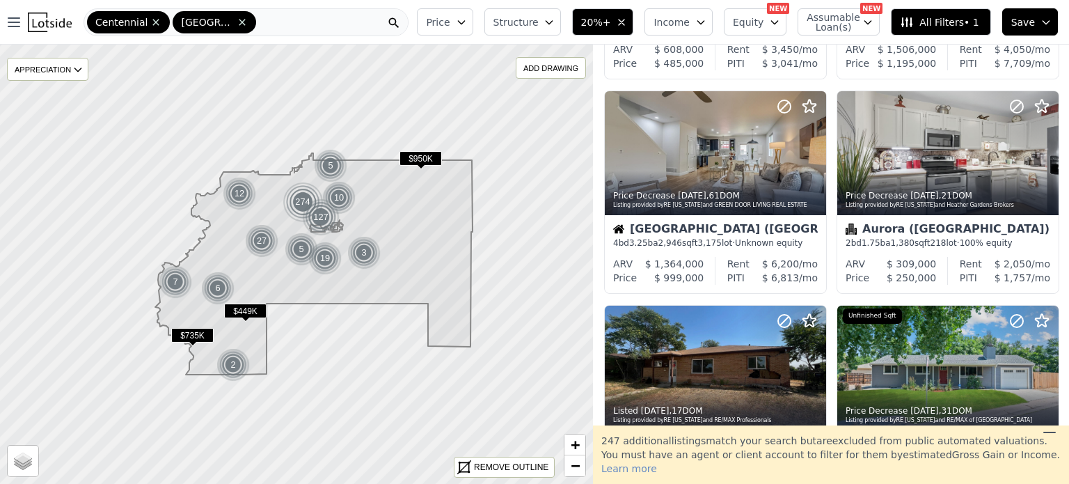
scroll to position [860, 0]
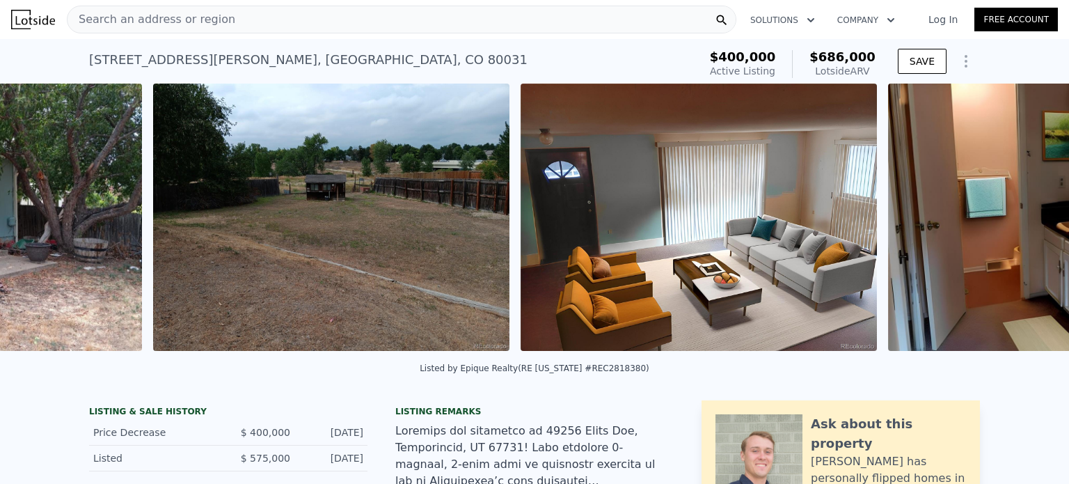
scroll to position [0, 1594]
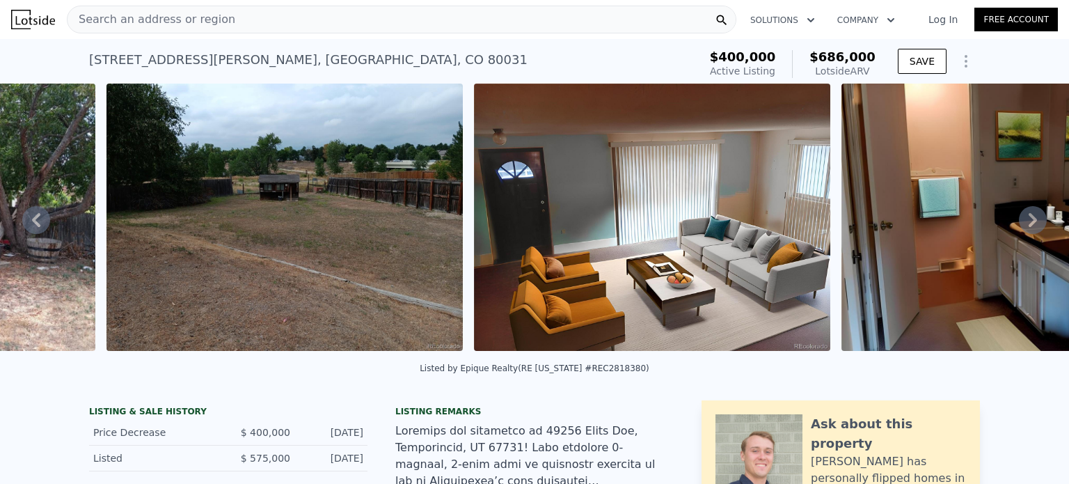
drag, startPoint x: 182, startPoint y: 365, endPoint x: 376, endPoint y: 339, distance: 195.2
click at [376, 339] on div "• + − • + − STREET VIEW Loading... SATELLITE VIEW" at bounding box center [534, 220] width 1069 height 272
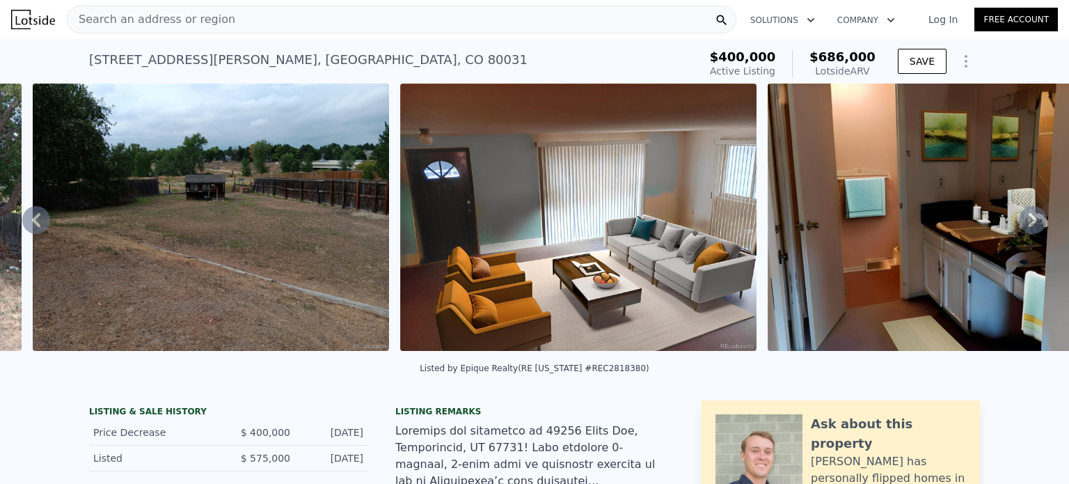
scroll to position [0, 1695]
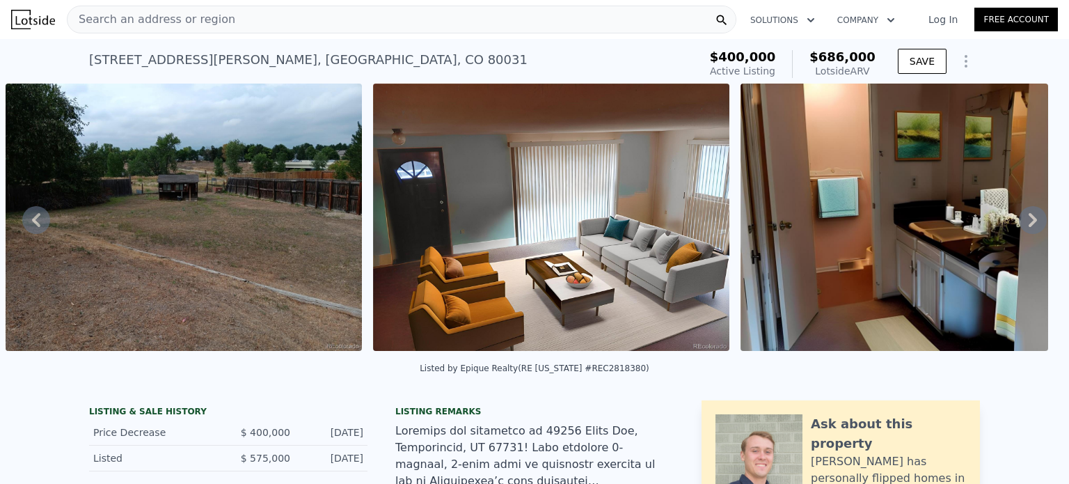
drag, startPoint x: 376, startPoint y: 354, endPoint x: 390, endPoint y: 354, distance: 14.6
click at [390, 354] on div "• + − • + − STREET VIEW Loading... SATELLITE VIEW" at bounding box center [534, 220] width 1069 height 272
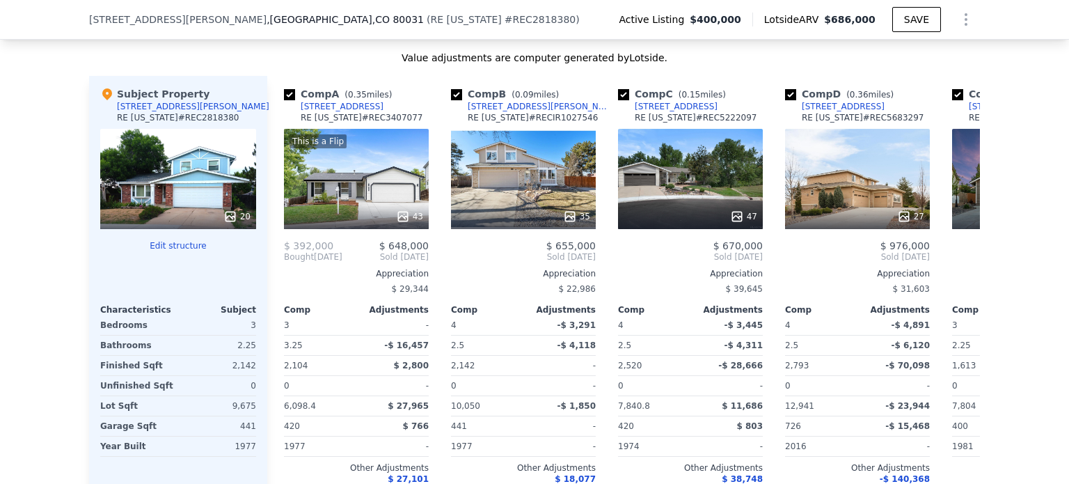
scroll to position [1288, 0]
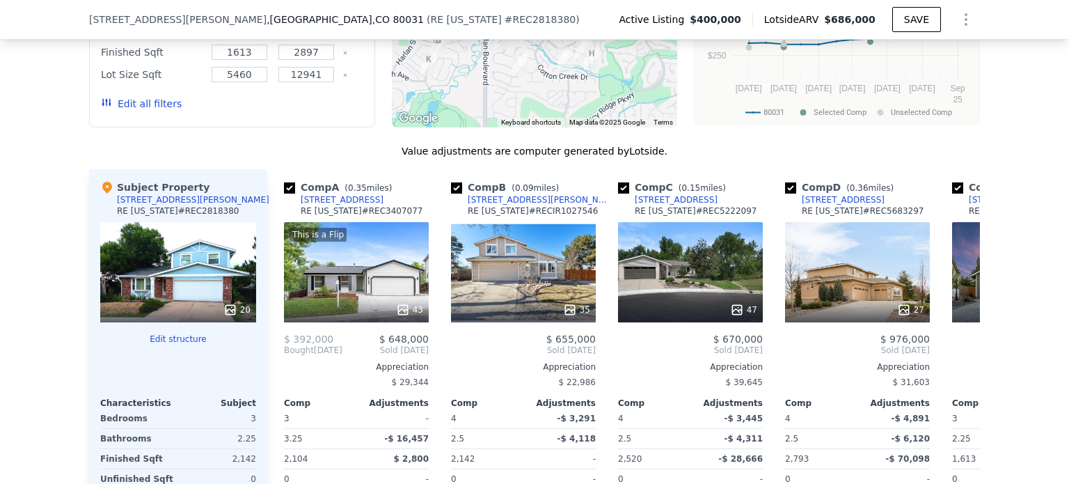
click at [384, 276] on div "This is a Flip 43" at bounding box center [356, 272] width 145 height 100
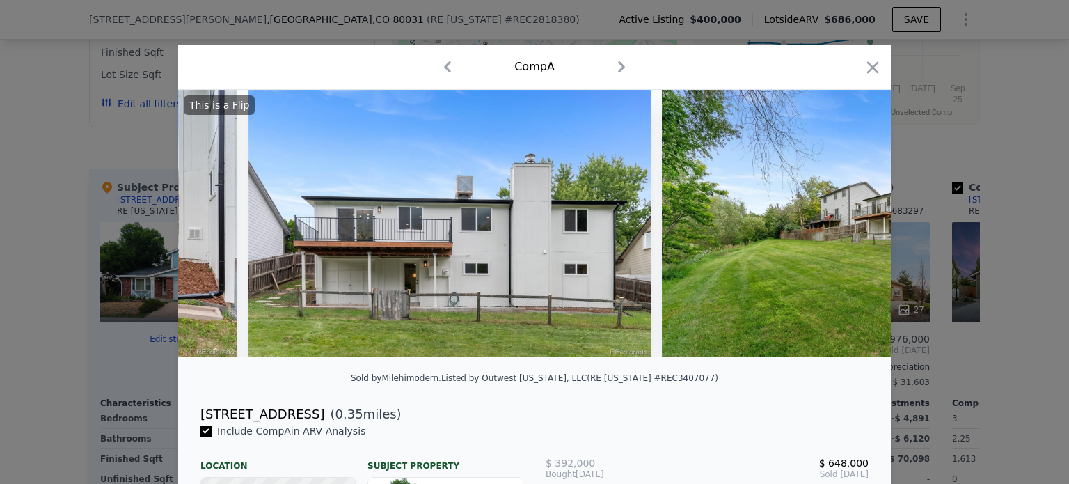
scroll to position [0, 17051]
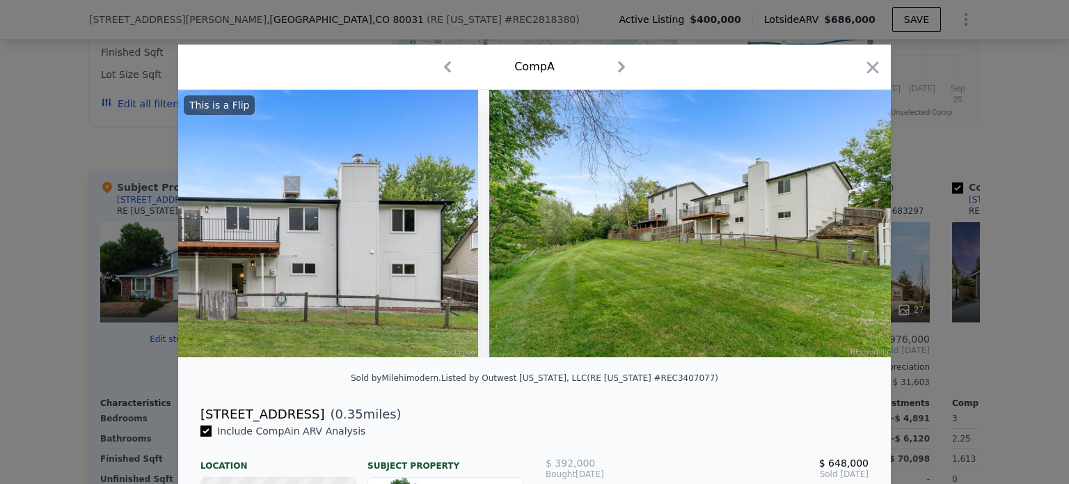
click at [866, 68] on icon "button" at bounding box center [872, 67] width 19 height 19
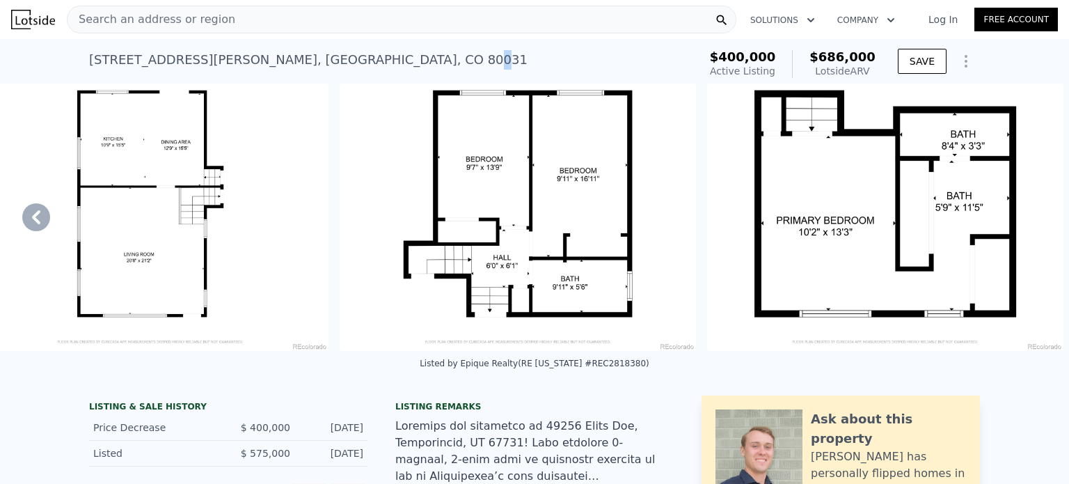
drag, startPoint x: 300, startPoint y: 42, endPoint x: 290, endPoint y: 39, distance: 11.0
click at [290, 39] on div "11125 Wolff Way , Westminster , CO 80031 Active at $400k (~ARV $686k ) $400,000…" at bounding box center [534, 61] width 891 height 45
click at [323, 56] on div "11125 Wolff Way , Westminster , CO 80031 Active at $400k (~ARV $686k )" at bounding box center [391, 64] width 604 height 39
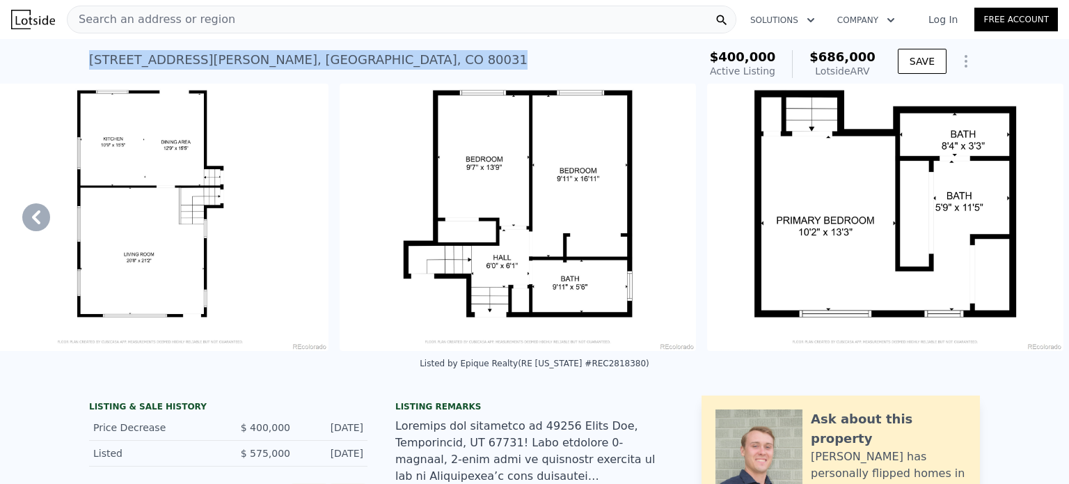
drag, startPoint x: 323, startPoint y: 56, endPoint x: 86, endPoint y: 47, distance: 236.8
click at [89, 47] on div "11125 Wolff Way , Westminster , CO 80031 Active at $400k (~ARV $686k )" at bounding box center [391, 64] width 604 height 39
copy div "11125 Wolff Way , Westminster , CO 80031 Active at $400k (~ARV $686k )"
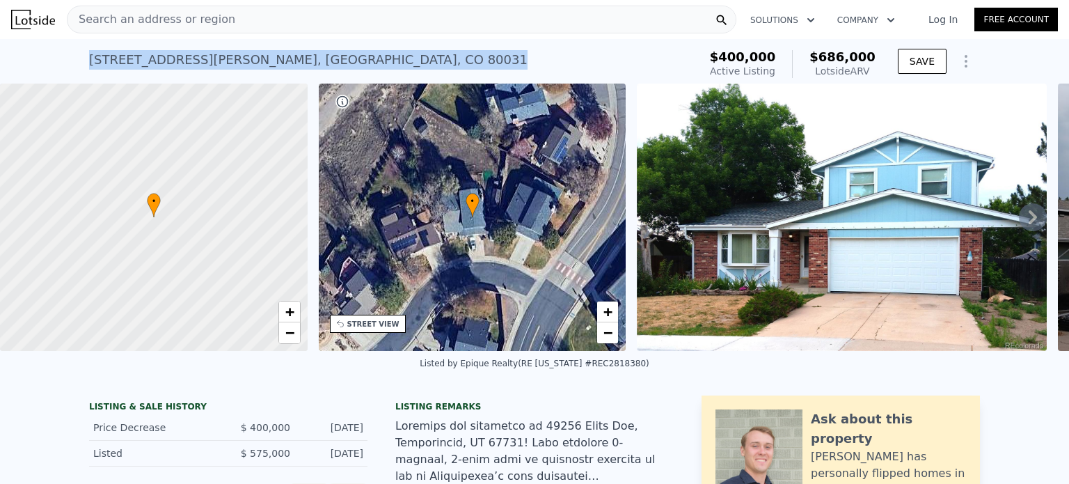
drag, startPoint x: 322, startPoint y: 64, endPoint x: 70, endPoint y: 71, distance: 252.0
click at [70, 71] on div "11125 Wolff Way , Westminster , CO 80031 Active at $400k (~ARV $686k ) $400,000…" at bounding box center [534, 61] width 1069 height 45
copy div "11125 Wolff Way , Westminster , CO 80031"
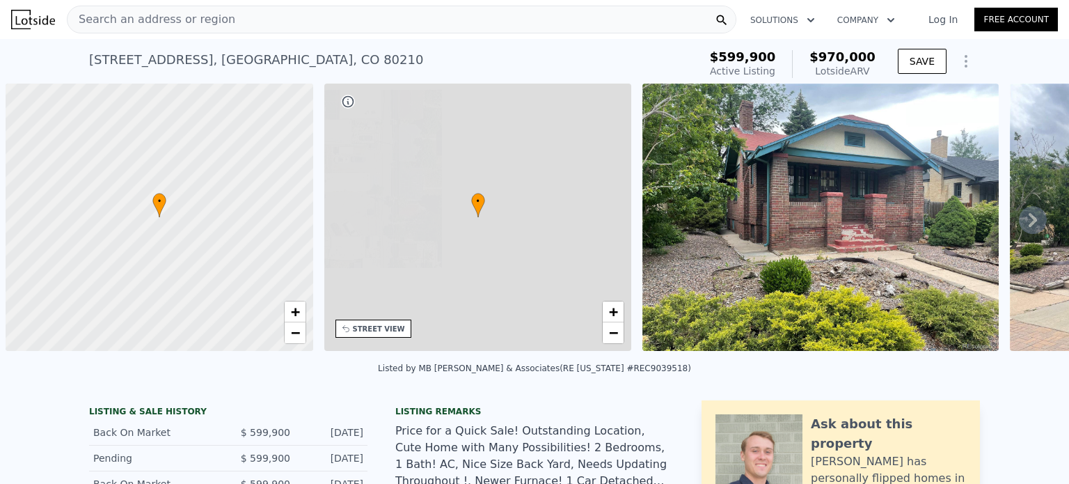
scroll to position [0, 6]
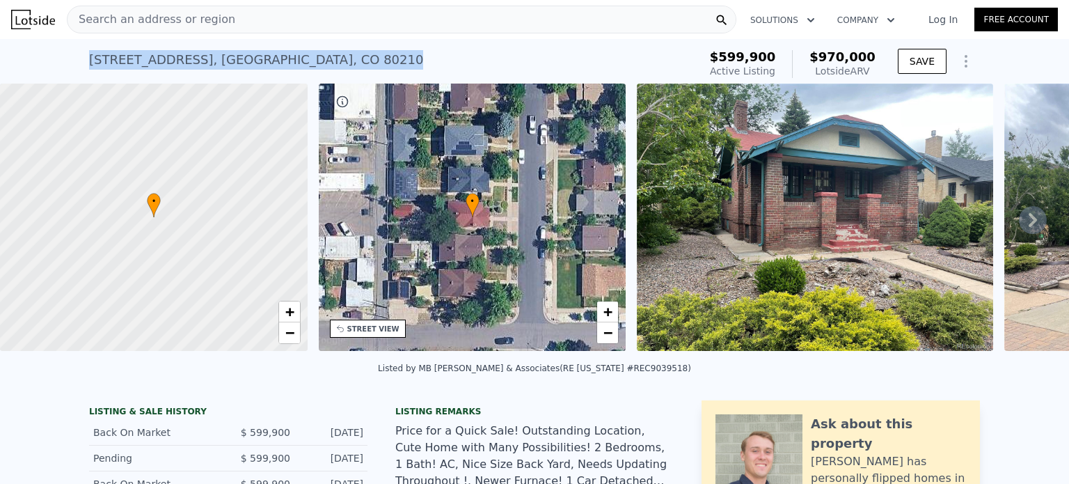
drag, startPoint x: 292, startPoint y: 57, endPoint x: 84, endPoint y: 60, distance: 208.1
click at [89, 60] on div "1881 S Lincoln St , Denver , CO 80210 Active at $599,900 (~ARV $970k )" at bounding box center [391, 64] width 604 height 39
copy div "1881 S Lincoln St , Denver , CO 80210"
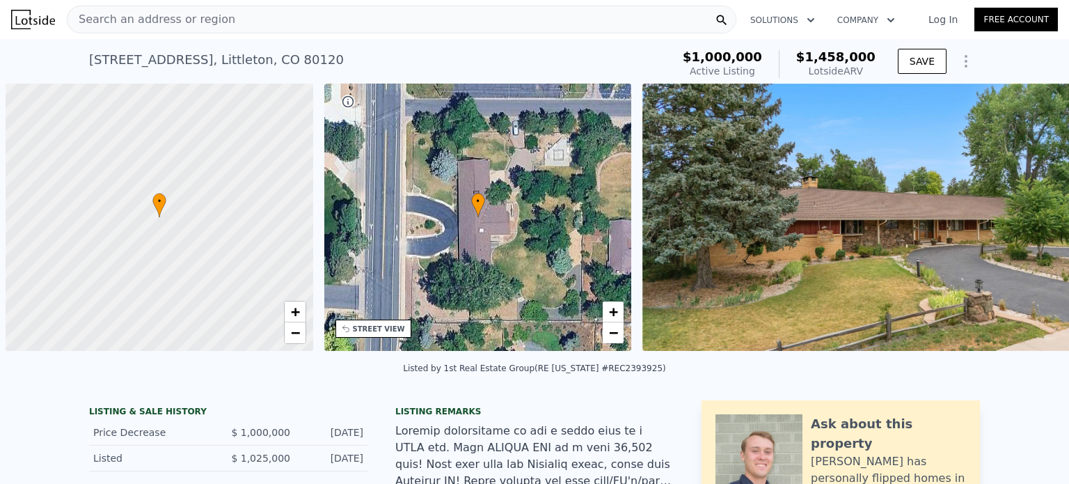
scroll to position [0, 6]
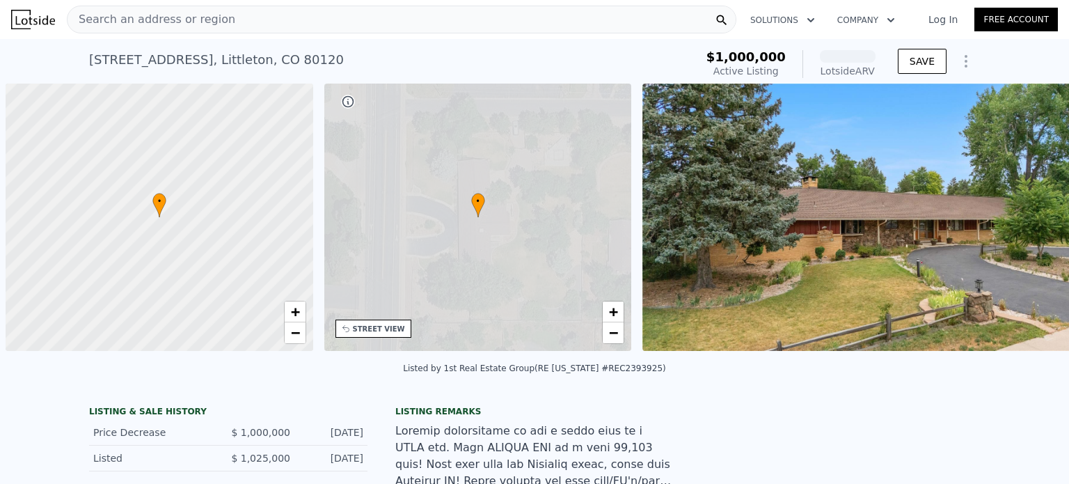
scroll to position [0, 6]
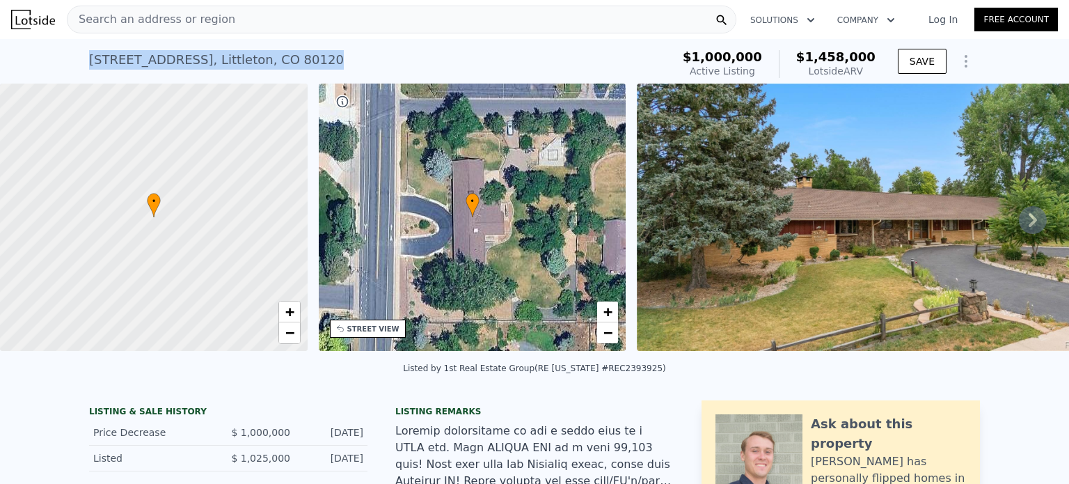
drag, startPoint x: 323, startPoint y: 63, endPoint x: 86, endPoint y: 77, distance: 237.0
click at [89, 77] on div "7100 S Windermere St , Littleton , CO 80120 Active at $1m (~ARV $1.458m )" at bounding box center [377, 64] width 577 height 39
copy div "7100 S Windermere St , Littleton , CO 80120"
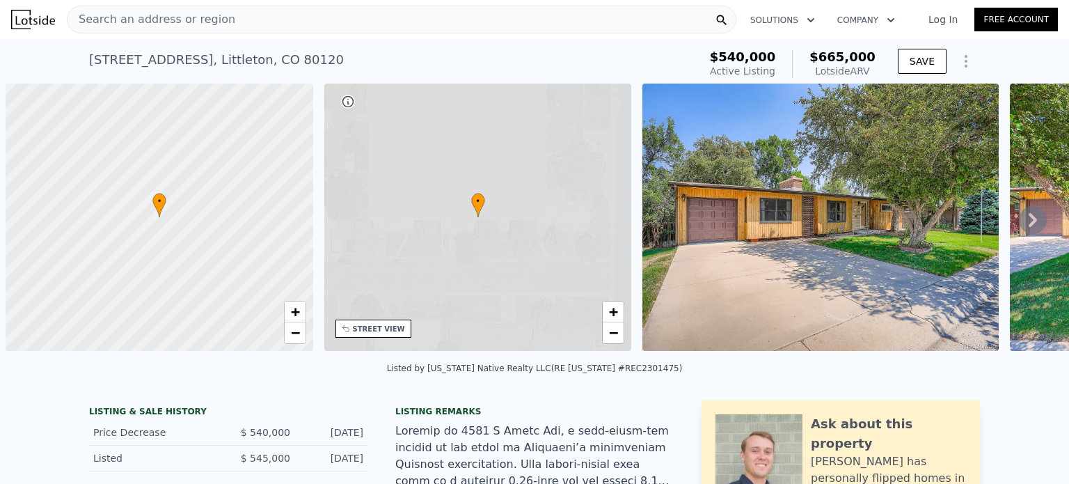
scroll to position [0, 6]
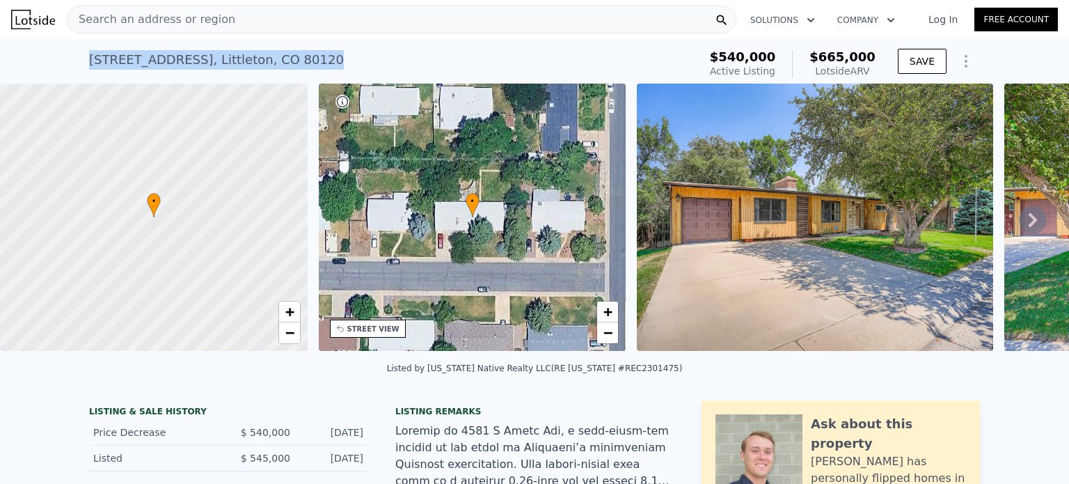
drag, startPoint x: 301, startPoint y: 64, endPoint x: 72, endPoint y: 55, distance: 229.2
click at [72, 55] on div "[STREET_ADDRESS] Active at $540k (~ARV $665k ) $540,000 Active Listing $665,000…" at bounding box center [534, 61] width 1069 height 45
copy div "[STREET_ADDRESS]"
copy div "5470 S Huron Way , Littleton , CO 80120"
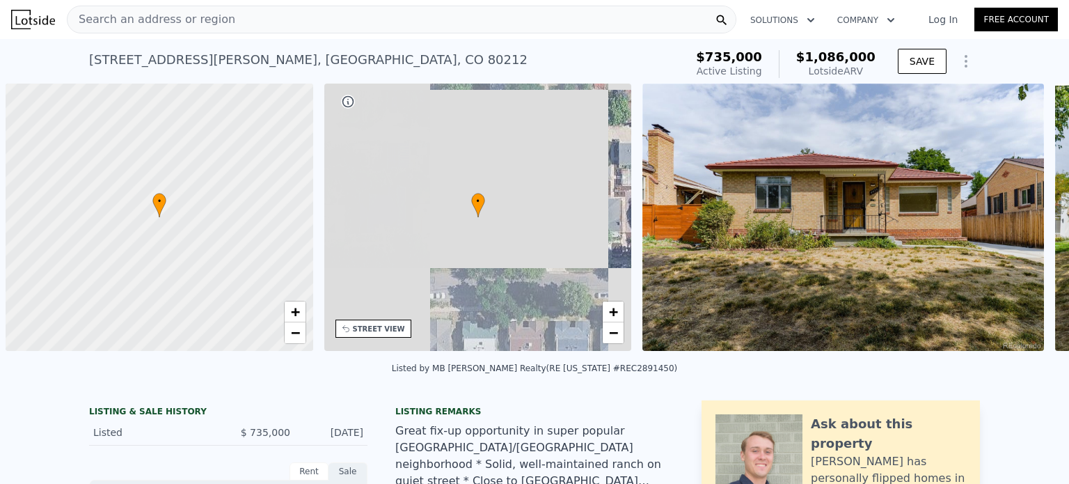
scroll to position [0, 6]
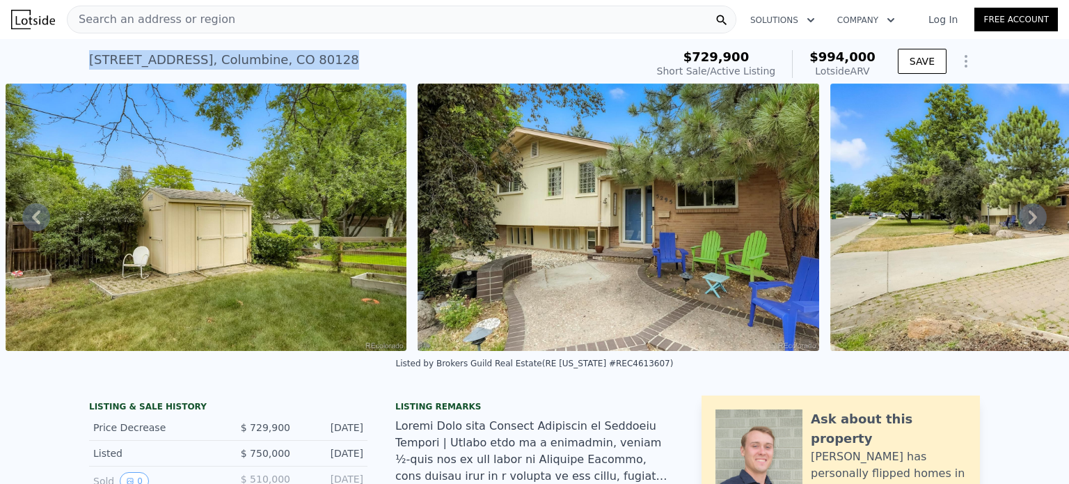
drag, startPoint x: 333, startPoint y: 66, endPoint x: 83, endPoint y: 63, distance: 249.9
click at [83, 63] on div "5295 W Plymouth Dr , Columbine , CO 80128 Short Sale / Active at $729,900 (~ARV…" at bounding box center [534, 61] width 1069 height 45
copy div "5295 W Plymouth Dr , Columbine , CO 80128"
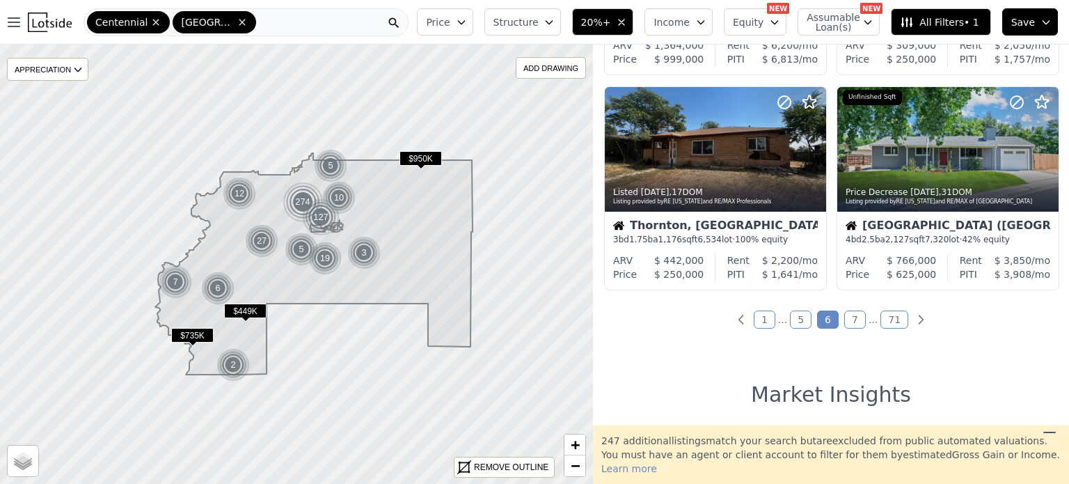
scroll to position [1062, 0]
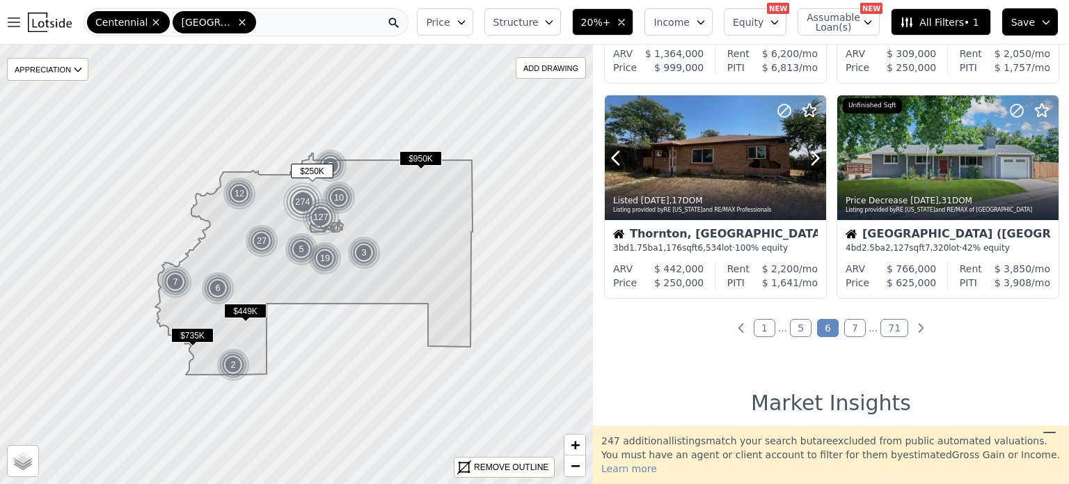
click at [732, 177] on div at bounding box center [715, 187] width 221 height 25
click at [849, 328] on link "7" at bounding box center [855, 328] width 22 height 18
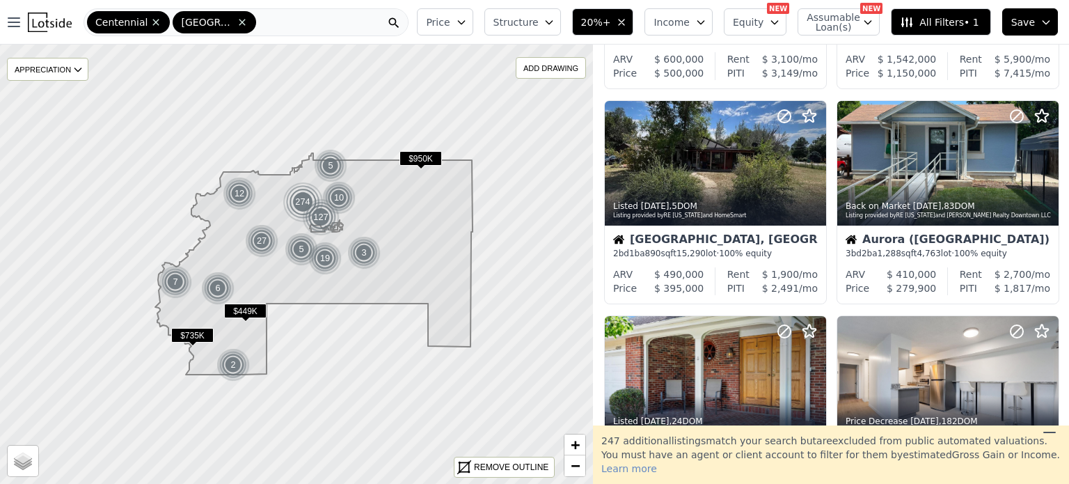
scroll to position [532, 0]
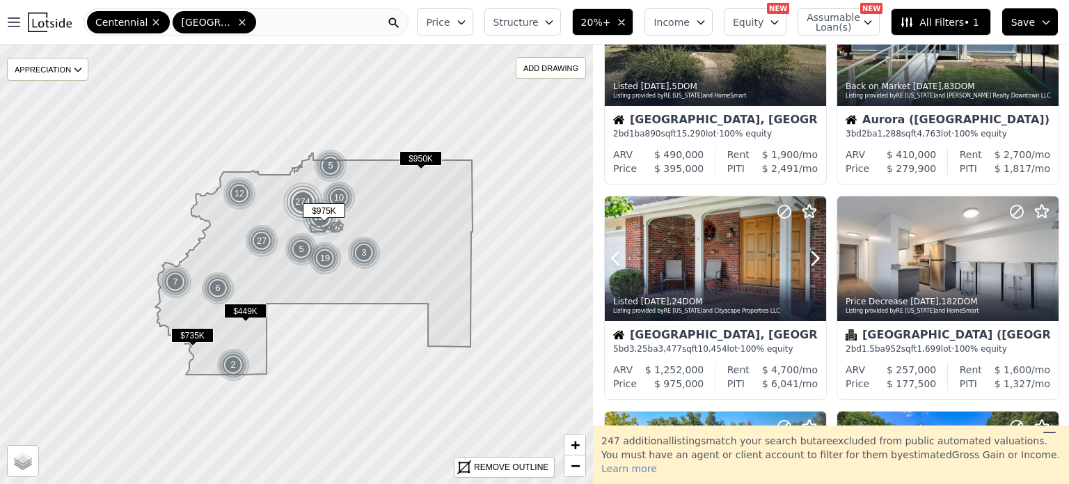
click at [690, 241] on div at bounding box center [715, 258] width 221 height 125
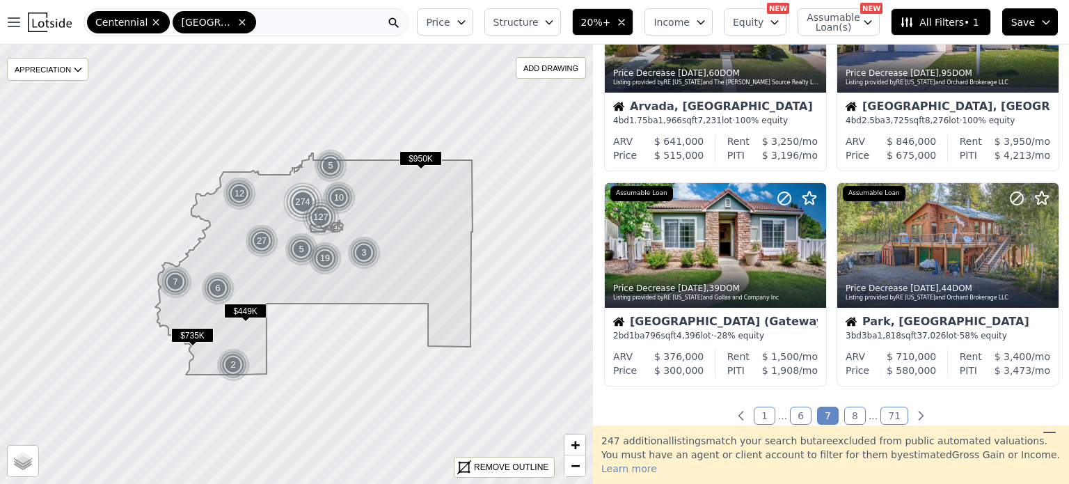
scroll to position [1038, 0]
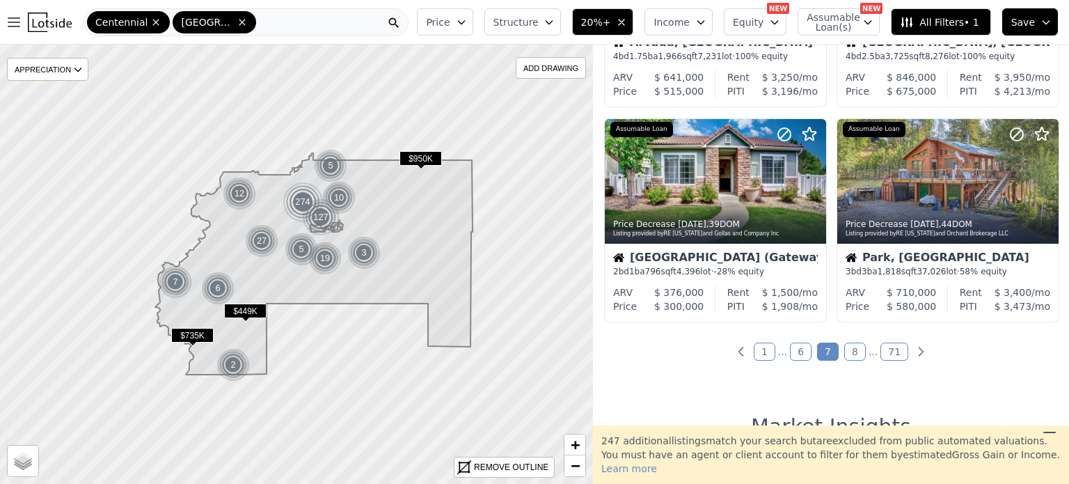
click at [846, 356] on link "8" at bounding box center [855, 351] width 22 height 18
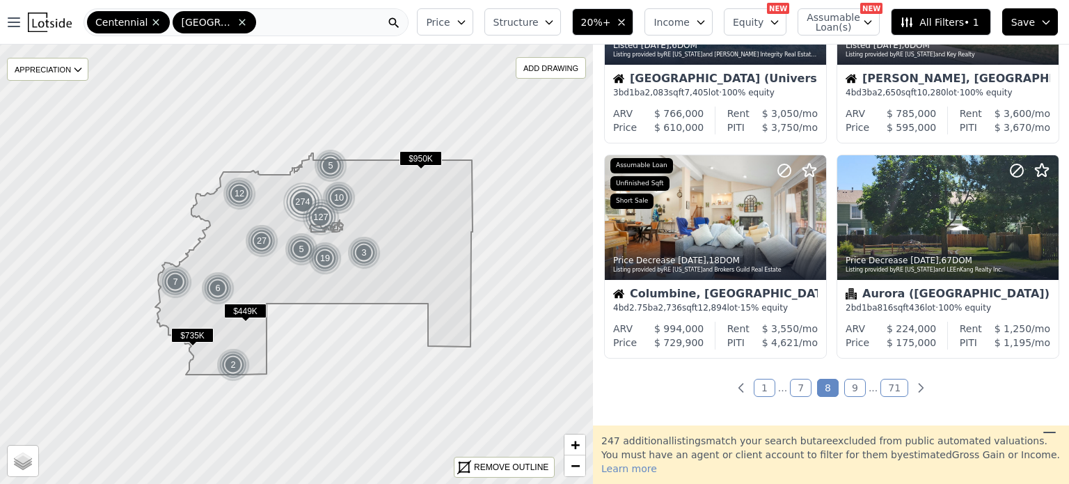
scroll to position [1011, 0]
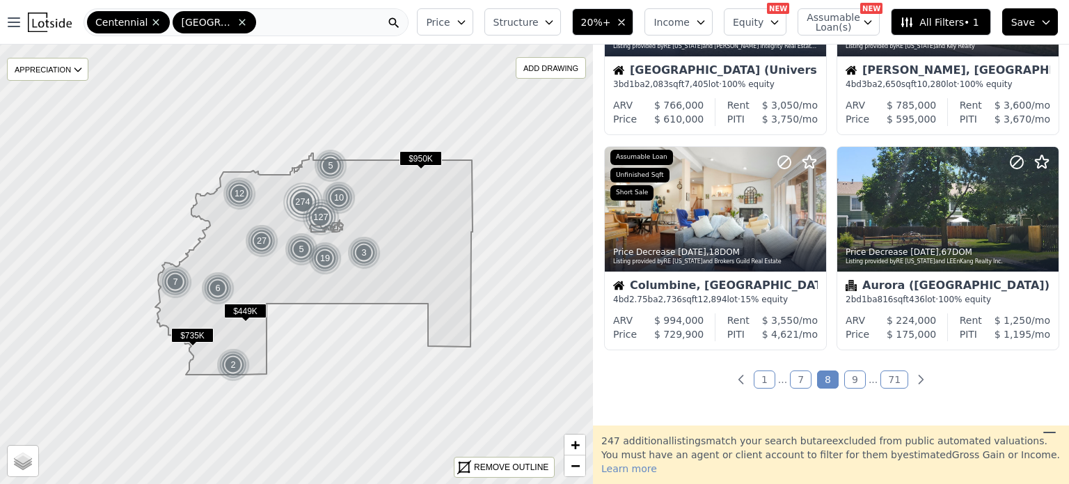
click at [855, 379] on link "9" at bounding box center [855, 379] width 22 height 18
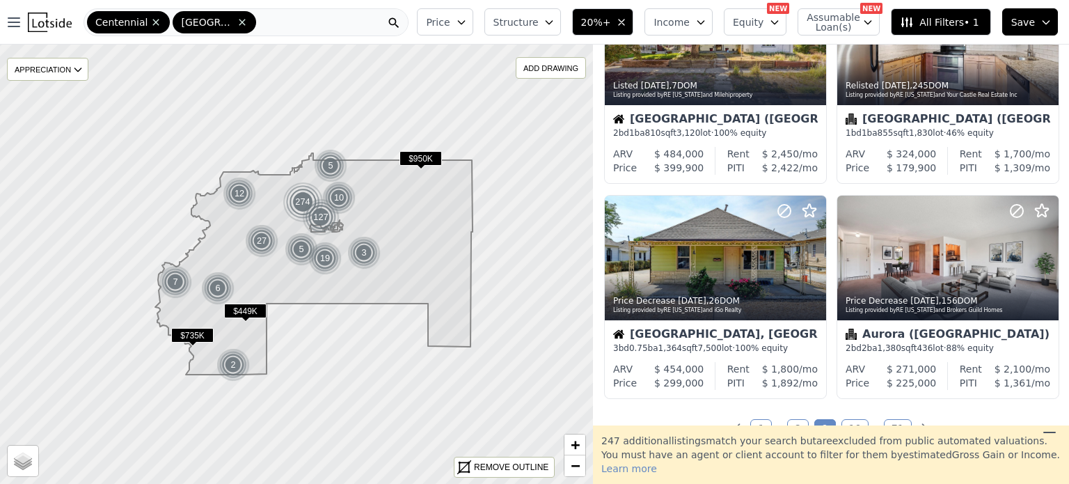
scroll to position [970, 0]
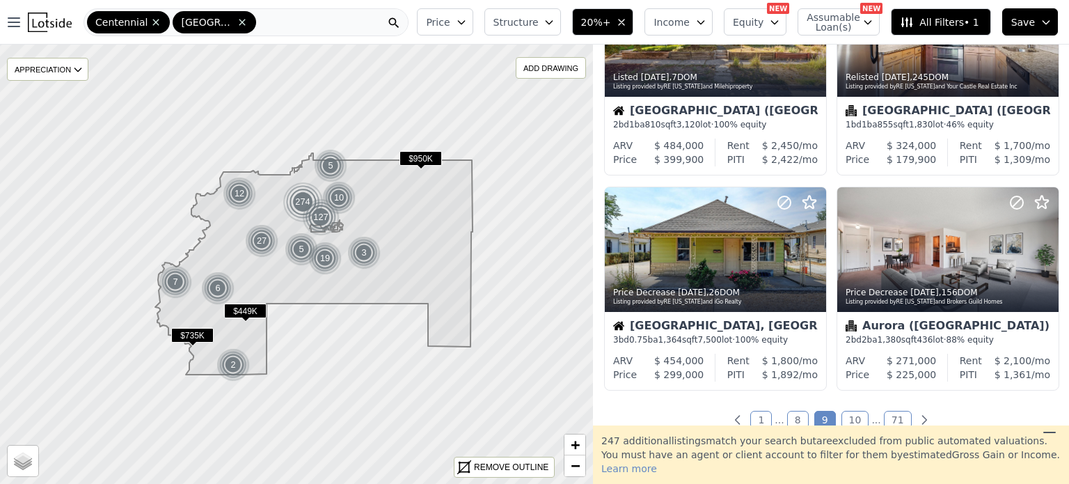
click at [855, 416] on link "10" at bounding box center [855, 420] width 28 height 18
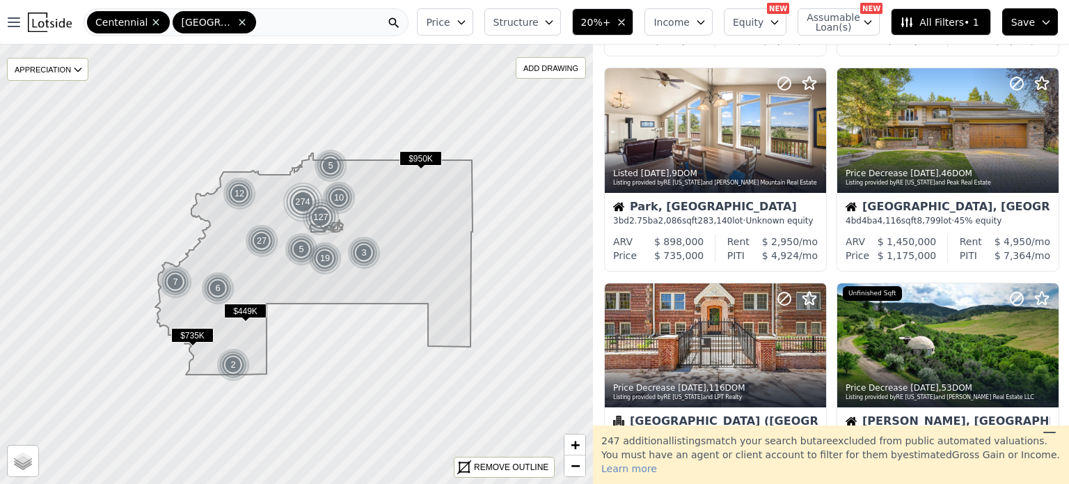
scroll to position [668, 0]
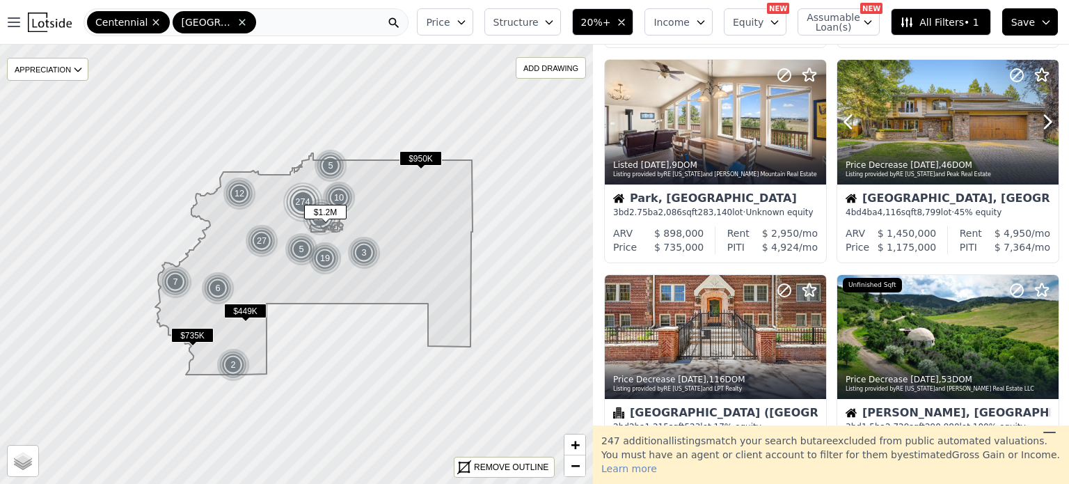
click at [988, 141] on div at bounding box center [947, 152] width 221 height 25
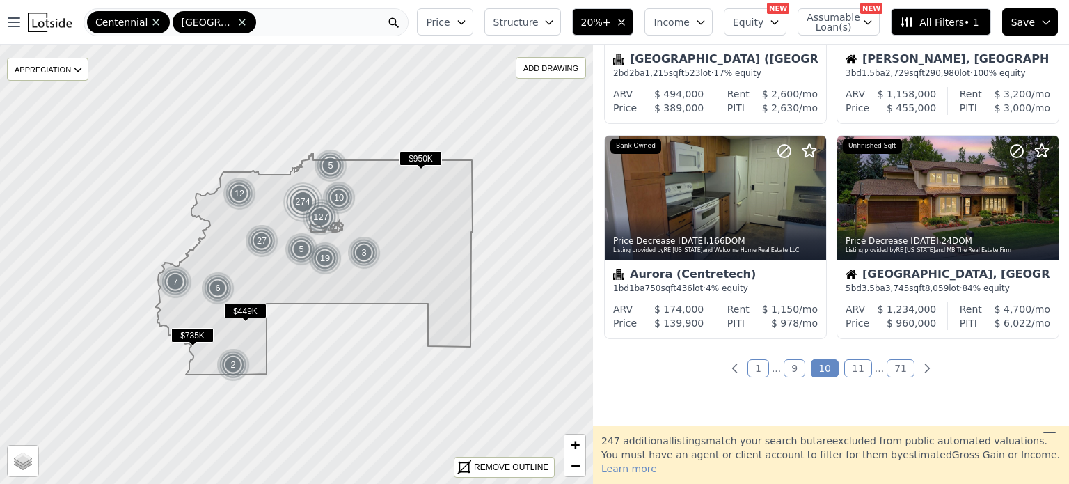
scroll to position [1054, 0]
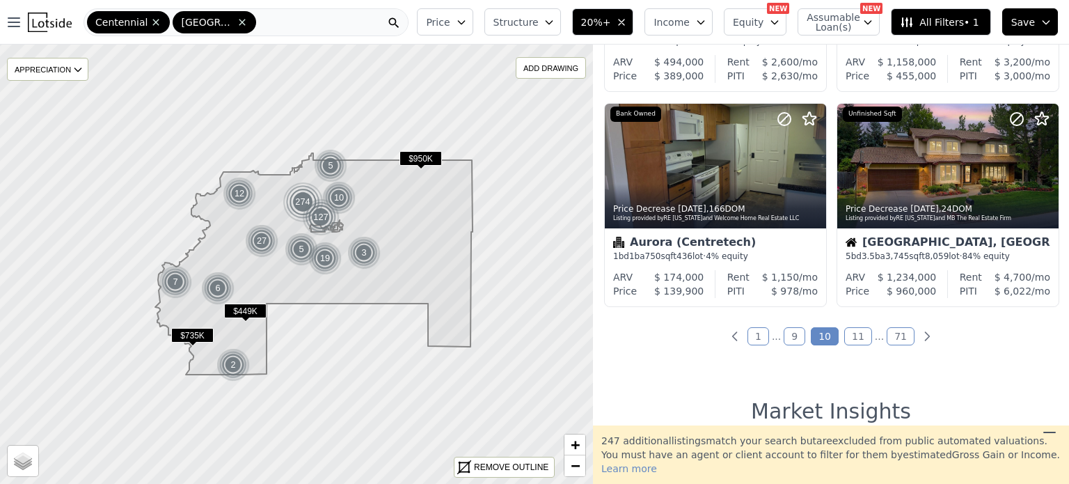
click at [851, 339] on link "11" at bounding box center [858, 336] width 28 height 18
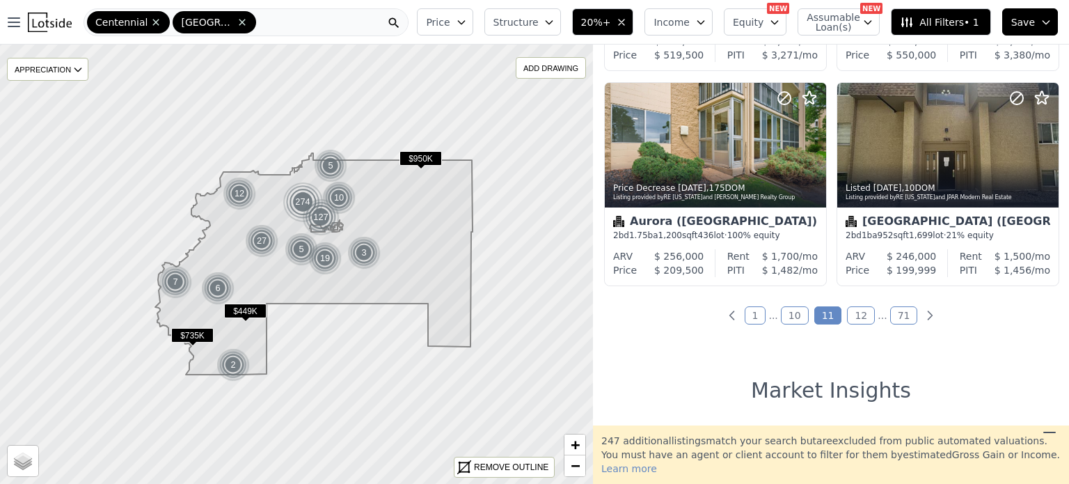
scroll to position [1082, 0]
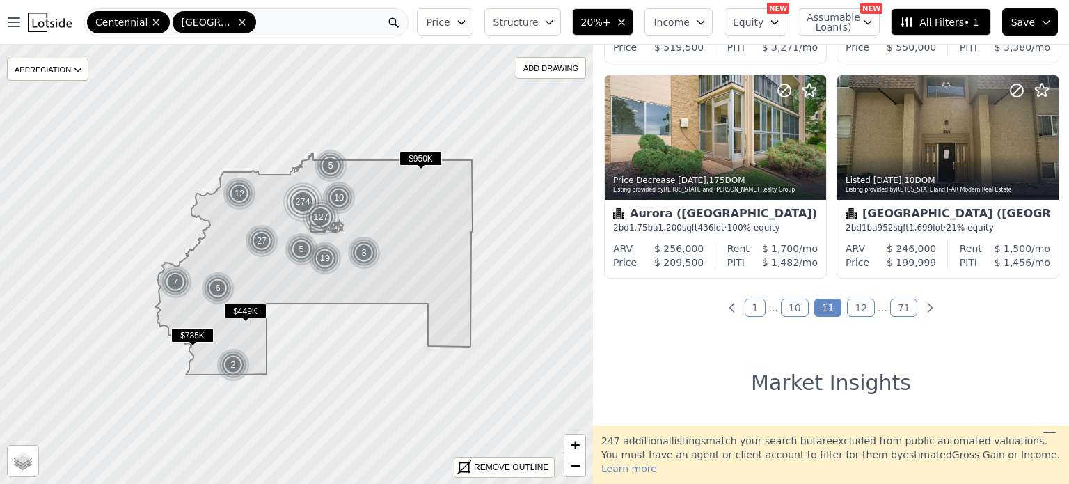
click at [854, 307] on link "12" at bounding box center [861, 308] width 28 height 18
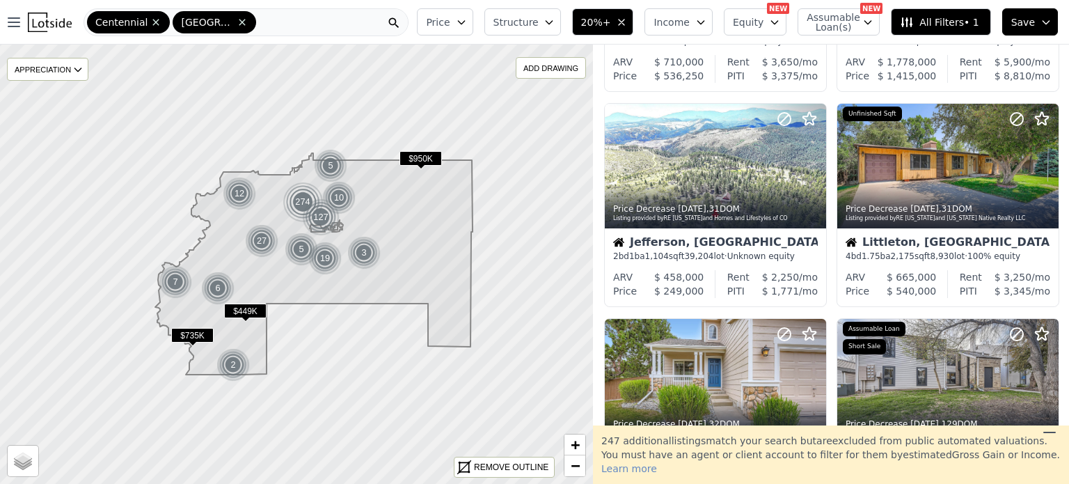
scroll to position [186, 0]
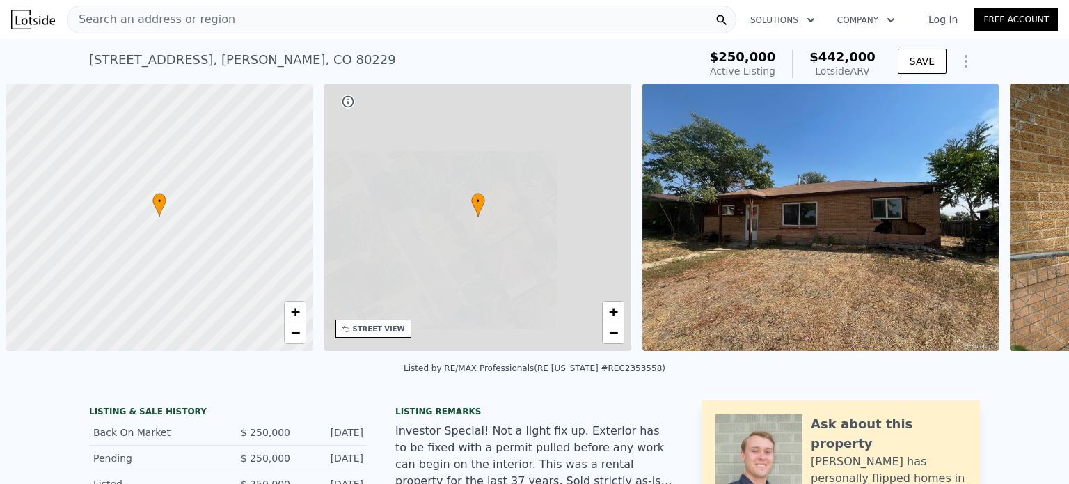
scroll to position [0, 6]
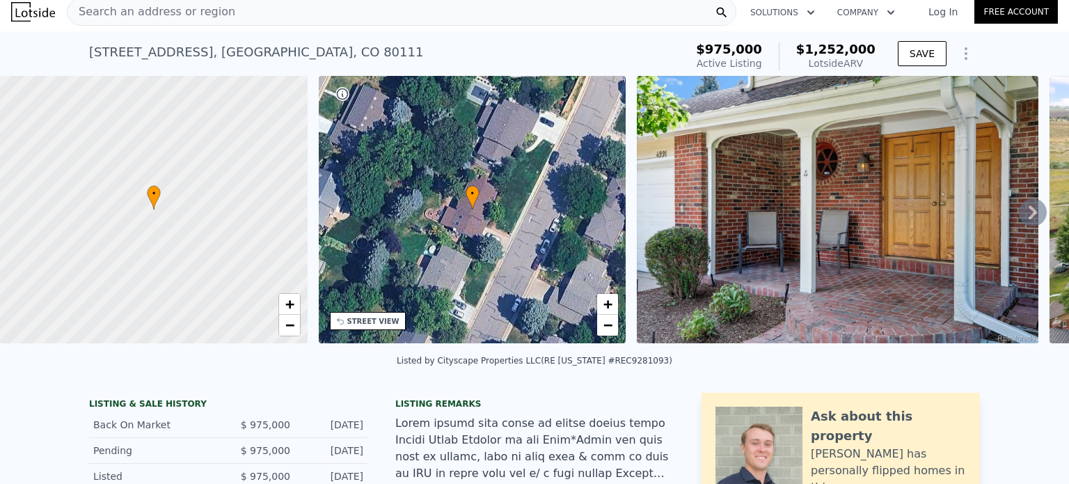
scroll to position [4, 0]
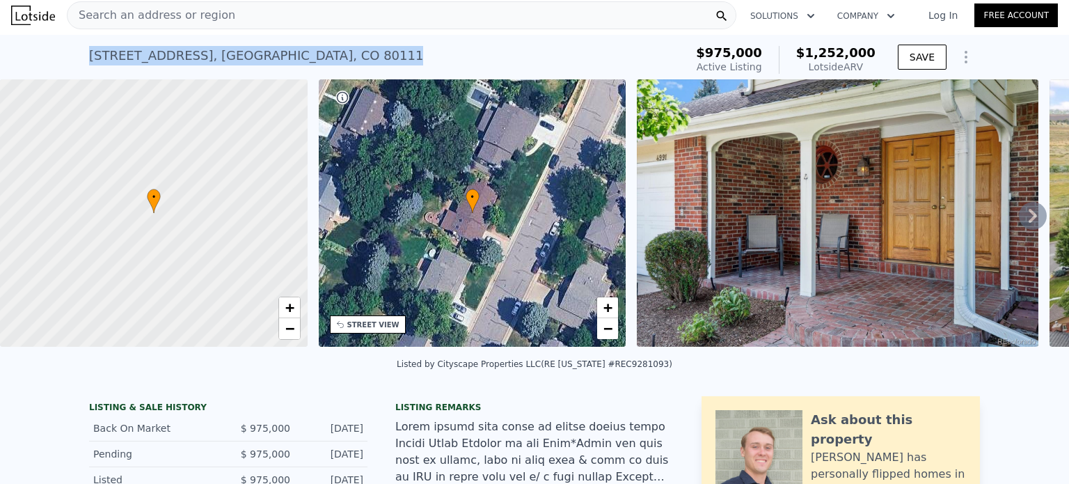
drag, startPoint x: 350, startPoint y: 55, endPoint x: 81, endPoint y: 62, distance: 268.7
click at [81, 62] on div "[STREET_ADDRESS] Active at $975k (~ARV $1.252m ) $975,000 Active Listing $1,252…" at bounding box center [534, 57] width 1069 height 45
copy div "[STREET_ADDRESS]"
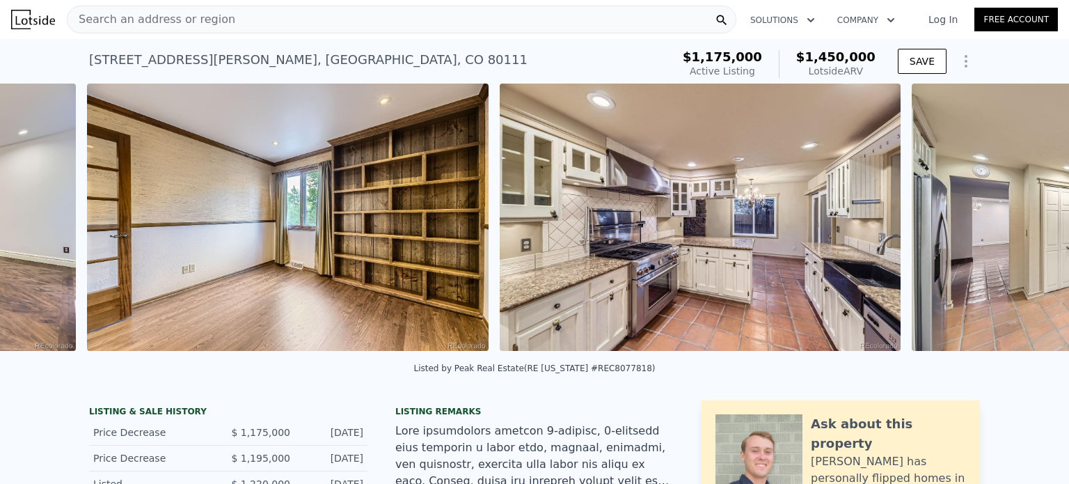
scroll to position [0, 3093]
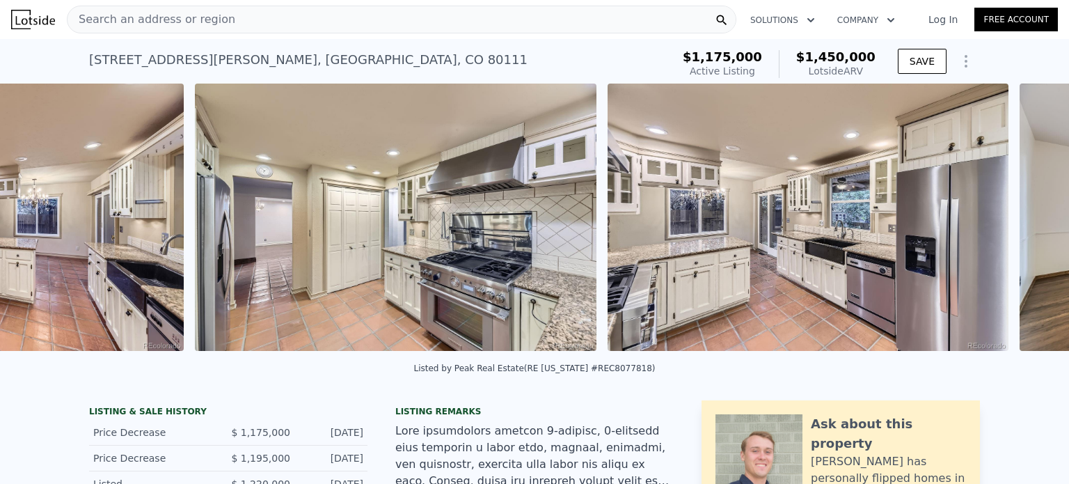
drag, startPoint x: 72, startPoint y: 365, endPoint x: 443, endPoint y: 333, distance: 371.6
click at [443, 333] on div "• + − • + − STREET VIEW Loading... SATELLITE VIEW" at bounding box center [534, 220] width 1069 height 272
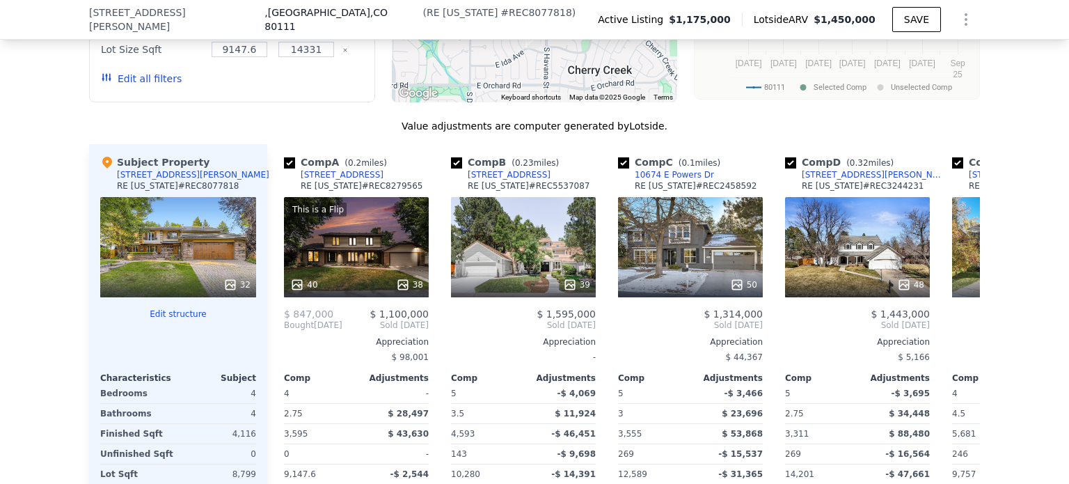
scroll to position [1473, 0]
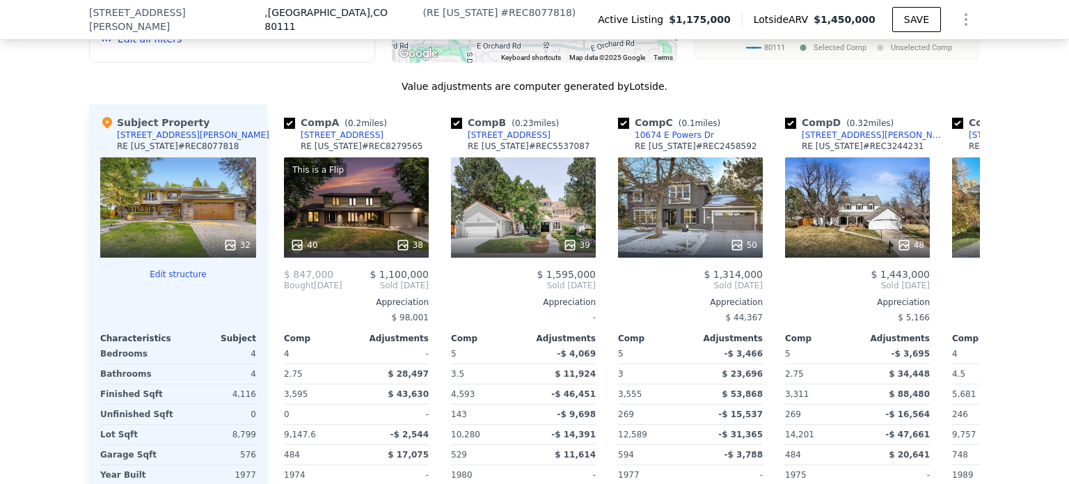
click at [359, 213] on div "This is a Flip 40 38" at bounding box center [356, 207] width 145 height 100
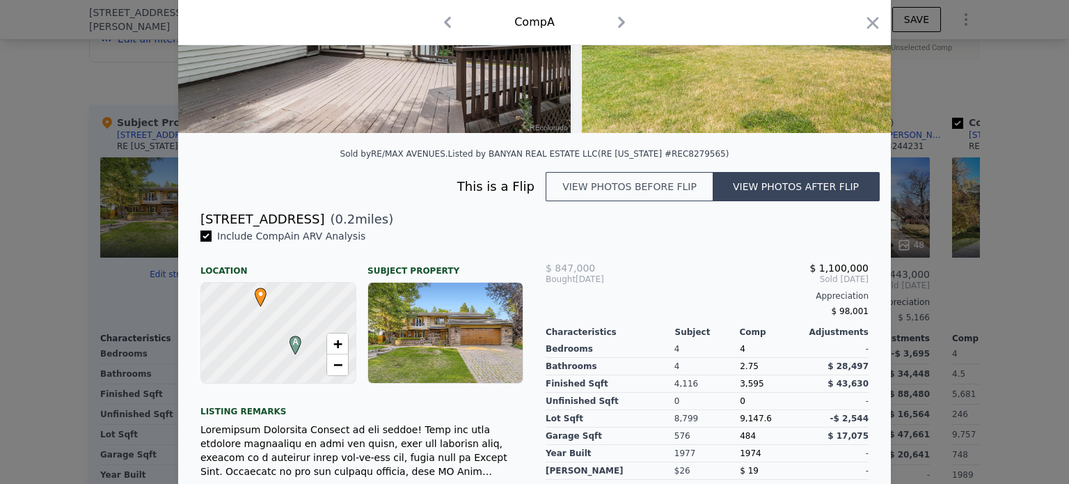
scroll to position [205, 0]
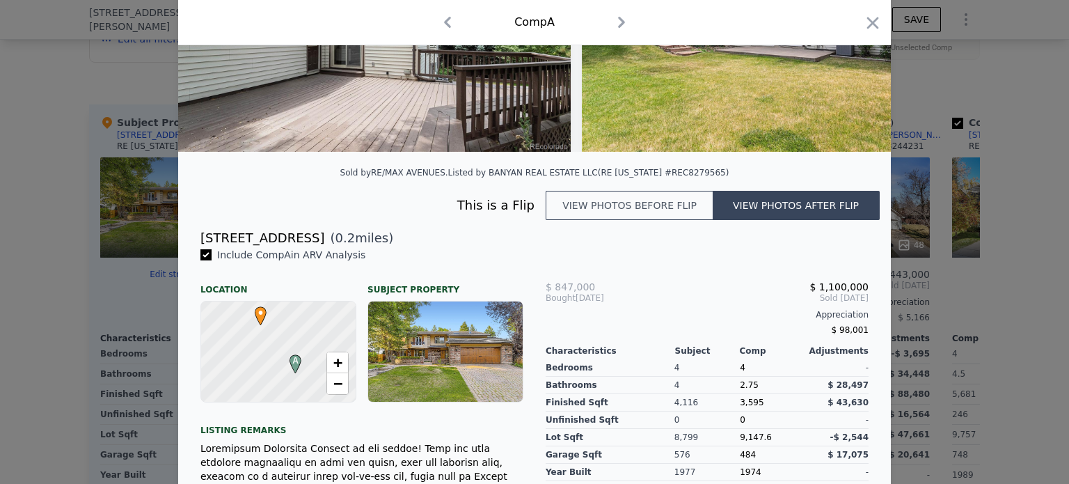
click at [867, 19] on icon "button" at bounding box center [873, 23] width 12 height 12
